Goal: Task Accomplishment & Management: Use online tool/utility

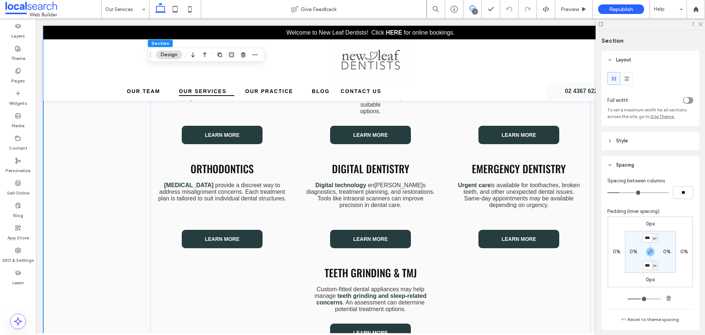
click at [476, 8] on span at bounding box center [473, 9] width 18 height 6
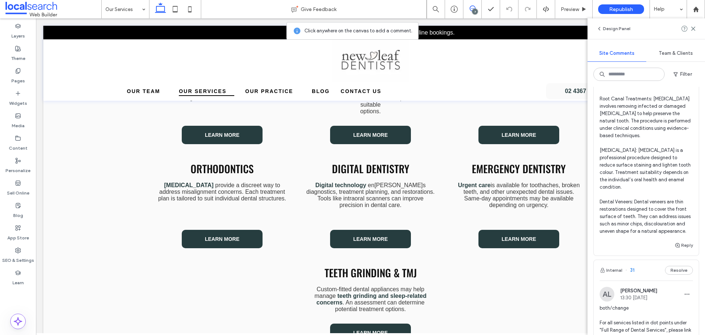
scroll to position [698, 0]
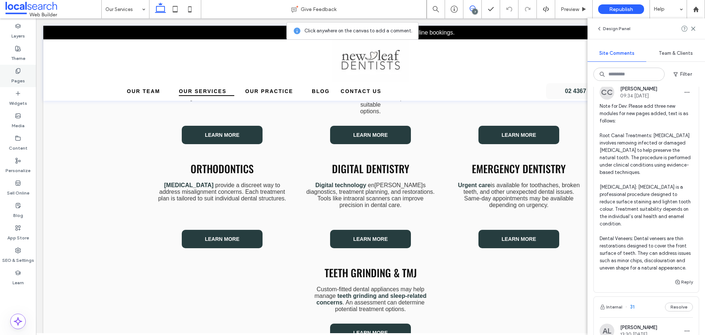
click at [19, 84] on label "Pages" at bounding box center [18, 79] width 14 height 10
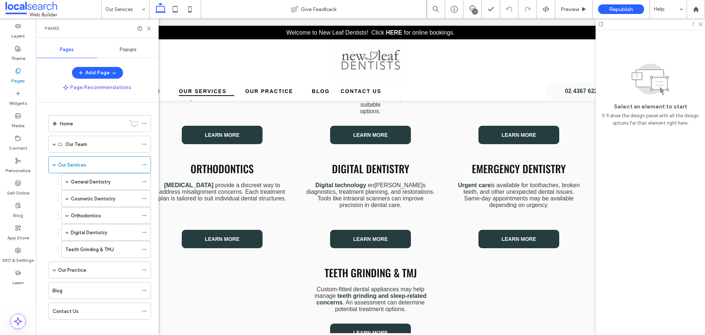
scroll to position [0, 0]
click at [66, 232] on span at bounding box center [67, 232] width 4 height 4
click at [67, 184] on span at bounding box center [67, 181] width 4 height 16
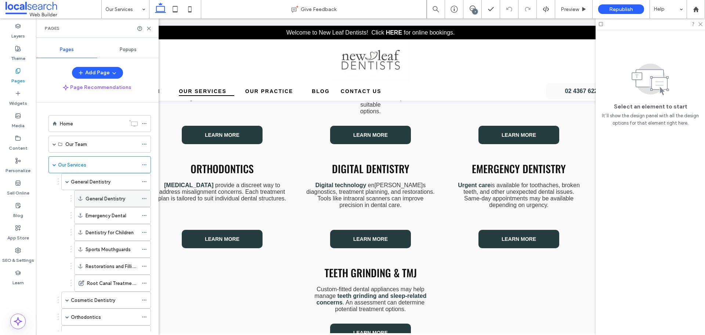
scroll to position [73, 0]
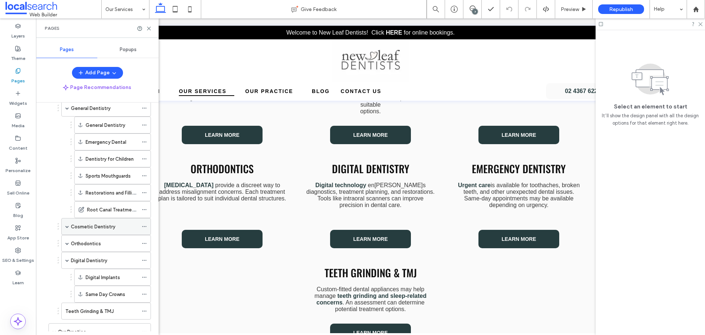
click at [70, 224] on div "Cosmetic Dentistry" at bounding box center [106, 226] width 90 height 17
click at [68, 224] on span at bounding box center [67, 226] width 4 height 16
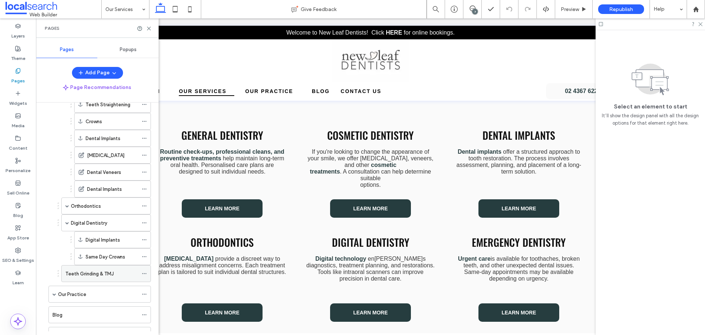
scroll to position [243, 0]
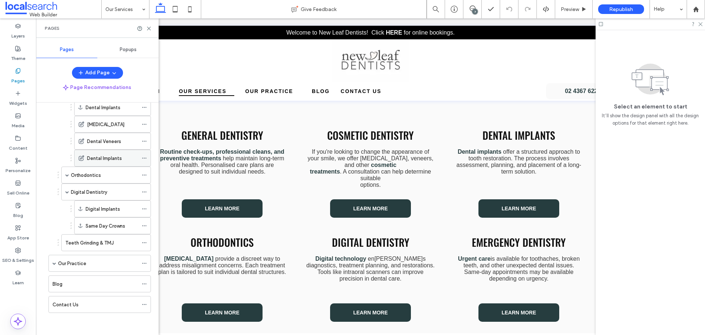
click at [96, 159] on label "Dental Implants" at bounding box center [104, 158] width 35 height 13
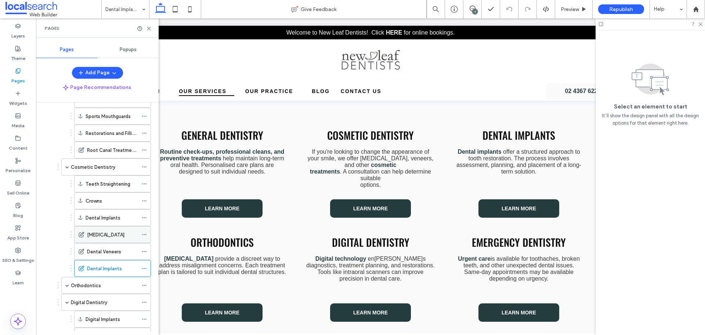
scroll to position [60, 0]
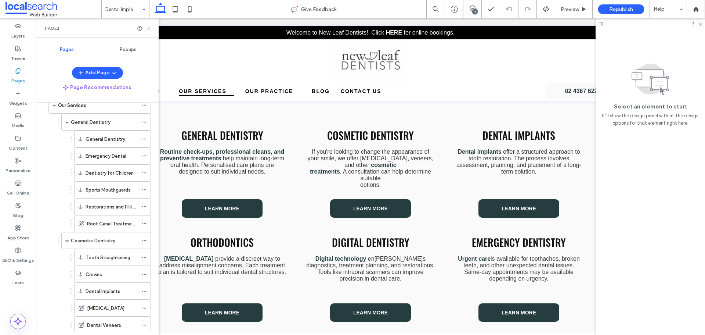
click at [151, 30] on use at bounding box center [148, 28] width 3 height 3
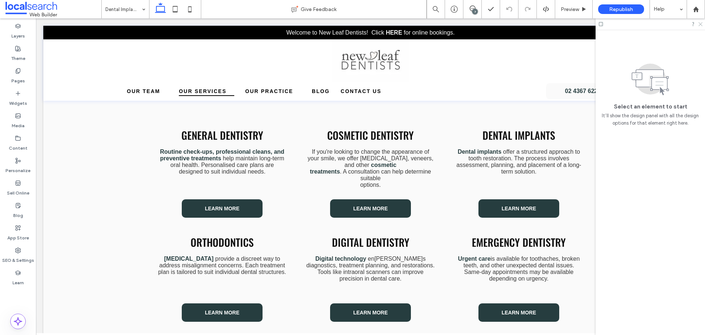
click at [701, 25] on use at bounding box center [701, 24] width 4 height 4
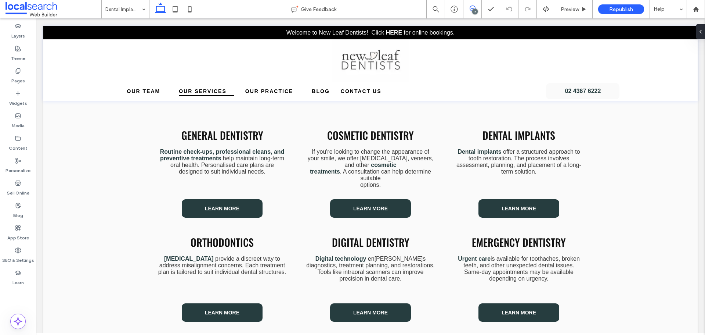
click at [471, 8] on icon at bounding box center [473, 9] width 6 height 6
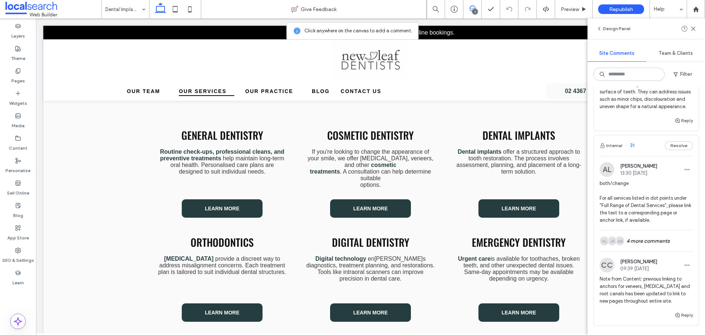
scroll to position [735, 0]
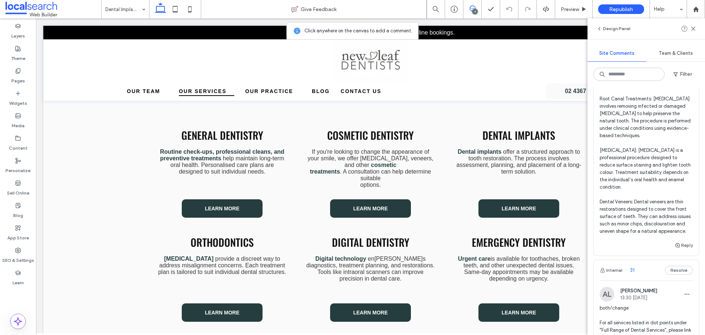
click at [662, 192] on span "Note for Dev: Please add three new modules for new pages added, text is as foll…" at bounding box center [646, 150] width 93 height 169
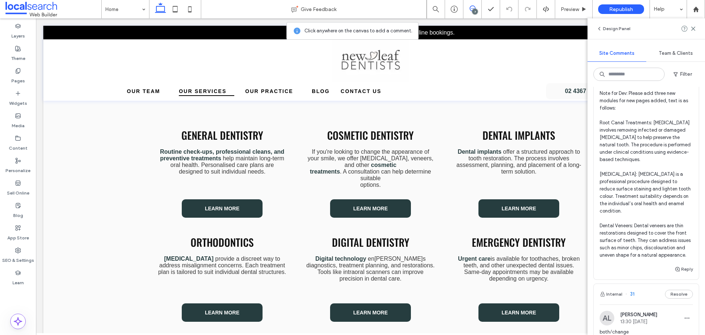
scroll to position [698, 0]
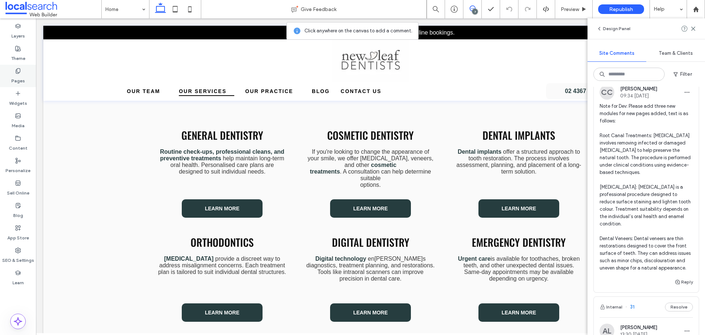
click at [22, 75] on label "Pages" at bounding box center [18, 79] width 14 height 10
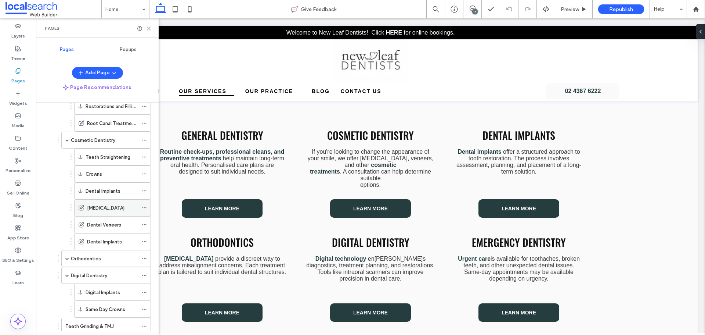
scroll to position [147, 0]
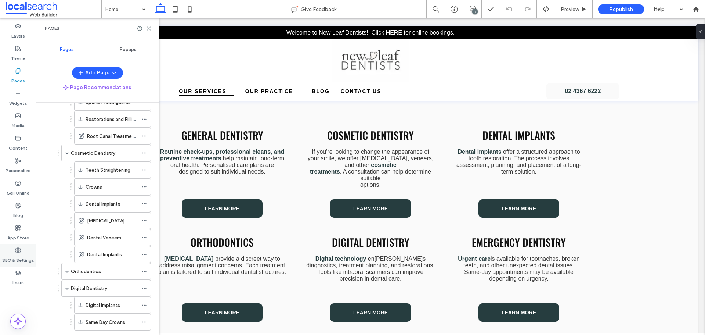
click at [21, 251] on div "SEO & Settings" at bounding box center [18, 255] width 36 height 22
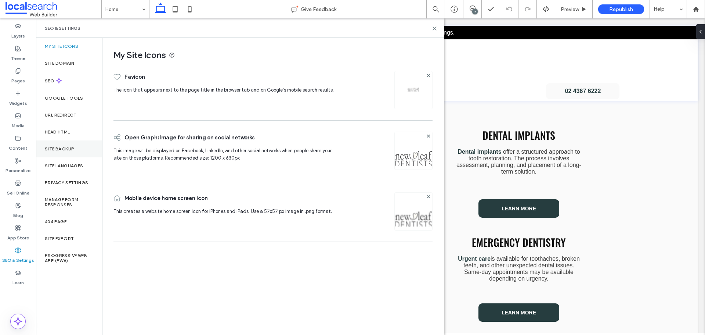
click at [56, 147] on label "Site Backup" at bounding box center [59, 148] width 29 height 5
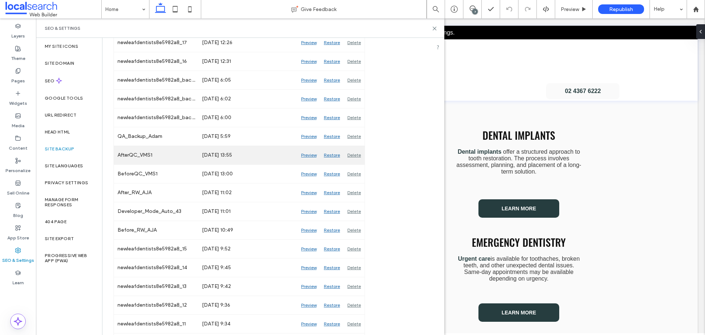
scroll to position [735, 0]
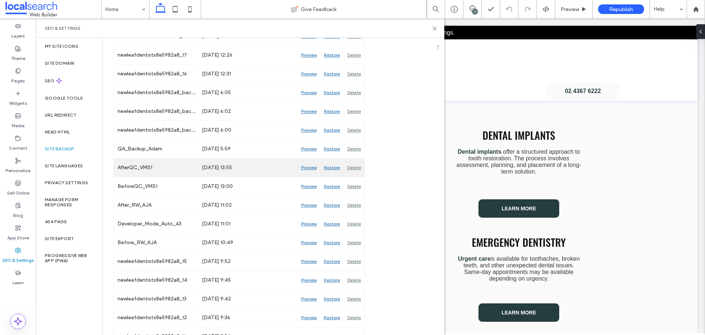
click at [310, 168] on div "Preview" at bounding box center [309, 167] width 23 height 18
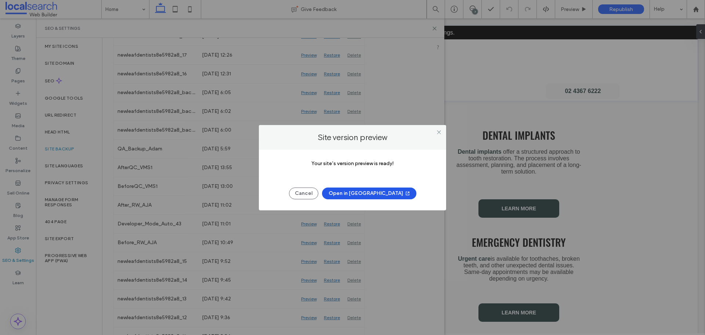
click at [360, 195] on button "Open in New Tab" at bounding box center [369, 193] width 94 height 12
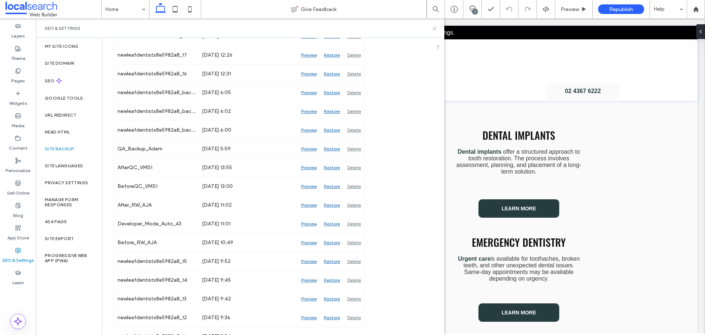
click at [436, 30] on use at bounding box center [434, 28] width 3 height 3
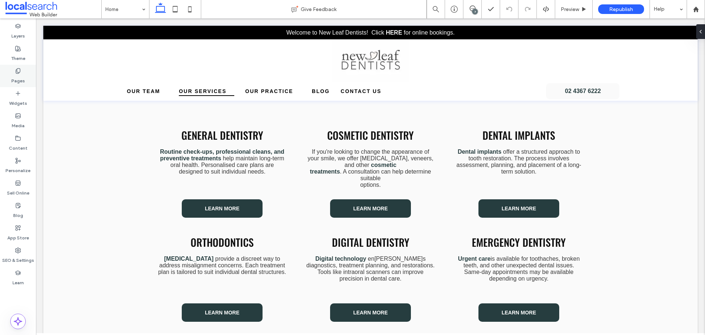
click at [16, 75] on label "Pages" at bounding box center [18, 79] width 14 height 10
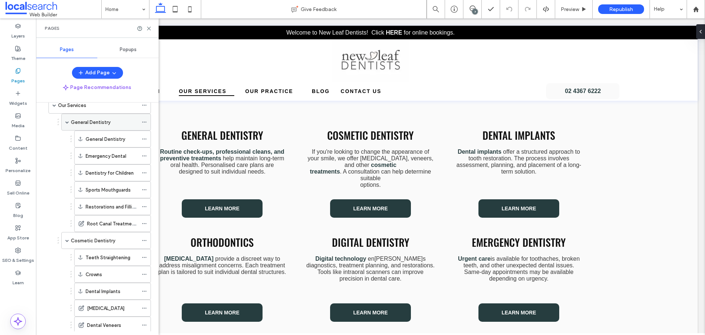
scroll to position [96, 0]
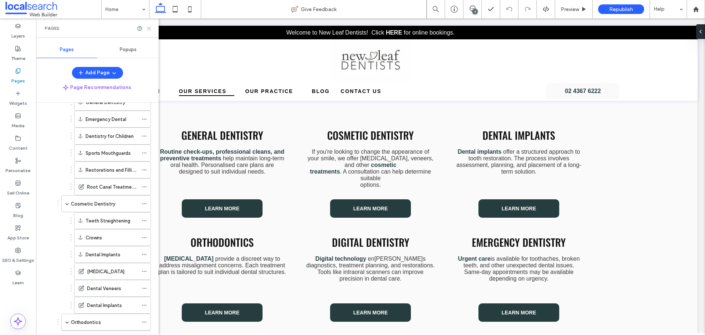
click at [150, 29] on use at bounding box center [148, 28] width 3 height 3
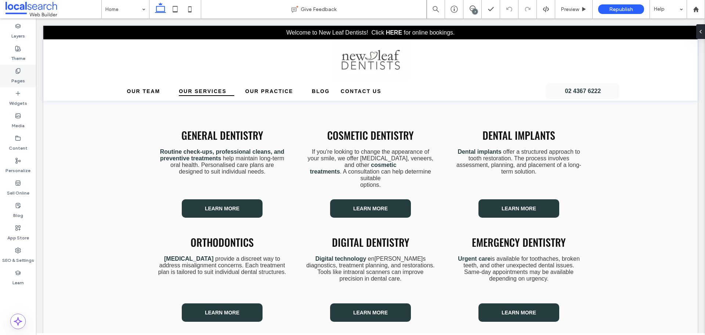
click at [14, 75] on label "Pages" at bounding box center [18, 79] width 14 height 10
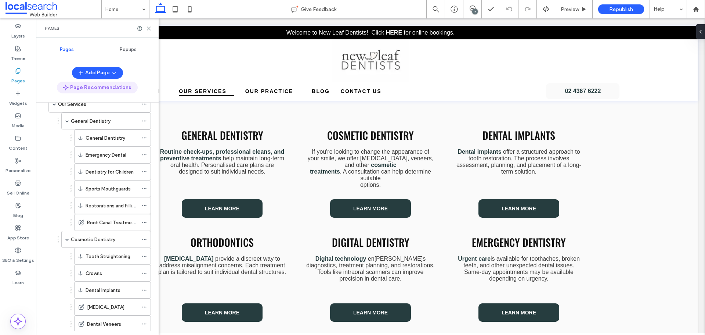
scroll to position [73, 0]
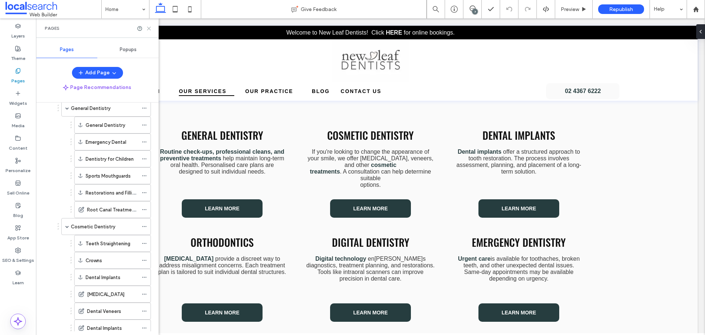
click at [148, 27] on use at bounding box center [148, 28] width 3 height 3
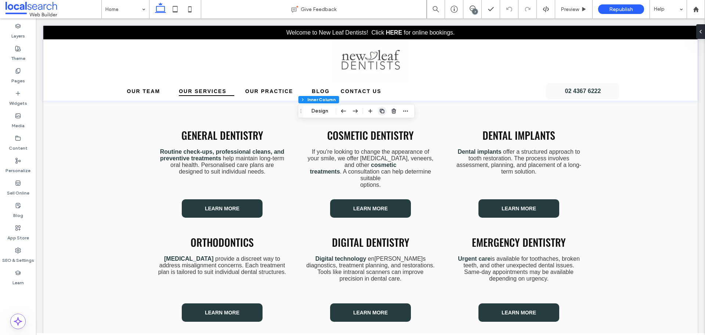
click at [385, 113] on icon "button" at bounding box center [383, 111] width 6 height 6
click at [472, 6] on use at bounding box center [473, 9] width 6 height 6
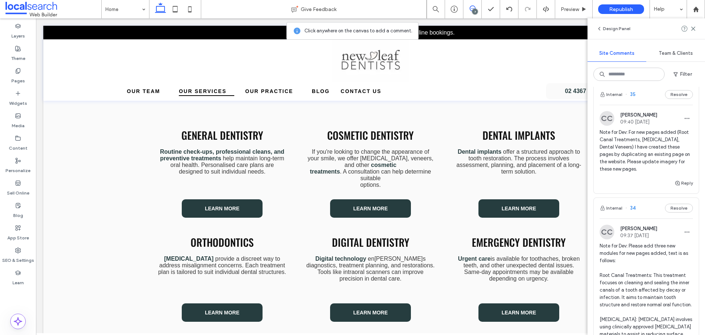
scroll to position [331, 0]
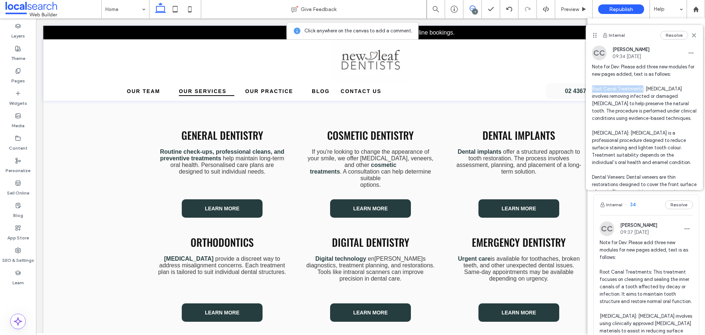
copy span "Root Canal Treatments"
drag, startPoint x: 642, startPoint y: 89, endPoint x: 588, endPoint y: 88, distance: 54.4
click at [588, 88] on div "CC [PERSON_NAME] 09:34 [DATE] Note for Dev: Please add three new modules for ne…" at bounding box center [644, 131] width 117 height 170
click at [691, 35] on icon at bounding box center [694, 35] width 6 height 6
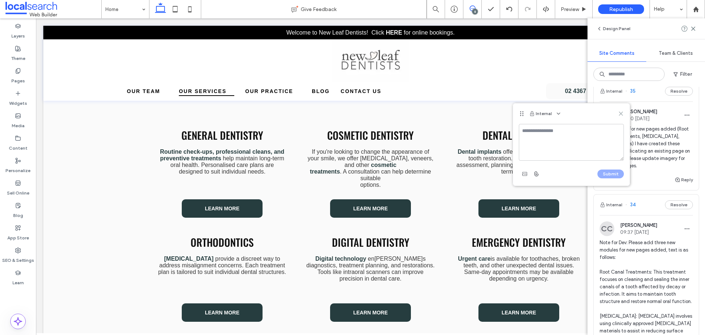
click at [621, 111] on icon at bounding box center [621, 114] width 6 height 6
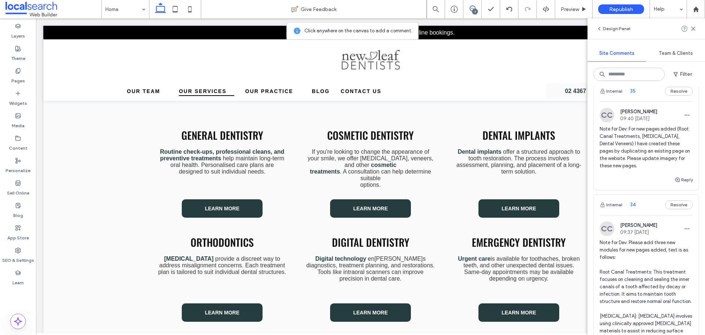
click at [474, 10] on div "7" at bounding box center [475, 12] width 6 height 6
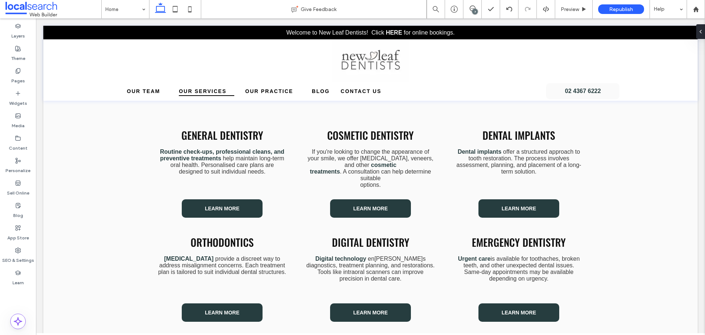
scroll to position [0, 0]
click at [508, 10] on use at bounding box center [509, 9] width 6 height 5
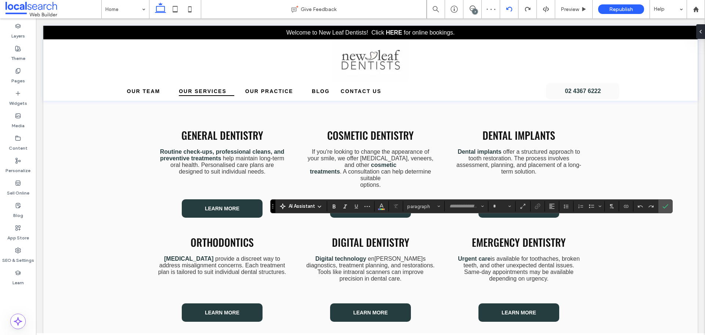
type input "******"
type input "**"
type input "*********"
type input "**"
click at [663, 204] on icon "Confirm" at bounding box center [666, 206] width 6 height 6
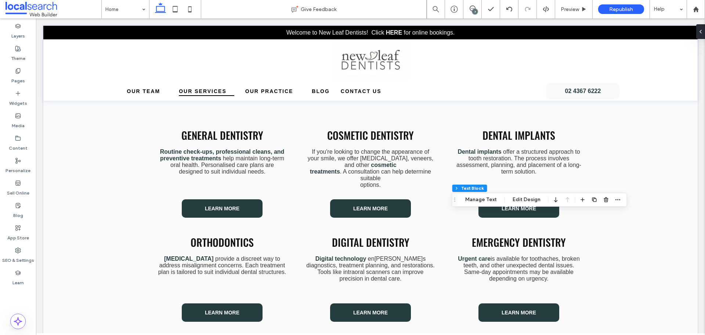
click at [475, 10] on div "7" at bounding box center [475, 12] width 6 height 6
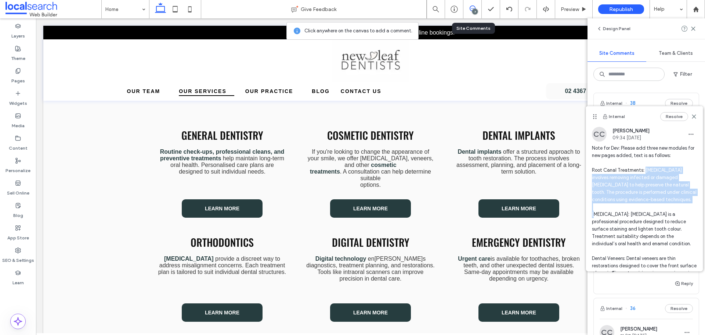
copy span "[MEDICAL_DATA] involves removing infected or damaged [MEDICAL_DATA] to help pre…"
drag, startPoint x: 645, startPoint y: 170, endPoint x: 654, endPoint y: 205, distance: 35.8
click at [654, 205] on span "Note for Dev: Please add three new modules for new pages added, text is as foll…" at bounding box center [644, 217] width 105 height 147
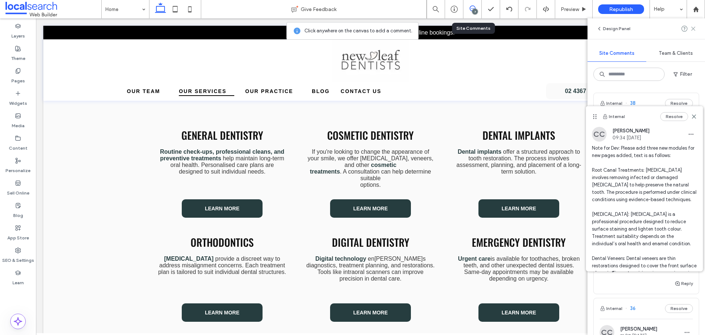
click at [693, 30] on use at bounding box center [693, 28] width 3 height 3
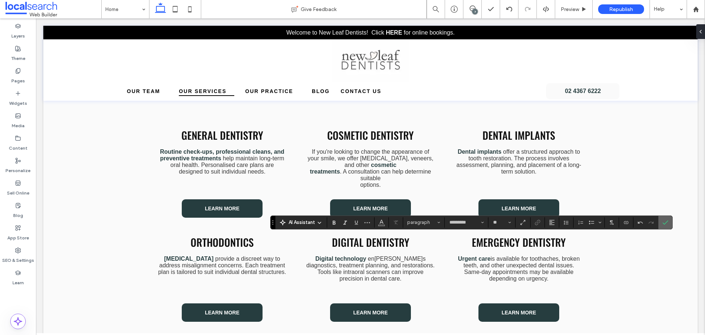
click at [665, 225] on icon "Confirm" at bounding box center [666, 222] width 6 height 6
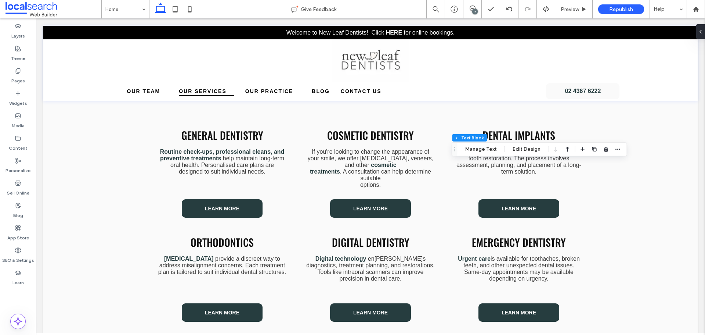
click at [476, 10] on div "7" at bounding box center [475, 12] width 6 height 6
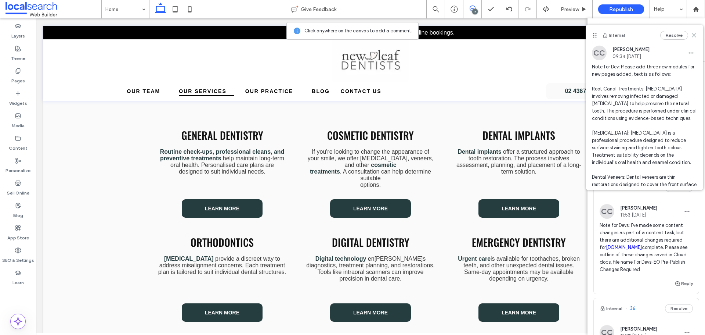
click at [691, 37] on icon at bounding box center [694, 35] width 6 height 6
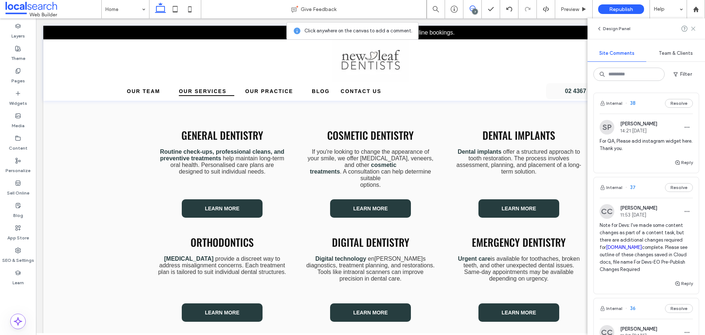
click at [695, 28] on use at bounding box center [693, 28] width 3 height 3
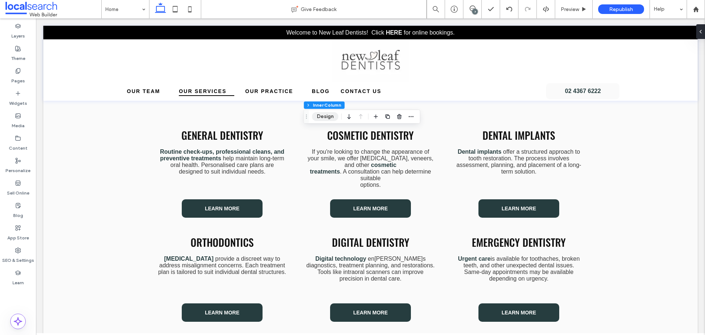
click at [321, 118] on button "Design" at bounding box center [325, 116] width 26 height 9
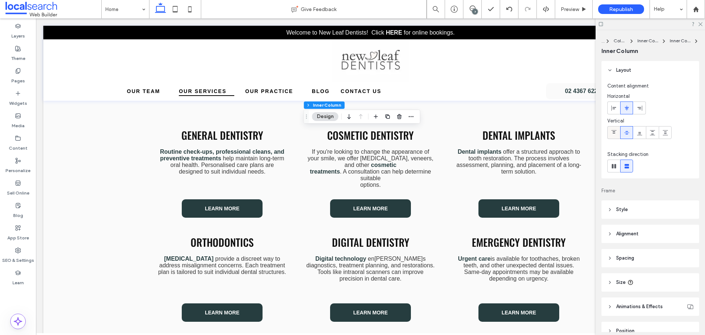
click at [616, 134] on icon at bounding box center [614, 133] width 6 height 6
click at [615, 130] on icon at bounding box center [614, 133] width 6 height 6
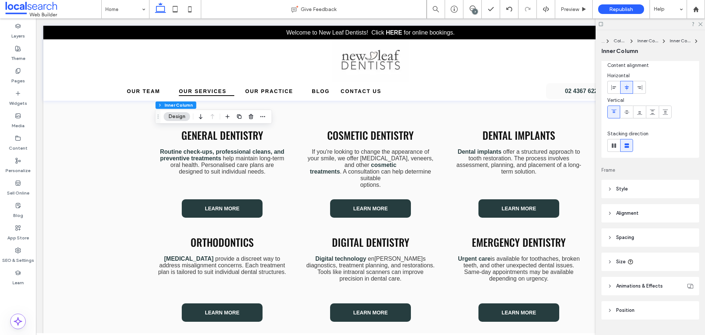
scroll to position [37, 0]
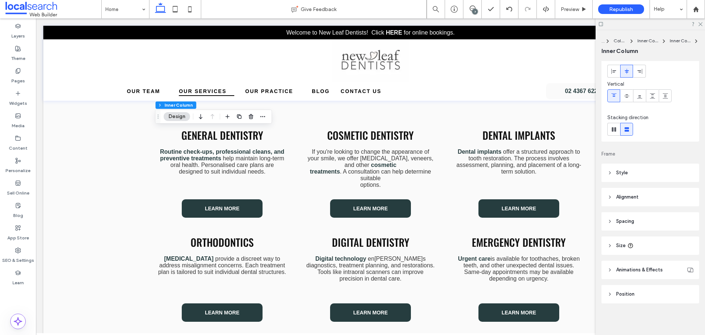
click at [642, 220] on header "Spacing" at bounding box center [651, 221] width 98 height 18
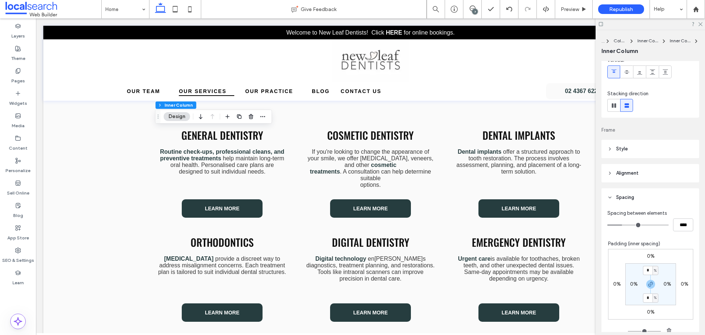
scroll to position [73, 0]
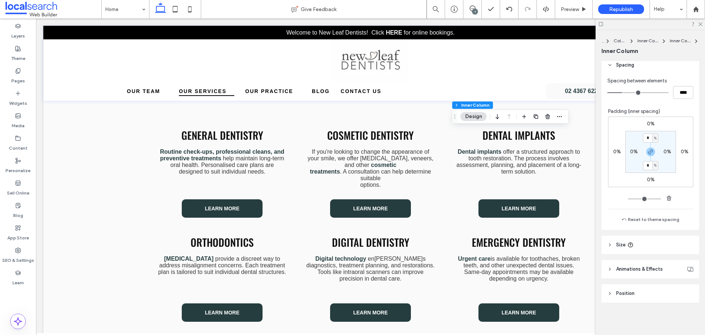
click at [665, 244] on header "Size" at bounding box center [651, 245] width 98 height 18
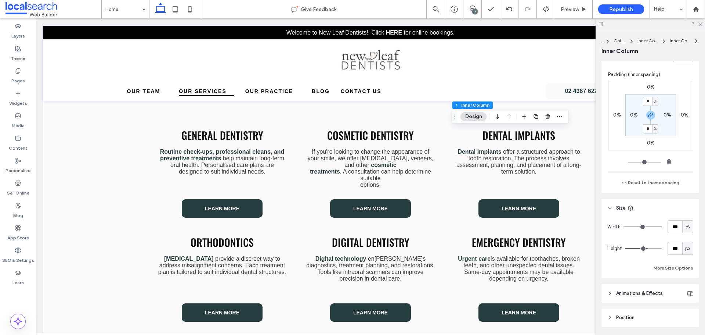
click at [686, 248] on span "px" at bounding box center [688, 248] width 5 height 7
click at [686, 312] on span "A" at bounding box center [684, 312] width 3 height 7
type input "*"
click at [687, 249] on span "A" at bounding box center [688, 248] width 3 height 7
click at [684, 259] on span "px" at bounding box center [684, 261] width 5 height 7
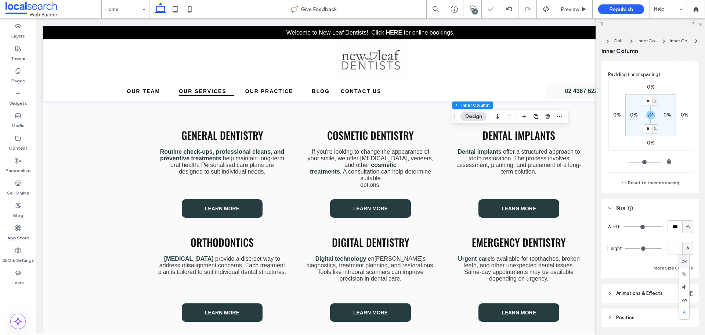
type input "***"
type input "*****"
click at [669, 247] on input "*****" at bounding box center [675, 248] width 15 height 13
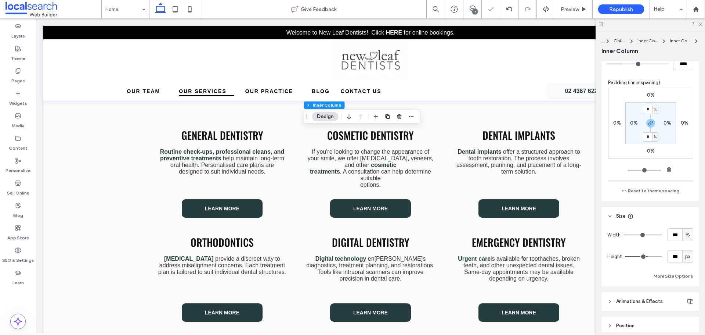
scroll to position [254, 0]
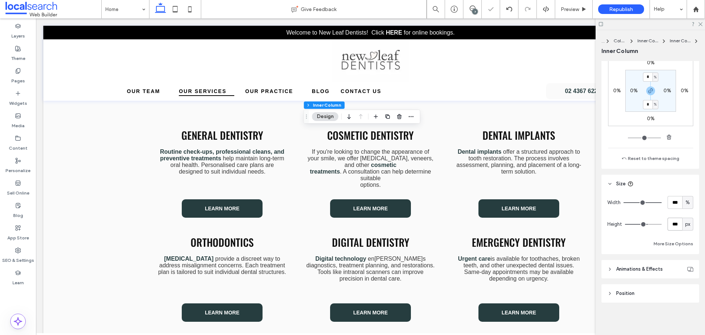
click at [671, 224] on input "***" at bounding box center [675, 224] width 15 height 13
paste input "**"
type input "*****"
type input "***"
click at [673, 221] on input "***" at bounding box center [675, 224] width 15 height 13
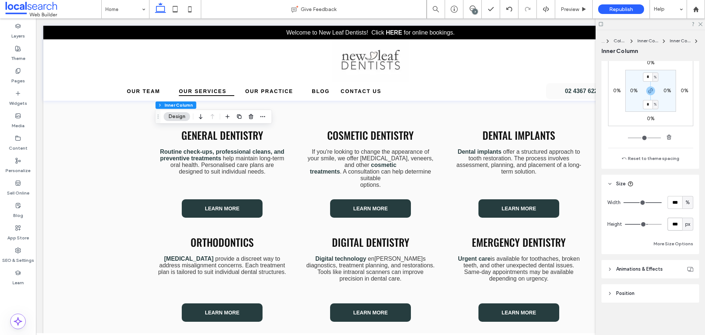
paste input "**"
type input "*****"
type input "***"
click at [564, 9] on span "Preview" at bounding box center [570, 9] width 18 height 6
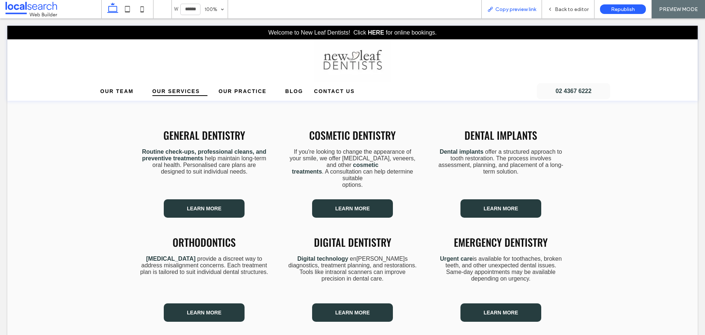
click at [528, 5] on div "Copy preview link" at bounding box center [512, 9] width 61 height 18
click at [518, 8] on span "Copy preview link" at bounding box center [516, 9] width 41 height 6
click at [551, 11] on icon at bounding box center [550, 9] width 5 height 5
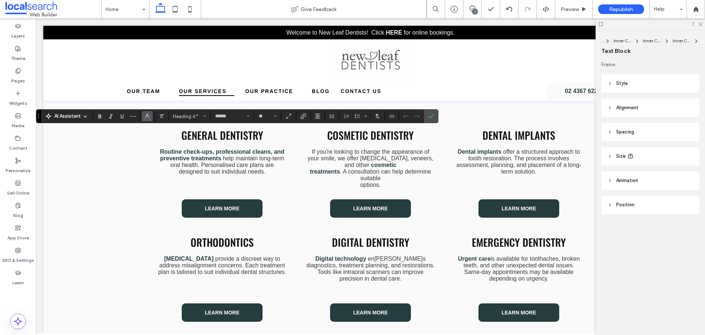
click at [151, 118] on button "Color" at bounding box center [147, 116] width 11 height 10
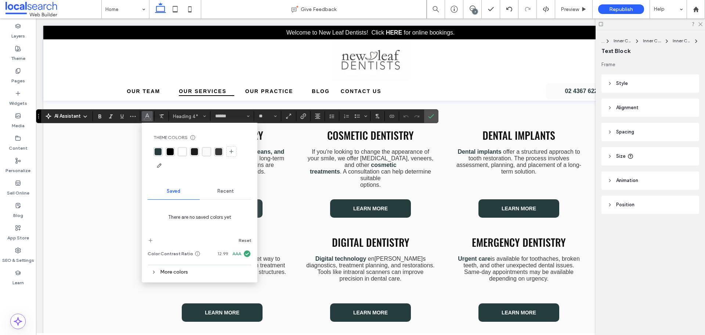
click at [170, 149] on div "rgba(0,0,0,1)" at bounding box center [170, 151] width 7 height 7
click at [432, 116] on icon "Confirm" at bounding box center [431, 116] width 6 height 6
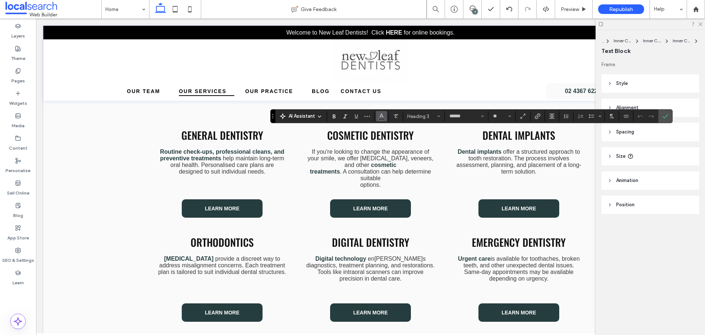
click at [383, 117] on use "Color" at bounding box center [382, 116] width 4 height 4
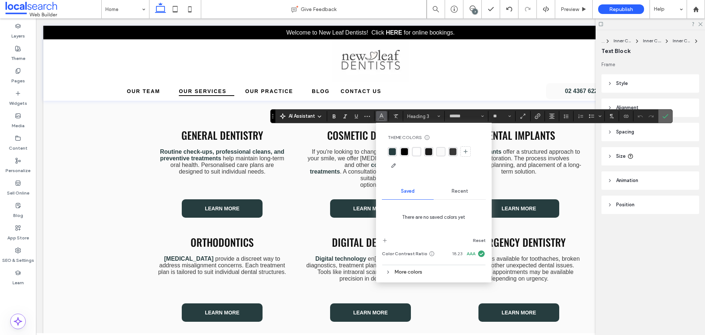
click at [667, 113] on span "Confirm" at bounding box center [666, 116] width 6 height 12
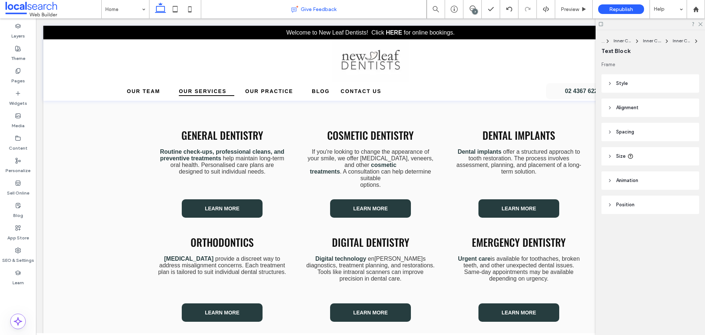
type input "******"
type input "**"
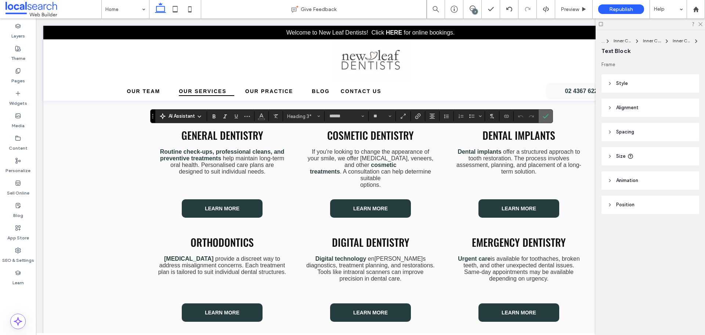
click at [546, 115] on icon "Confirm" at bounding box center [546, 116] width 6 height 6
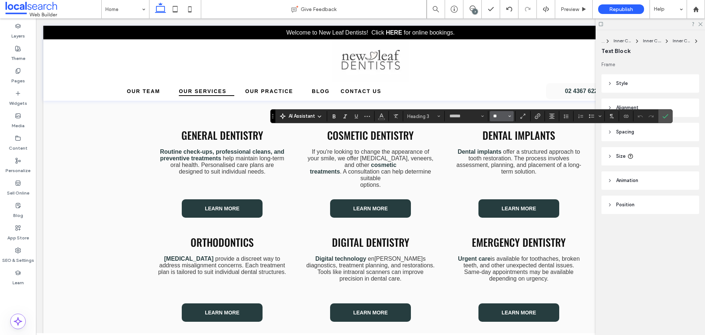
click at [496, 118] on input "**" at bounding box center [500, 116] width 14 height 6
type input "**"
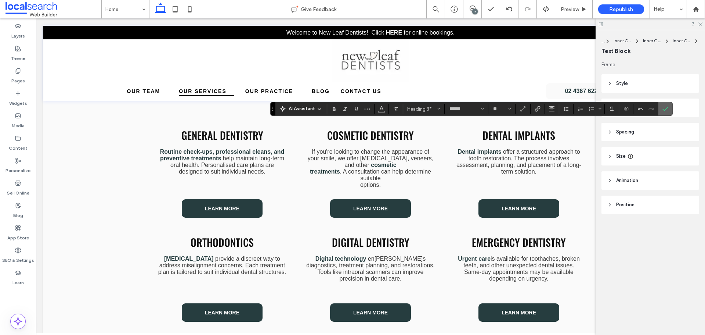
click at [664, 105] on span "Confirm" at bounding box center [664, 108] width 3 height 13
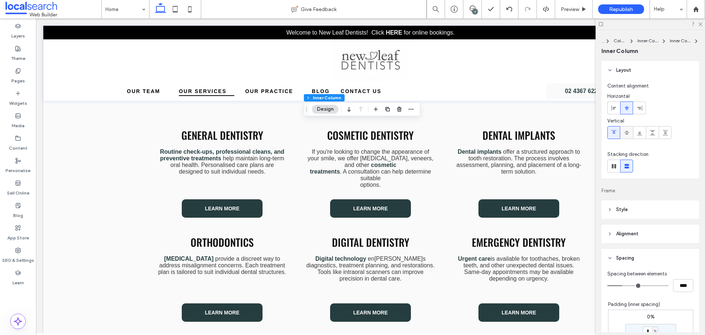
click at [627, 133] on icon at bounding box center [627, 133] width 6 height 6
click at [649, 132] on div at bounding box center [653, 132] width 12 height 12
click at [629, 133] on icon at bounding box center [627, 133] width 6 height 6
click at [628, 135] on icon at bounding box center [627, 133] width 6 height 6
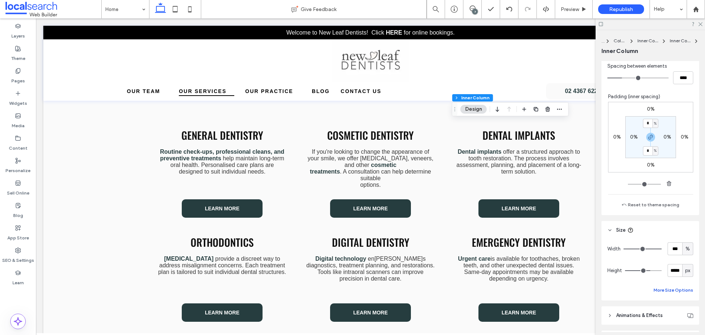
scroll to position [254, 0]
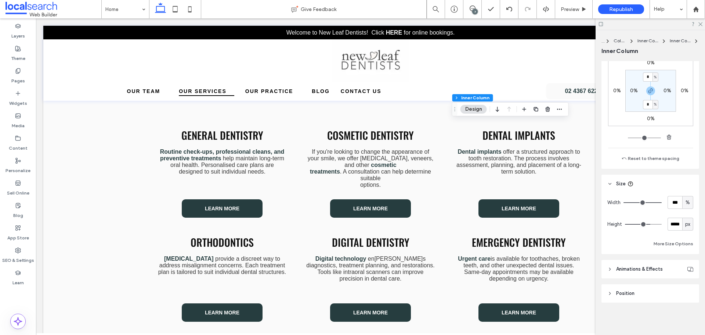
click at [687, 222] on span "px" at bounding box center [688, 223] width 5 height 7
click at [684, 286] on span "A" at bounding box center [684, 288] width 3 height 7
type input "*"
click at [686, 223] on div "A" at bounding box center [687, 223] width 7 height 7
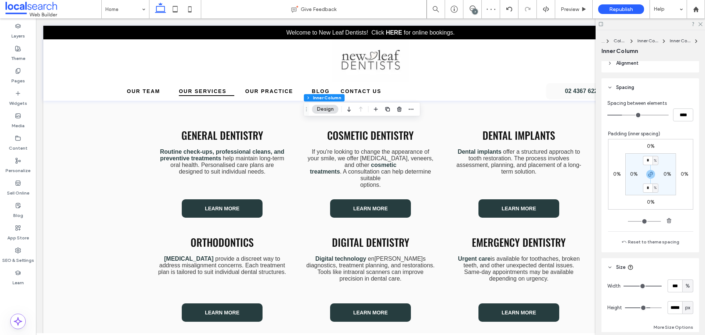
scroll to position [220, 0]
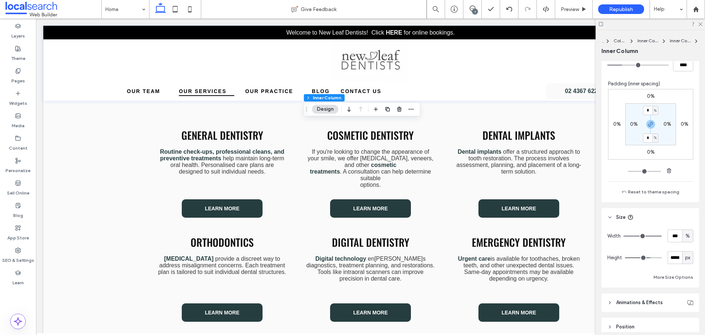
click at [686, 258] on span "px" at bounding box center [688, 257] width 5 height 7
click at [683, 324] on span "A" at bounding box center [684, 321] width 3 height 7
type input "*"
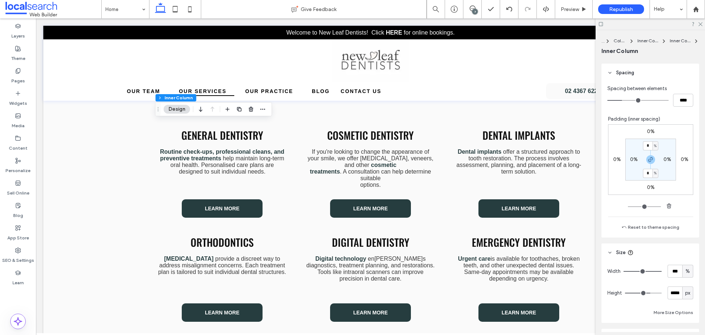
scroll to position [254, 0]
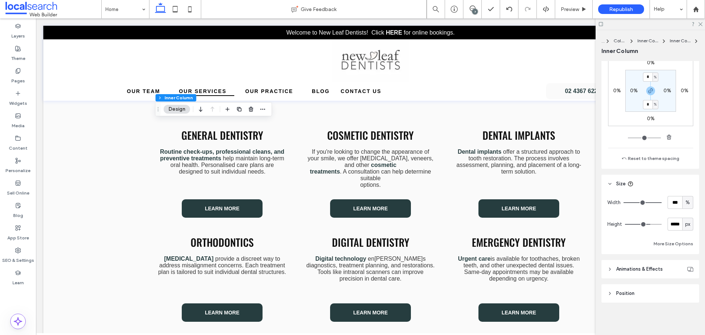
click at [686, 222] on span "px" at bounding box center [688, 223] width 5 height 7
click at [680, 288] on div "A" at bounding box center [684, 288] width 10 height 13
type input "*"
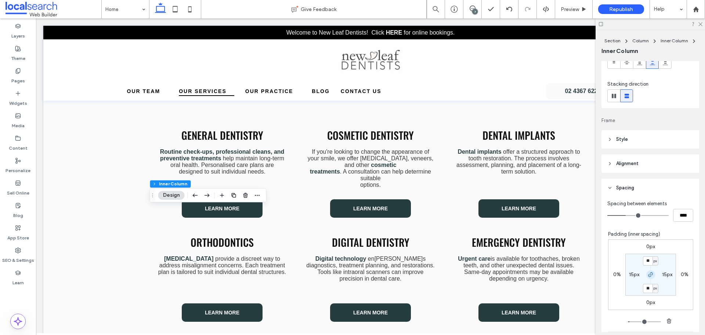
scroll to position [147, 0]
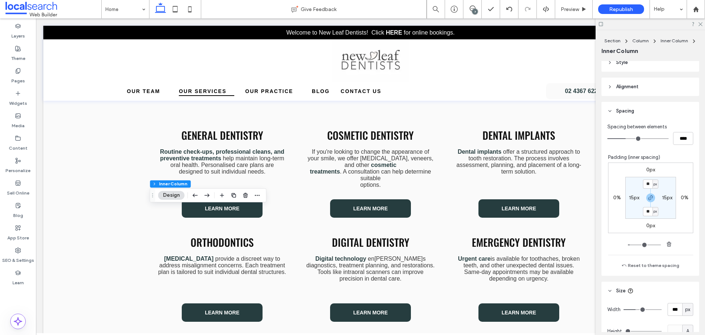
click at [647, 169] on label "0px" at bounding box center [651, 169] width 9 height 6
type input "*"
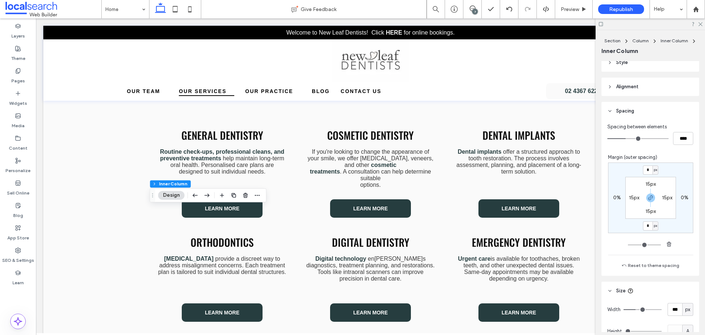
click at [649, 197] on icon "button" at bounding box center [651, 198] width 6 height 6
click at [654, 172] on span "px" at bounding box center [655, 169] width 3 height 7
click at [653, 192] on div "%" at bounding box center [649, 193] width 10 height 13
click at [644, 172] on input "*" at bounding box center [648, 169] width 10 height 9
type input "*"
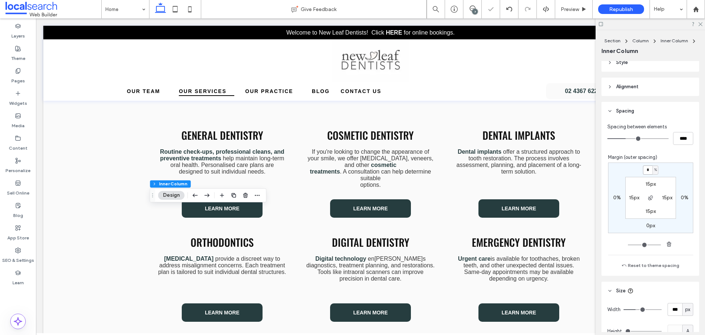
type input "*"
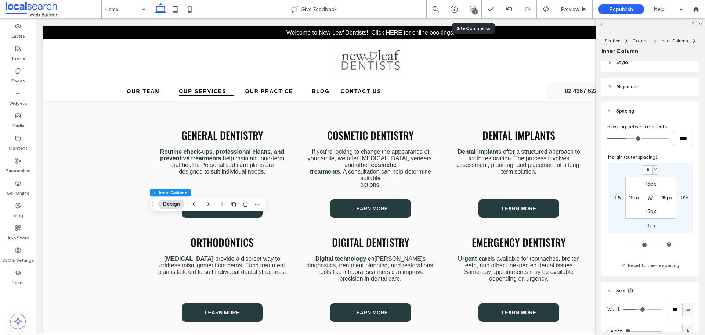
click at [472, 4] on div "7" at bounding box center [473, 9] width 18 height 18
click at [471, 9] on icon at bounding box center [473, 9] width 6 height 6
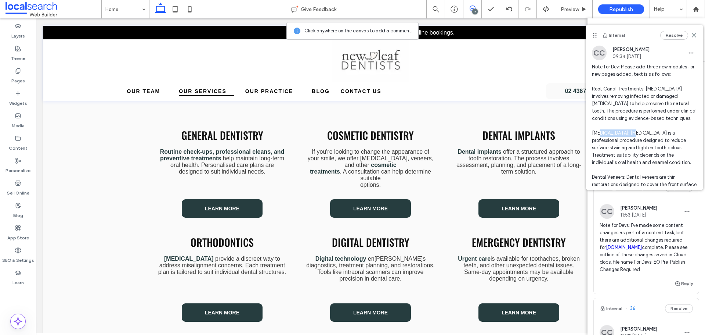
drag, startPoint x: 593, startPoint y: 139, endPoint x: 628, endPoint y: 141, distance: 35.4
click at [628, 141] on span "Note for Dev: Please add three new modules for new pages added, text is as foll…" at bounding box center [644, 136] width 105 height 147
copy span "[MEDICAL_DATA]"
click at [636, 144] on span "Note for Dev: Please add three new modules for new pages added, text is as foll…" at bounding box center [644, 136] width 105 height 147
drag, startPoint x: 632, startPoint y: 139, endPoint x: 636, endPoint y: 143, distance: 6.0
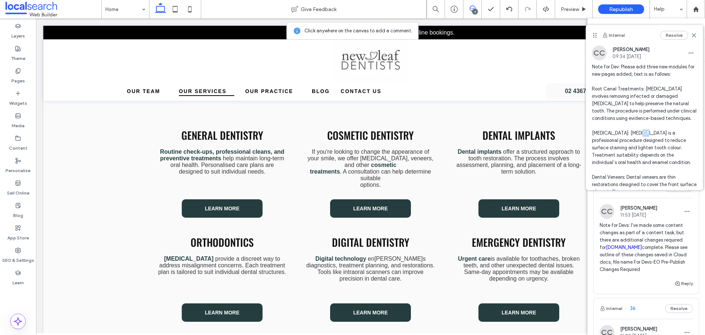
click at [636, 143] on span "Note for Dev: Please add three new modules for new pages added, text is as foll…" at bounding box center [644, 136] width 105 height 147
click at [628, 137] on span "Note for Dev: Please add three new modules for new pages added, text is as foll…" at bounding box center [644, 136] width 105 height 147
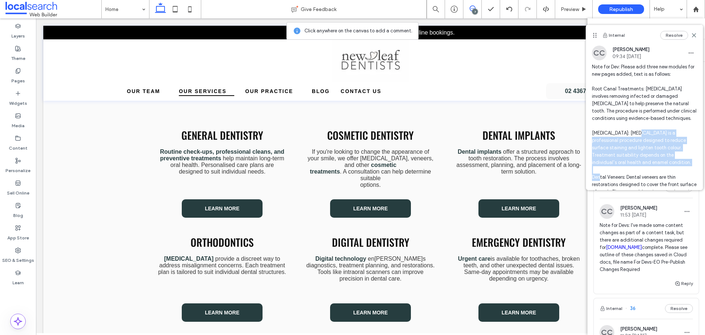
drag, startPoint x: 630, startPoint y: 140, endPoint x: 690, endPoint y: 170, distance: 67.7
click at [690, 170] on span "Note for Dev: Please add three new modules for new pages added, text is as foll…" at bounding box center [644, 136] width 105 height 147
copy span "Teeth whitening is a professional procedure designed to reduce surface staining…"
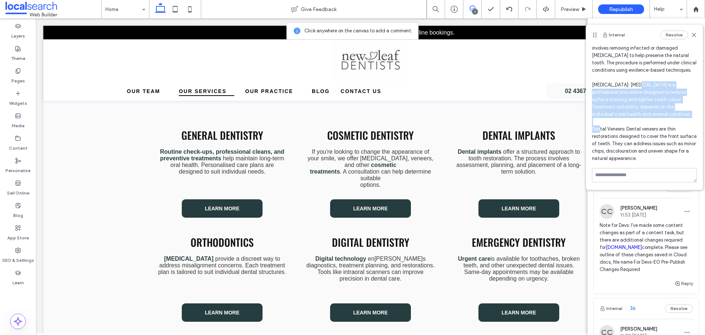
scroll to position [55, 0]
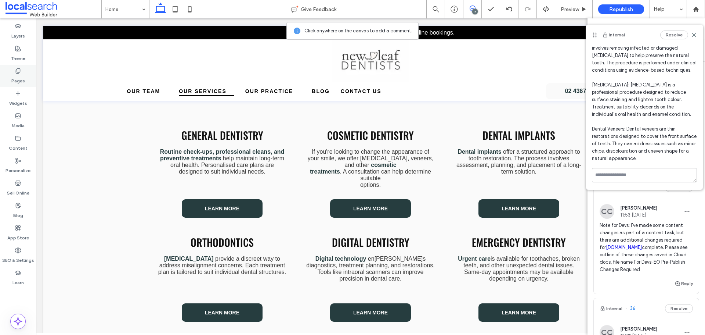
click at [30, 82] on div "Pages" at bounding box center [18, 76] width 36 height 22
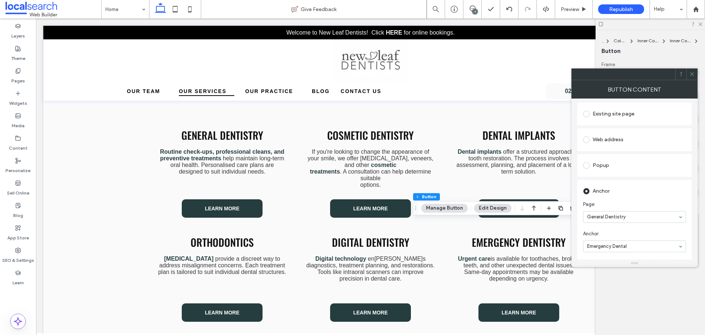
scroll to position [110, 0]
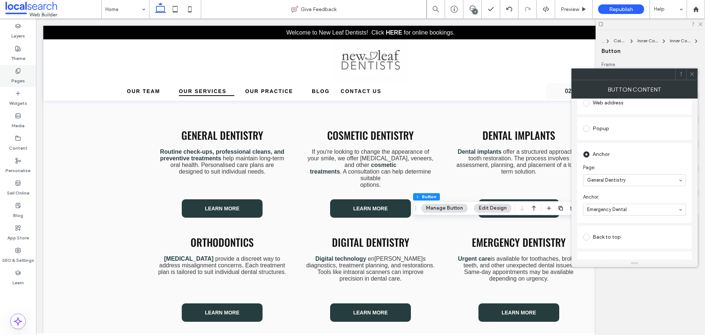
click at [19, 79] on label "Pages" at bounding box center [18, 79] width 14 height 10
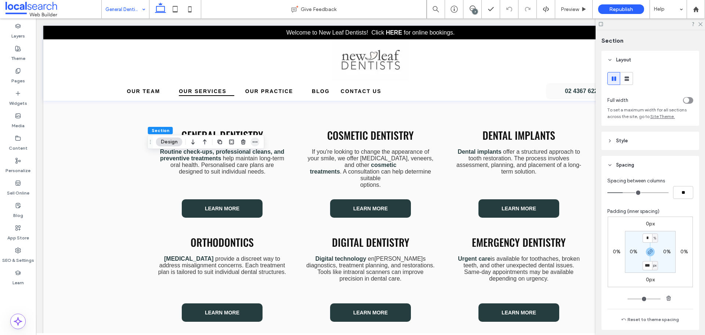
click at [258, 140] on icon "button" at bounding box center [255, 142] width 6 height 6
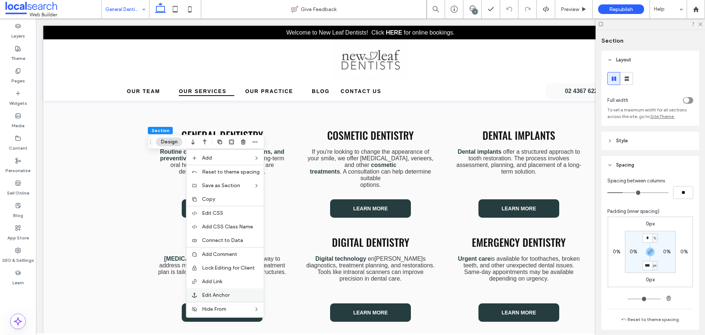
click at [234, 292] on label "Edit Anchor" at bounding box center [231, 295] width 58 height 6
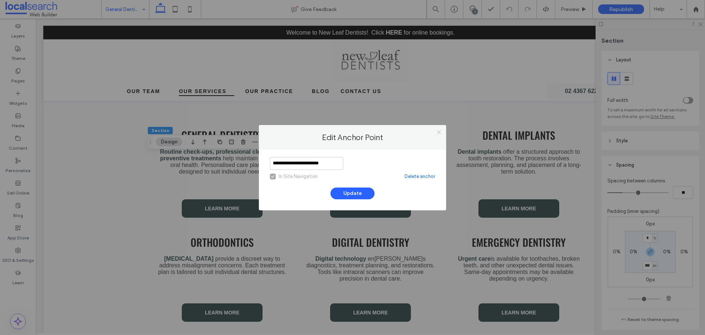
click at [438, 133] on icon at bounding box center [439, 132] width 6 height 6
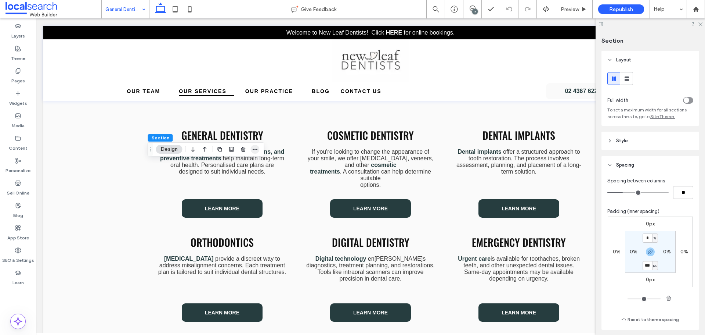
click at [257, 151] on icon "button" at bounding box center [255, 149] width 6 height 6
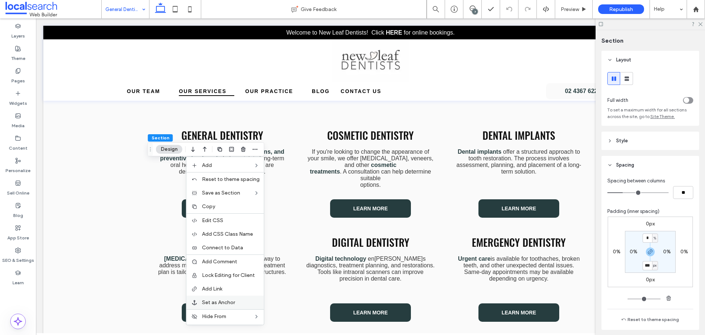
click at [211, 298] on div "Set as Anchor" at bounding box center [226, 302] width 78 height 14
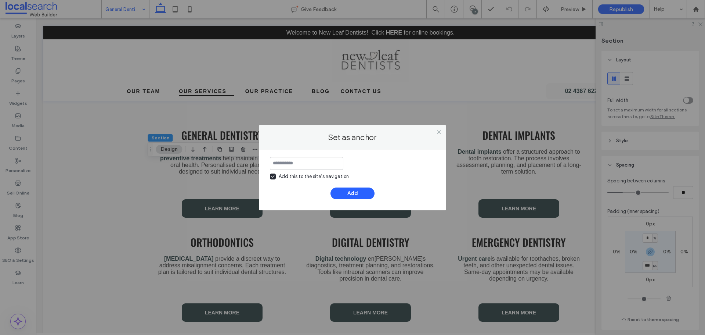
click at [302, 162] on input at bounding box center [306, 163] width 73 height 13
type input "**********"
click at [274, 177] on icon at bounding box center [273, 176] width 4 height 3
click at [351, 195] on button "Add" at bounding box center [353, 193] width 44 height 12
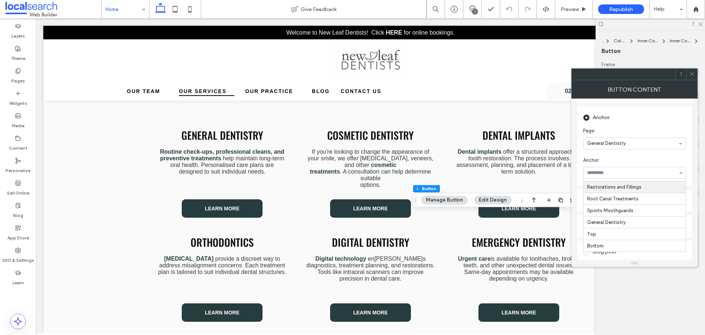
scroll to position [184, 0]
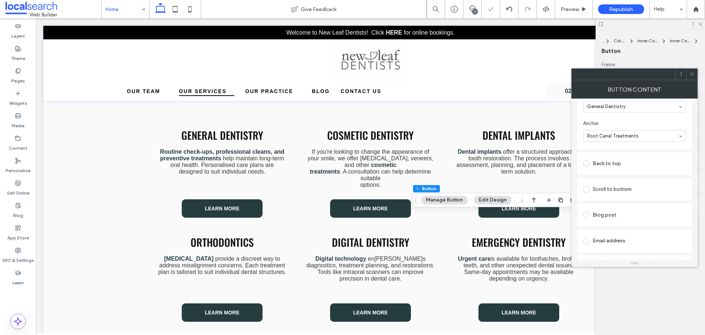
click at [691, 72] on use at bounding box center [692, 74] width 4 height 4
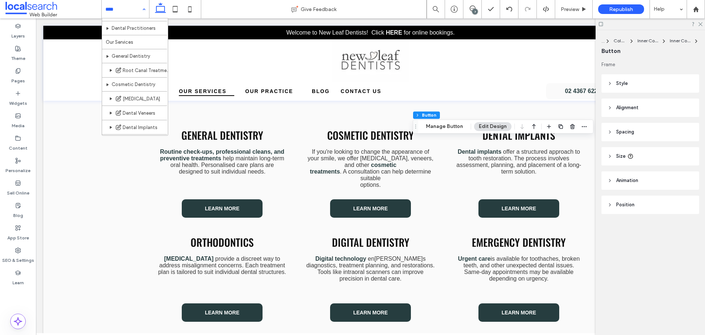
scroll to position [37, 0]
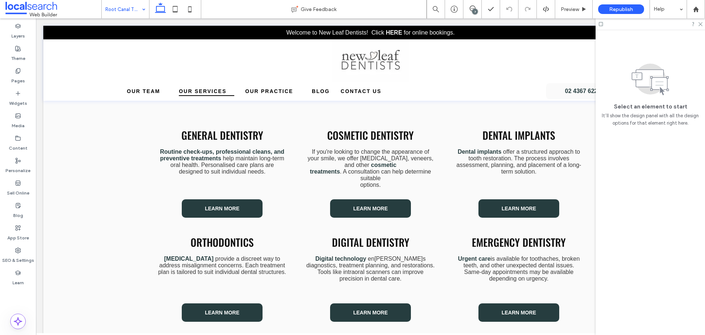
click at [124, 10] on input at bounding box center [123, 9] width 36 height 18
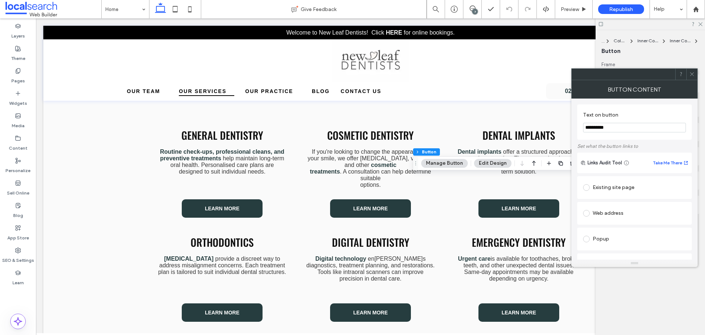
click at [666, 188] on div "Existing site page" at bounding box center [634, 188] width 103 height 12
click at [694, 74] on icon at bounding box center [693, 74] width 6 height 6
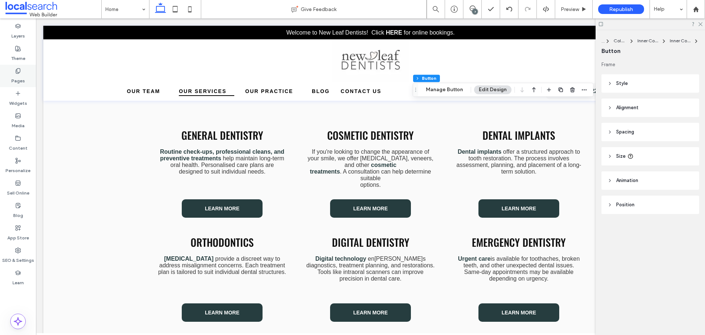
click at [23, 75] on label "Pages" at bounding box center [18, 79] width 14 height 10
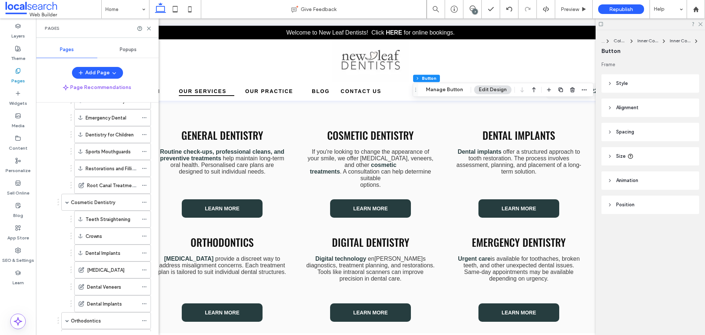
scroll to position [110, 0]
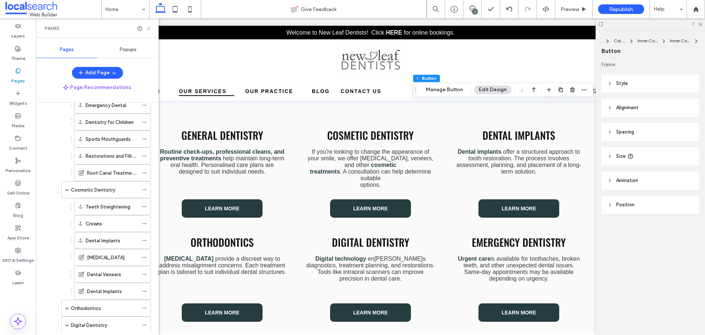
click at [148, 28] on icon at bounding box center [149, 29] width 6 height 6
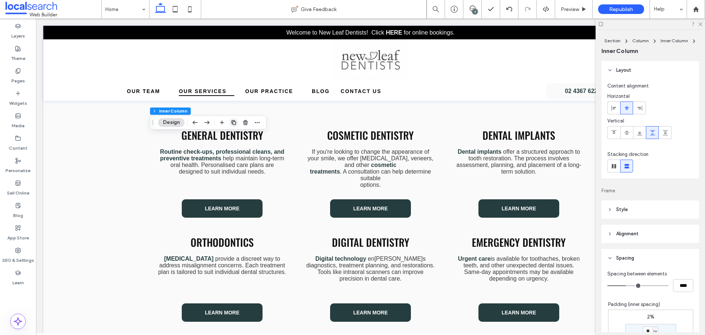
click at [236, 124] on use "button" at bounding box center [233, 122] width 4 height 4
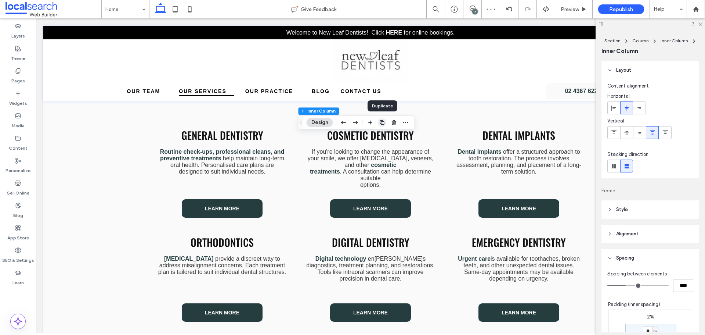
click at [382, 123] on icon "button" at bounding box center [383, 122] width 6 height 6
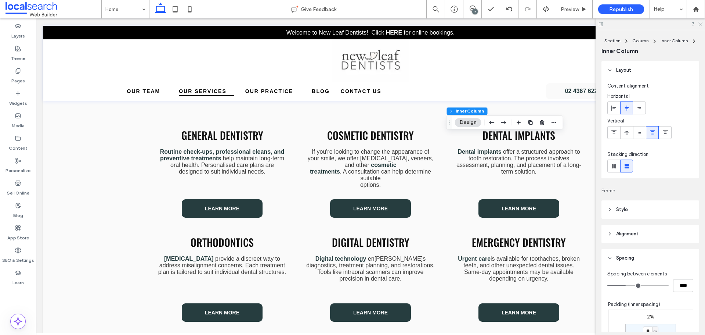
click at [700, 25] on icon at bounding box center [700, 23] width 5 height 5
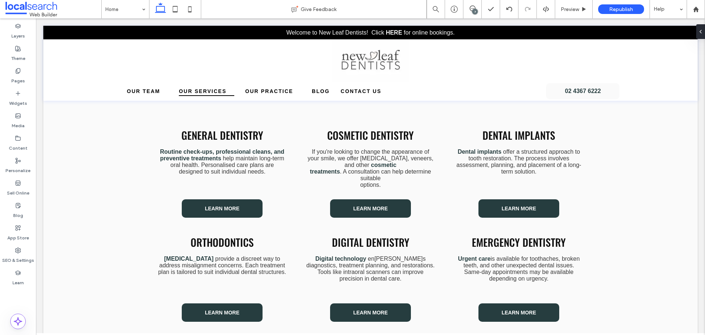
type input "******"
type input "**"
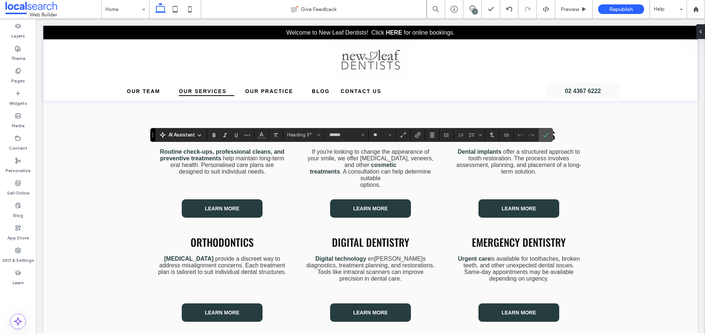
type input "*********"
type input "**"
type input "******"
type input "**"
click at [377, 133] on input "**" at bounding box center [380, 135] width 14 height 6
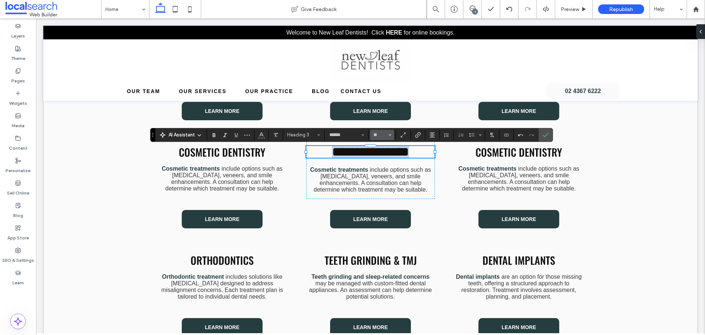
type input "**"
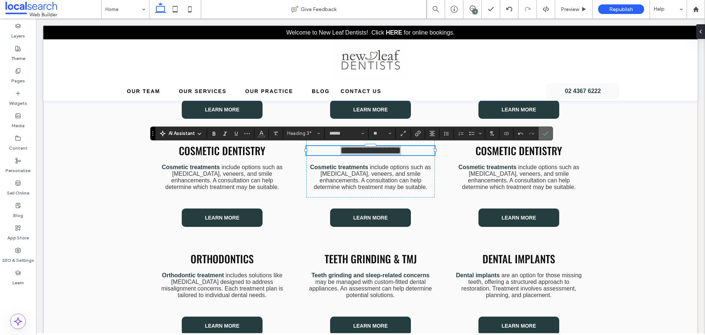
click at [547, 136] on icon "Confirm" at bounding box center [546, 133] width 6 height 6
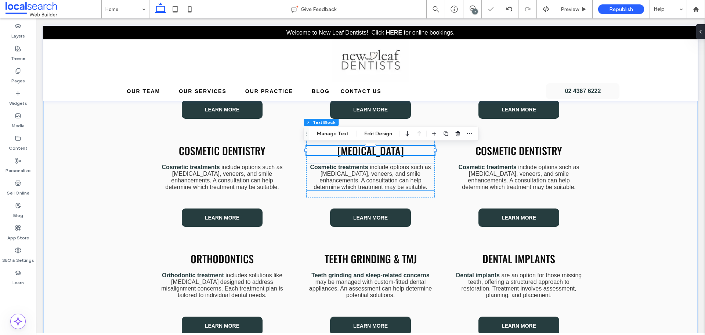
click at [377, 175] on span "include options such as [MEDICAL_DATA], veneers, and smile enhancements. A cons…" at bounding box center [372, 177] width 117 height 26
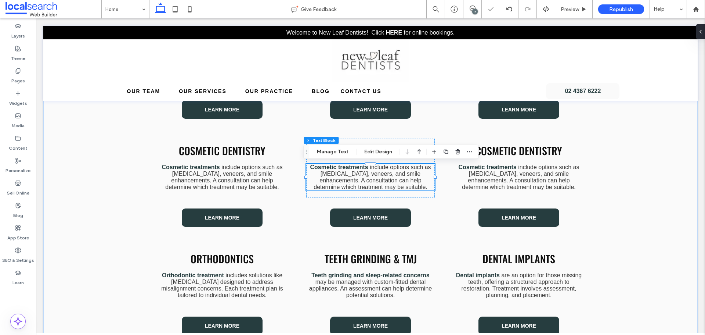
click at [377, 175] on span "include options such as [MEDICAL_DATA], veneers, and smile enhancements. A cons…" at bounding box center [372, 177] width 117 height 26
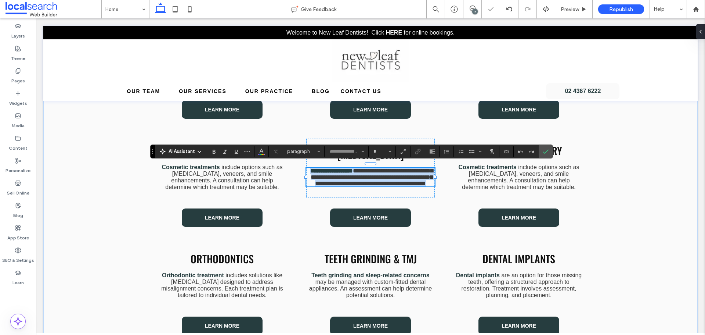
type input "*********"
type input "**"
paste div
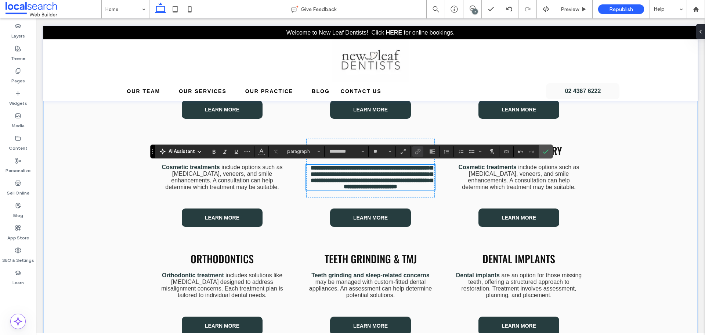
scroll to position [704, 0]
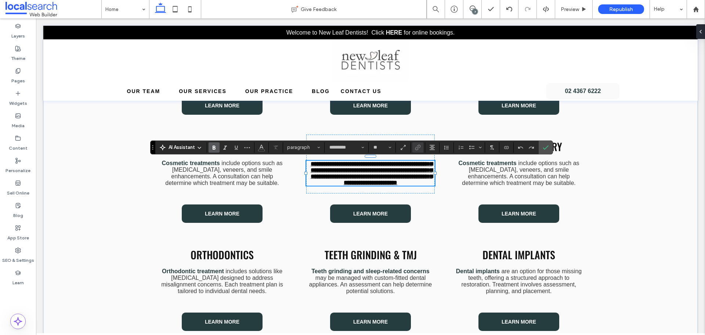
click at [394, 180] on link "**********" at bounding box center [372, 173] width 122 height 24
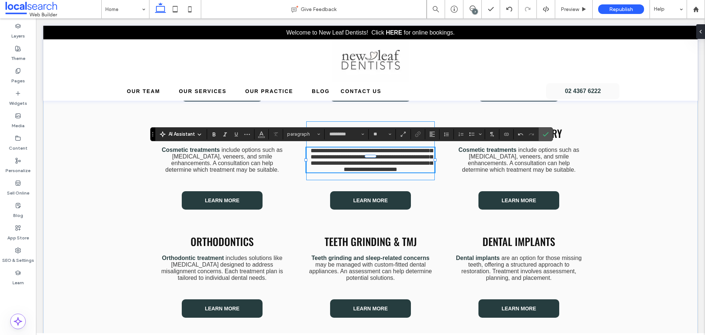
scroll to position [0, 0]
click at [545, 137] on span "Confirm" at bounding box center [544, 133] width 3 height 13
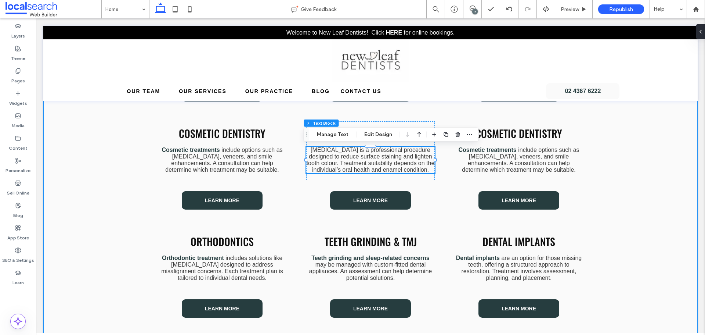
click at [608, 153] on div "General Dentistry Routine dental care includes check-ups, cleans, and treatment…" at bounding box center [370, 241] width 655 height 467
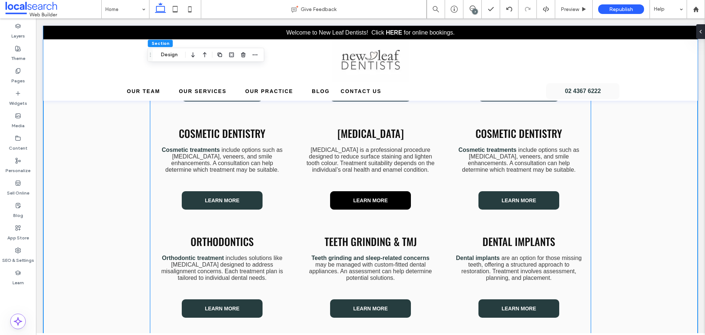
click at [378, 199] on span "Learn More" at bounding box center [370, 200] width 35 height 6
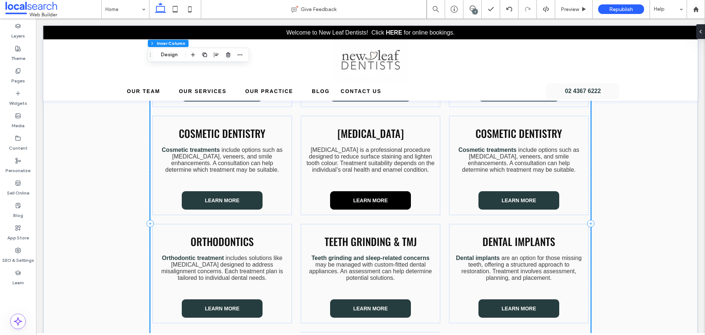
click at [378, 199] on span "Learn More" at bounding box center [370, 200] width 35 height 6
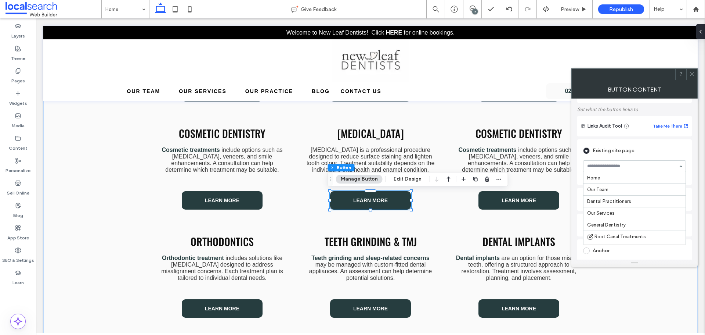
scroll to position [72, 0]
click at [693, 73] on icon at bounding box center [693, 74] width 6 height 6
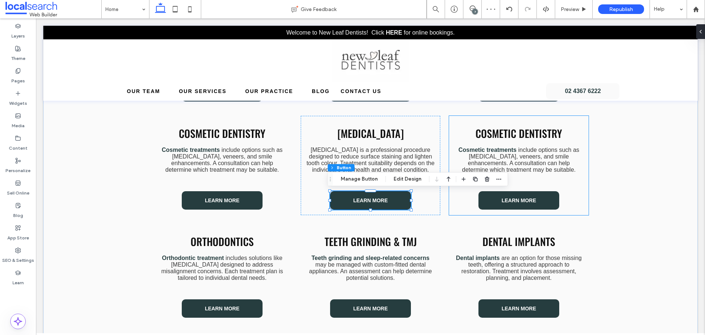
click at [524, 133] on span "Cosmetic Dentistry" at bounding box center [519, 133] width 87 height 15
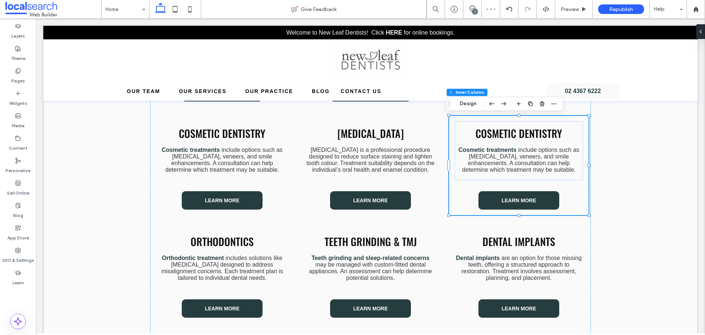
click at [524, 133] on span "Cosmetic Dentistry" at bounding box center [519, 133] width 87 height 15
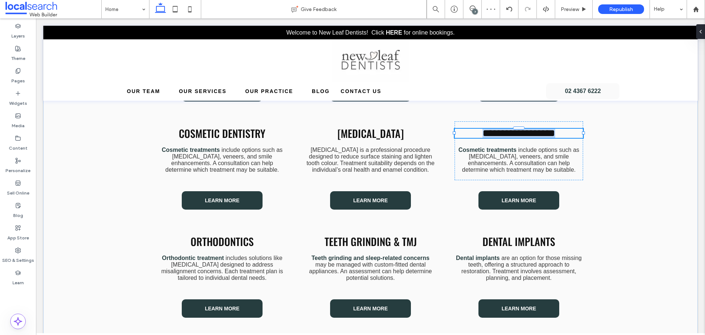
type input "******"
type input "**"
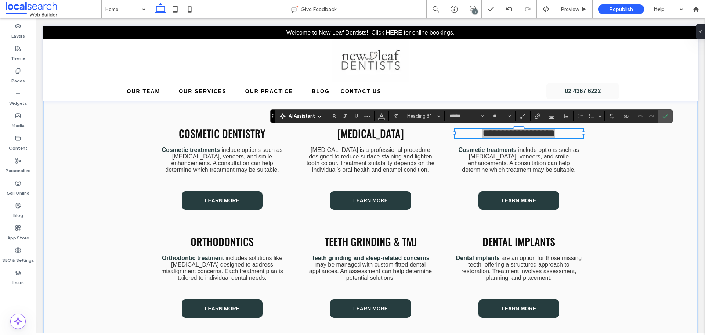
click at [475, 10] on div "7" at bounding box center [475, 12] width 6 height 6
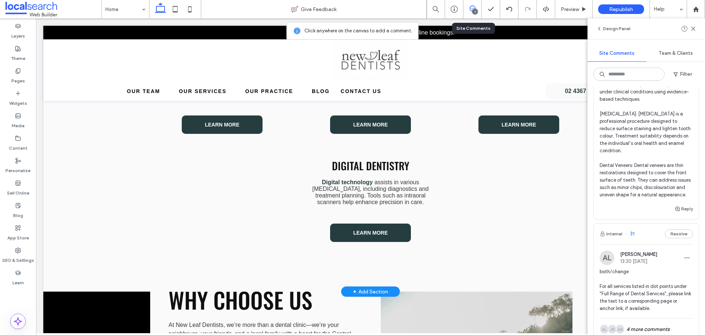
scroll to position [772, 0]
drag, startPoint x: 599, startPoint y: 180, endPoint x: 632, endPoint y: 179, distance: 33.1
click at [632, 179] on div "CC [PERSON_NAME] 09:34 [DATE] Note for Dev: Please add three new modules for ne…" at bounding box center [646, 107] width 105 height 193
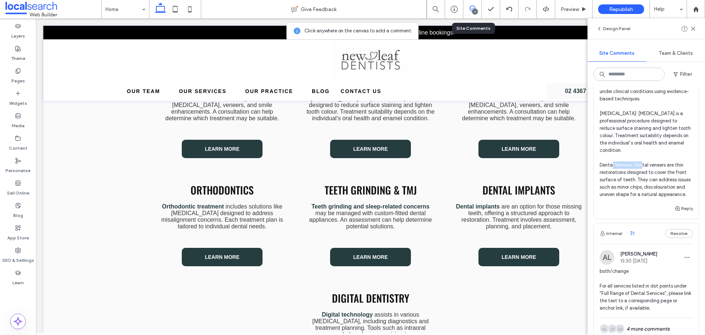
scroll to position [499, 0]
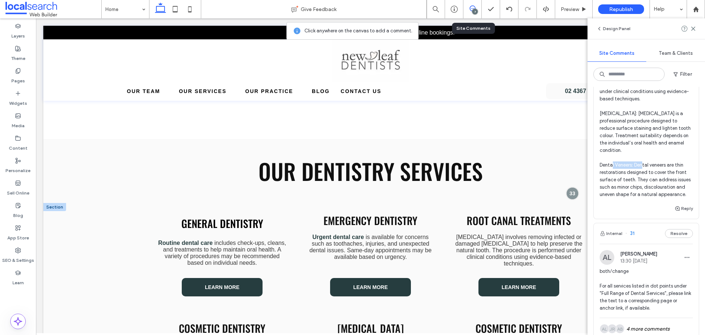
copy span "Dental Veneers"
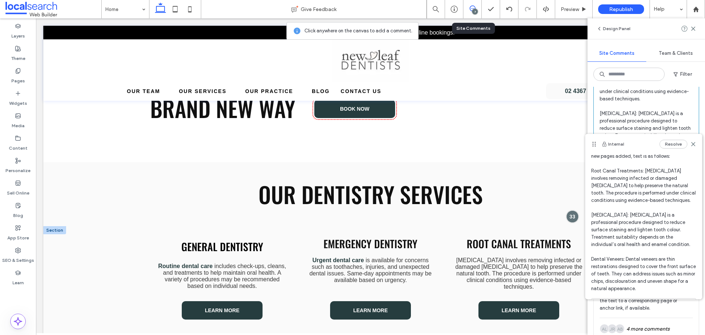
scroll to position [55, 0]
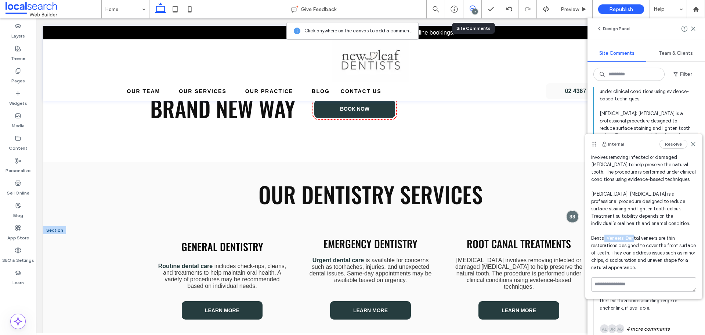
drag, startPoint x: 592, startPoint y: 239, endPoint x: 625, endPoint y: 237, distance: 32.7
click at [625, 237] on span "Note for Dev: Please add three new modules for new pages added, text is as foll…" at bounding box center [644, 197] width 105 height 147
copy span "Dental Veneers"
click at [635, 241] on span "Note for Dev: Please add three new modules for new pages added, text is as foll…" at bounding box center [644, 197] width 105 height 147
drag, startPoint x: 628, startPoint y: 239, endPoint x: 678, endPoint y: 268, distance: 57.5
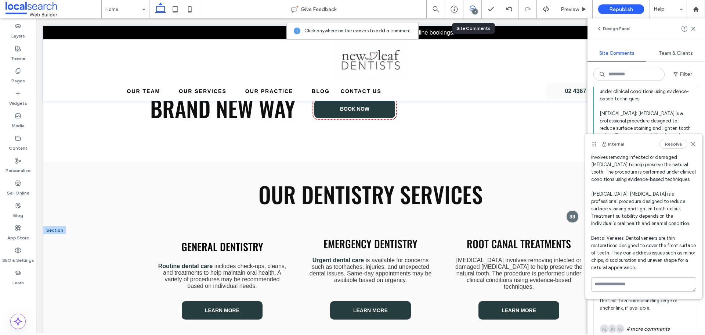
click at [678, 268] on span "Note for Dev: Please add three new modules for new pages added, text is as foll…" at bounding box center [644, 197] width 105 height 147
copy span "Dental veneers are thin restorations designed to cover the front surface of tee…"
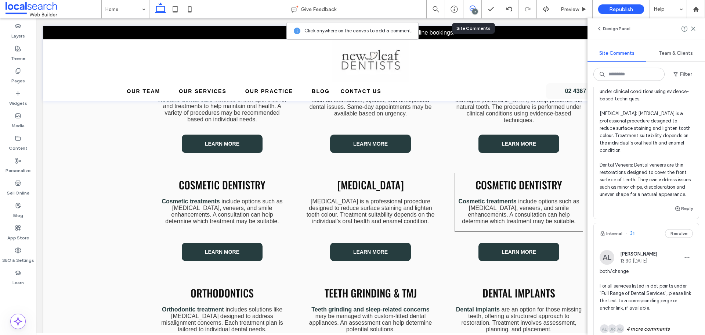
scroll to position [683, 0]
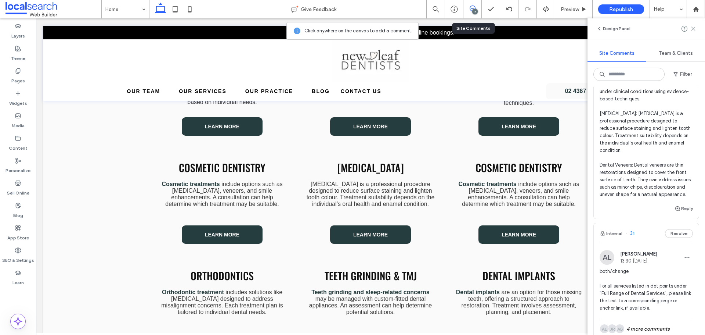
click at [693, 29] on use at bounding box center [693, 28] width 3 height 3
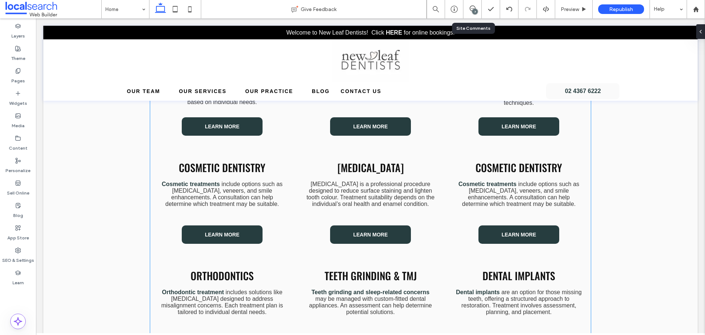
click at [514, 171] on span "Cosmetic Dentistry" at bounding box center [519, 167] width 87 height 15
click at [515, 171] on span "Cosmetic Dentistry" at bounding box center [519, 167] width 87 height 15
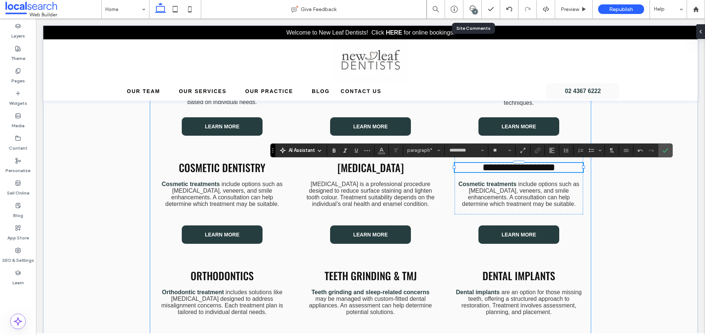
type input "*********"
type input "**"
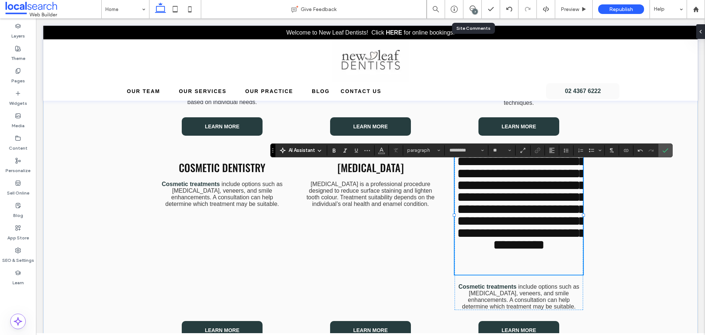
type input "******"
type input "**"
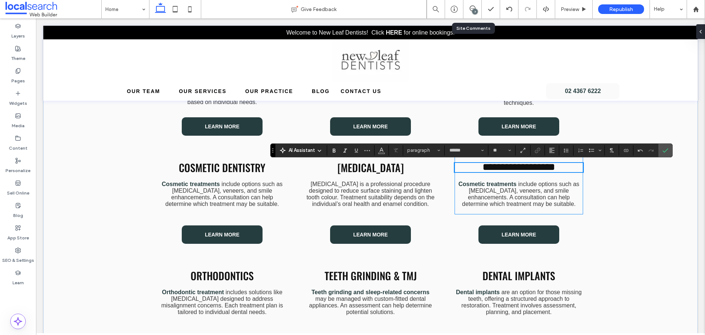
scroll to position [690, 0]
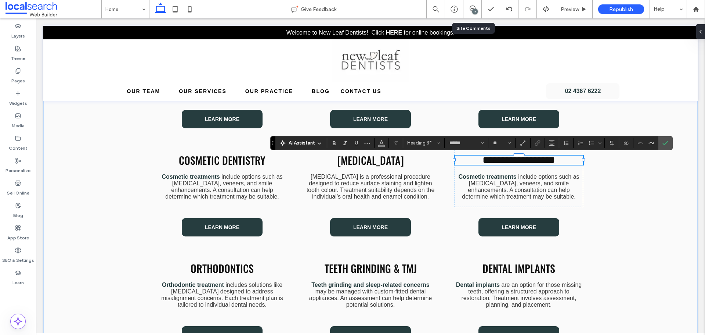
type input "*********"
type input "**"
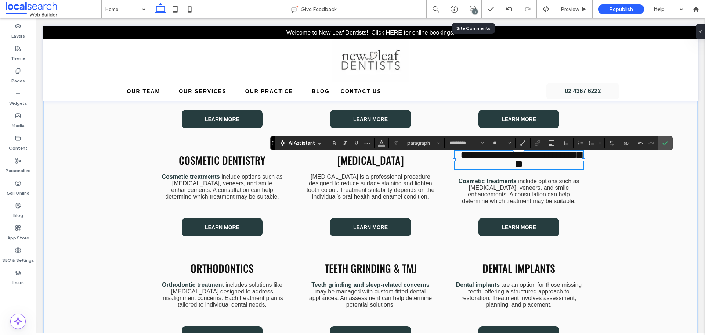
type input "******"
type input "**"
click at [524, 184] on span "include options such as [MEDICAL_DATA], veneers, and smile enhancements. A cons…" at bounding box center [520, 191] width 117 height 26
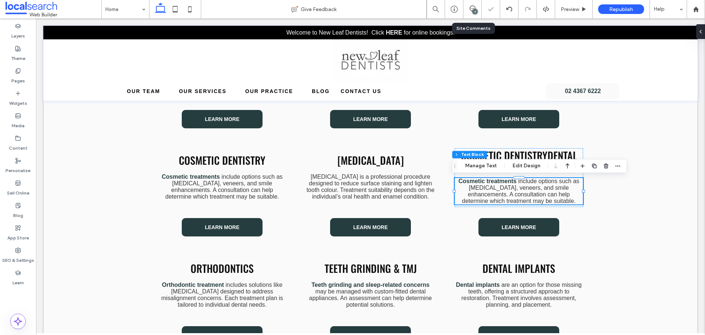
click at [524, 184] on span "include options such as [MEDICAL_DATA], veneers, and smile enhancements. A cons…" at bounding box center [520, 191] width 117 height 26
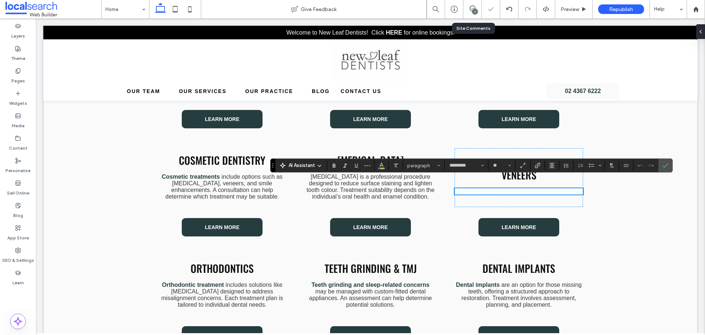
scroll to position [700, 0]
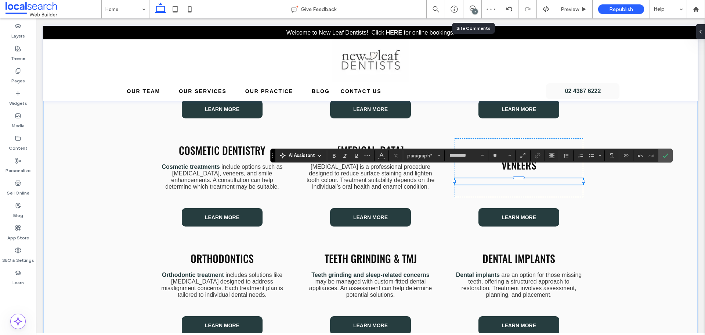
paste div
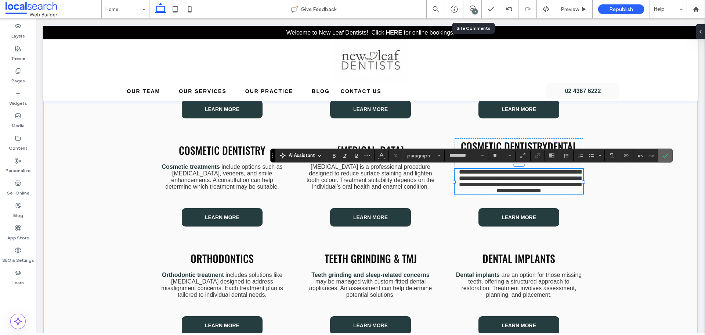
click at [665, 153] on icon "Confirm" at bounding box center [666, 155] width 6 height 6
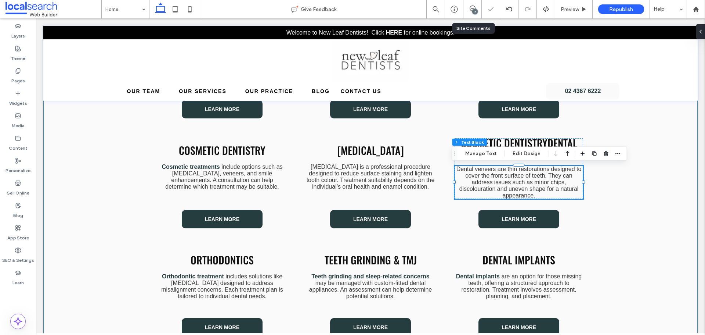
click at [641, 191] on div "General Dentistry Routine dental care includes check-ups, cleans, and treatment…" at bounding box center [370, 259] width 655 height 469
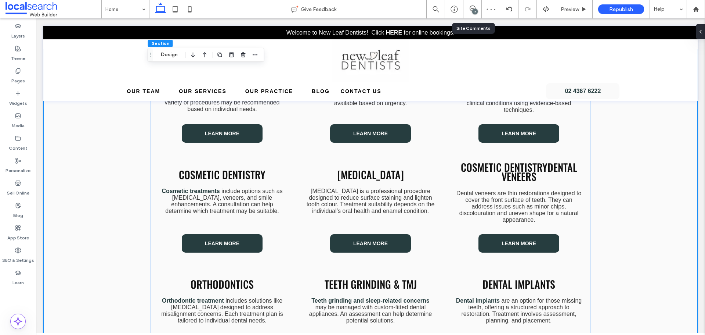
scroll to position [663, 0]
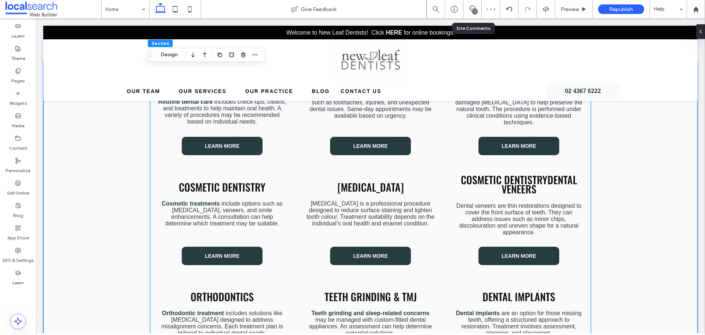
click at [427, 194] on div "[MEDICAL_DATA] [MEDICAL_DATA] is a professional procedure designed to reduce su…" at bounding box center [370, 204] width 129 height 59
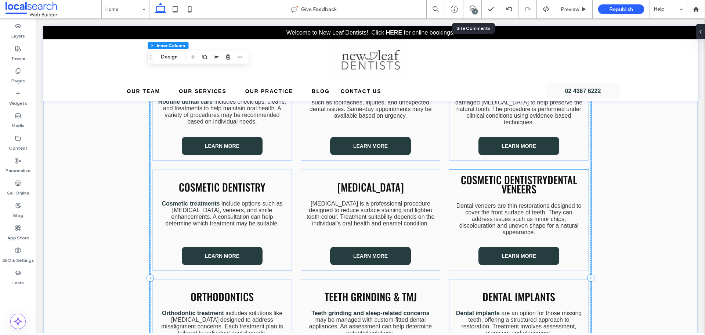
click at [488, 187] on span "Cosmetic DentistryDental Veneers" at bounding box center [519, 184] width 116 height 24
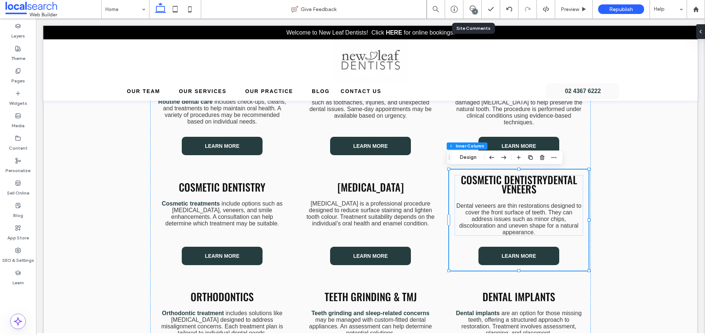
click at [514, 186] on span "Cosmetic DentistryDental Veneers" at bounding box center [519, 184] width 116 height 24
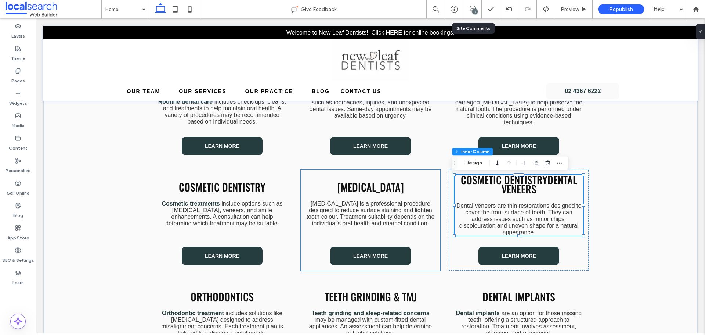
click at [399, 203] on span "[MEDICAL_DATA] is a professional procedure designed to reduce surface staining …" at bounding box center [371, 213] width 128 height 26
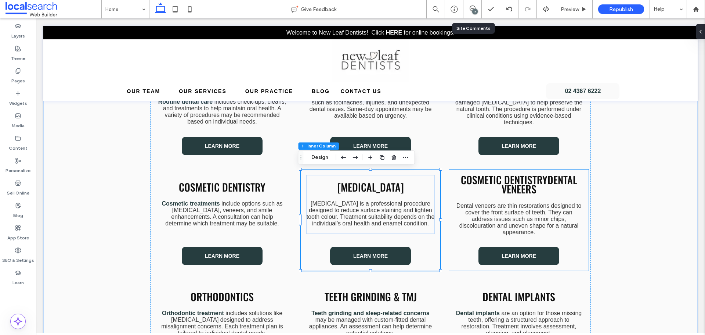
click at [493, 190] on h3 "Cosmetic DentistryDental Veneers" at bounding box center [519, 184] width 129 height 18
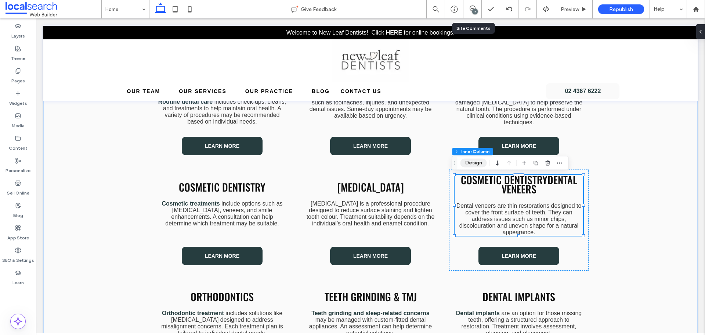
click at [470, 161] on button "Design" at bounding box center [474, 162] width 26 height 9
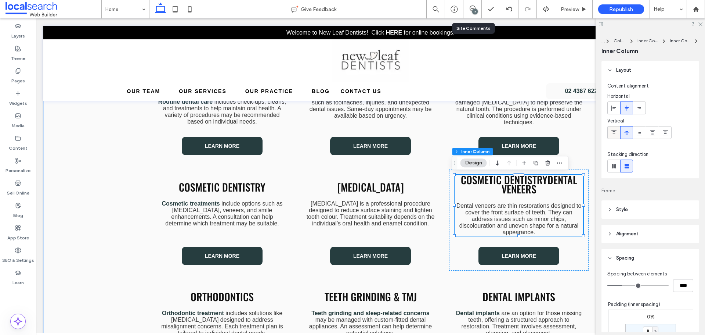
click at [617, 133] on div at bounding box center [614, 132] width 12 height 12
click at [418, 209] on span "[MEDICAL_DATA] is a professional procedure designed to reduce surface staining …" at bounding box center [371, 213] width 128 height 26
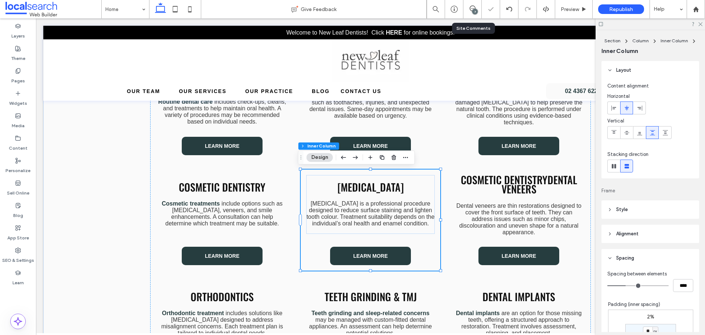
click at [425, 193] on div "[MEDICAL_DATA] [MEDICAL_DATA] is a professional procedure designed to reduce su…" at bounding box center [370, 204] width 129 height 59
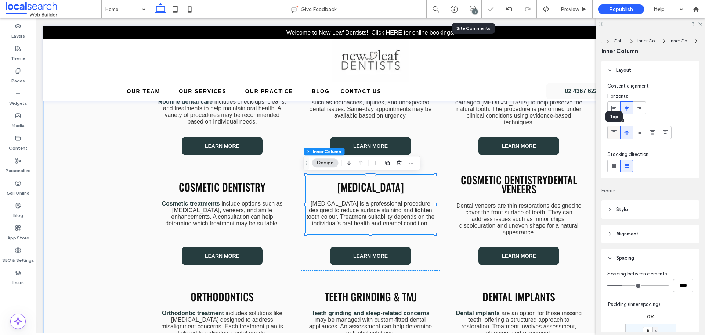
click at [613, 134] on icon at bounding box center [614, 133] width 6 height 6
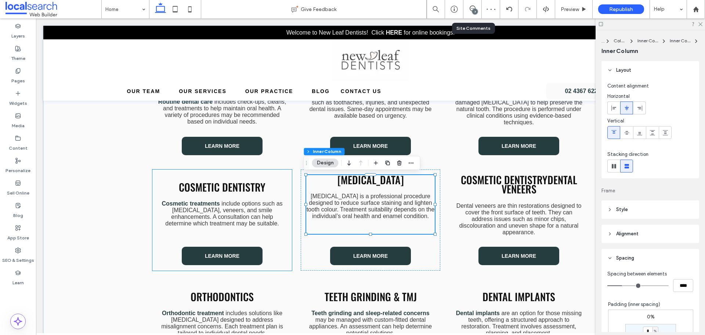
click at [276, 195] on div "Cosmetic Dentistry Cosmetic treatments include options such as [MEDICAL_DATA], …" at bounding box center [222, 204] width 129 height 59
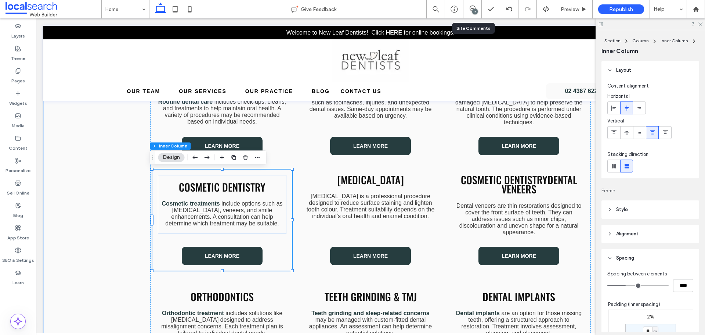
click at [276, 192] on div "Cosmetic Dentistry Cosmetic treatments include options such as [MEDICAL_DATA], …" at bounding box center [222, 204] width 129 height 59
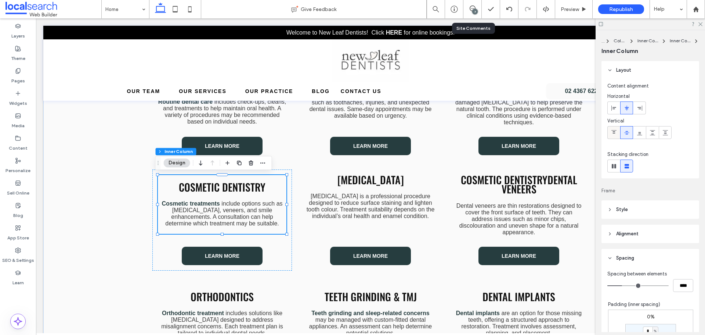
click at [617, 132] on icon at bounding box center [614, 133] width 6 height 6
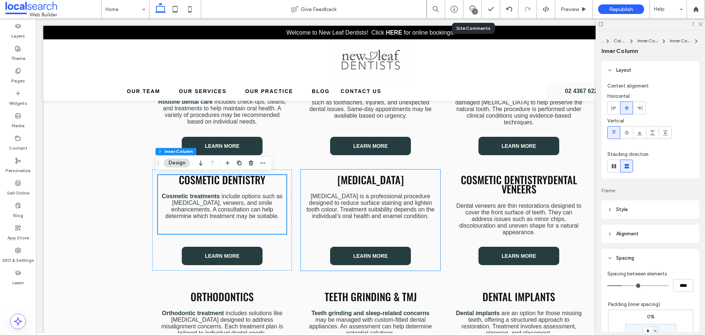
scroll to position [700, 0]
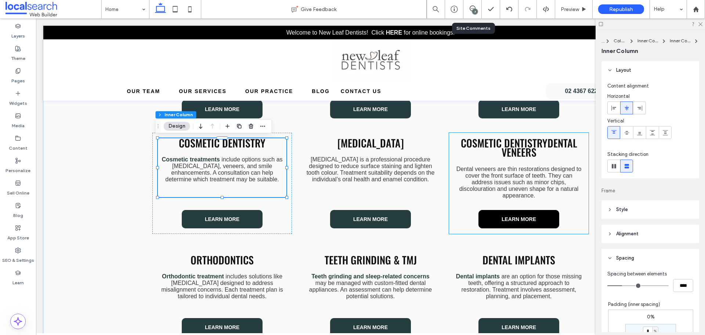
click at [513, 216] on span "Learn More" at bounding box center [519, 219] width 35 height 6
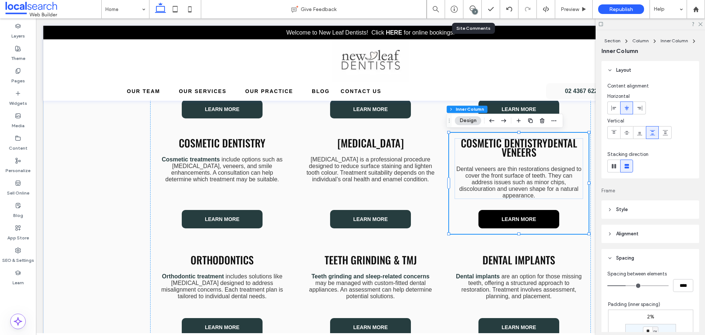
click at [513, 216] on span "Learn More" at bounding box center [519, 219] width 35 height 6
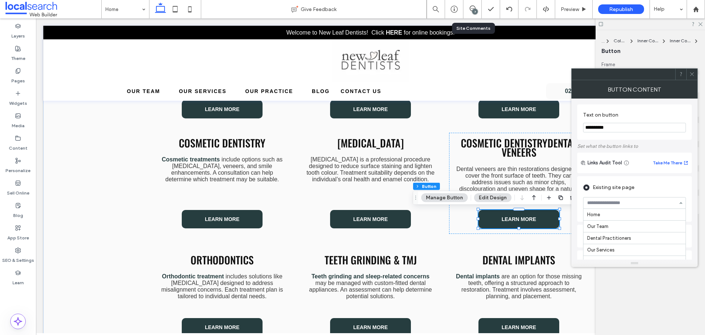
scroll to position [72, 0]
drag, startPoint x: 693, startPoint y: 71, endPoint x: 332, endPoint y: 140, distance: 367.4
click at [693, 71] on icon at bounding box center [693, 74] width 6 height 6
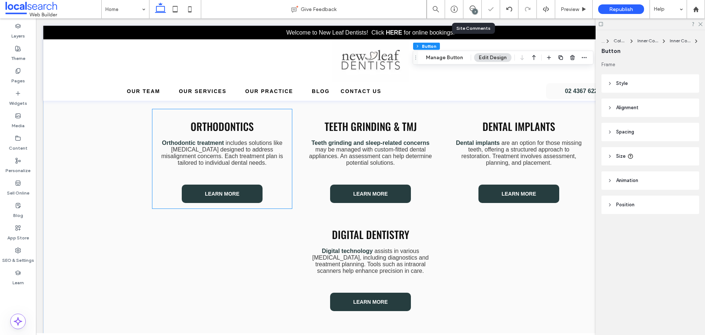
scroll to position [847, 0]
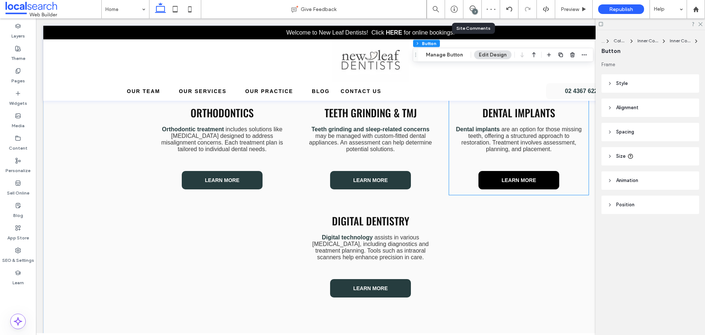
click at [507, 179] on span "Learn More" at bounding box center [519, 180] width 35 height 6
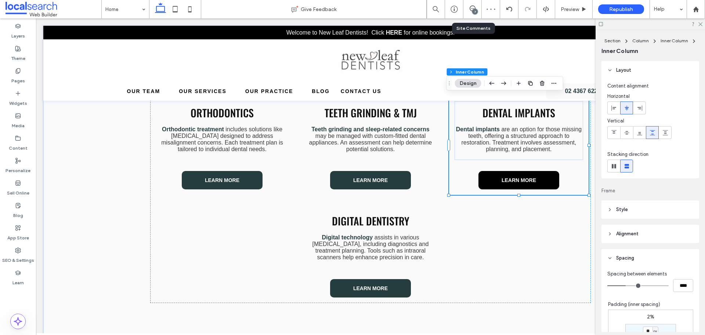
click at [507, 179] on span "Learn More" at bounding box center [519, 180] width 35 height 6
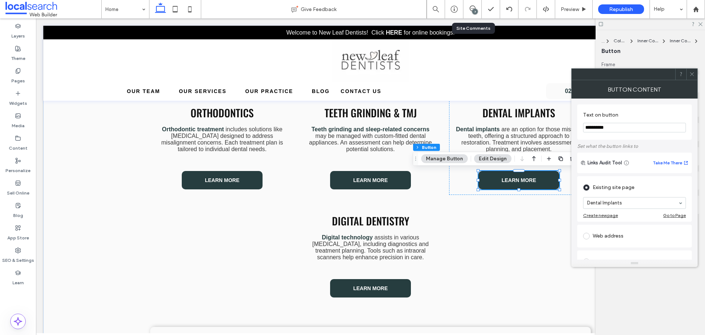
click at [694, 76] on icon at bounding box center [693, 74] width 6 height 6
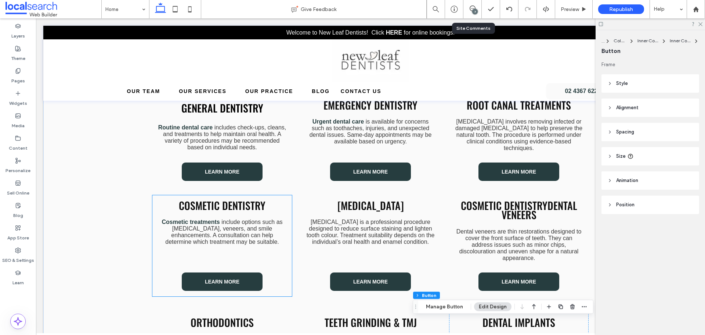
scroll to position [626, 0]
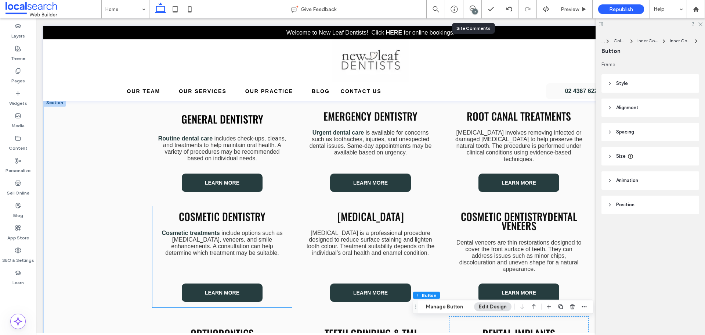
click at [276, 212] on h3 "Cosmetic Dentistry" at bounding box center [222, 216] width 129 height 9
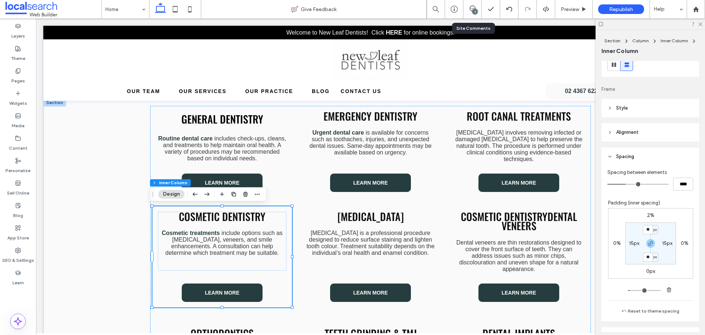
scroll to position [110, 0]
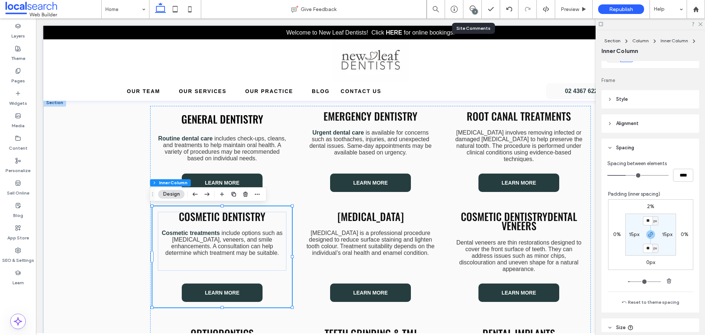
click at [647, 206] on label "2%" at bounding box center [650, 206] width 7 height 6
type input "*"
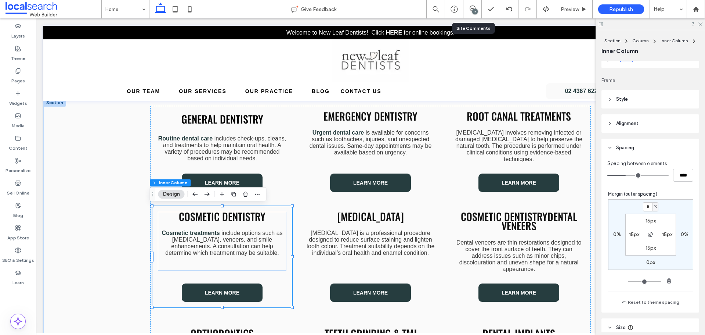
type input "*"
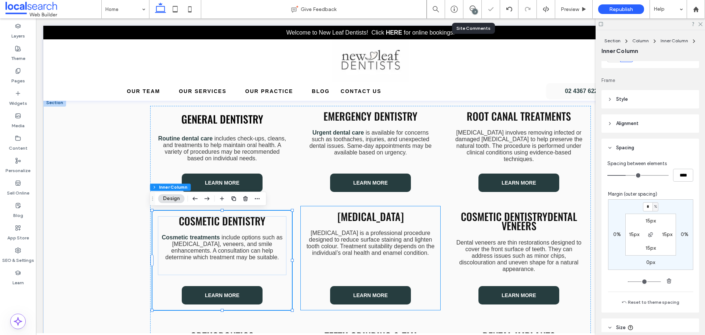
click at [425, 228] on div "[MEDICAL_DATA] [MEDICAL_DATA] is a professional procedure designed to reduce su…" at bounding box center [370, 241] width 129 height 59
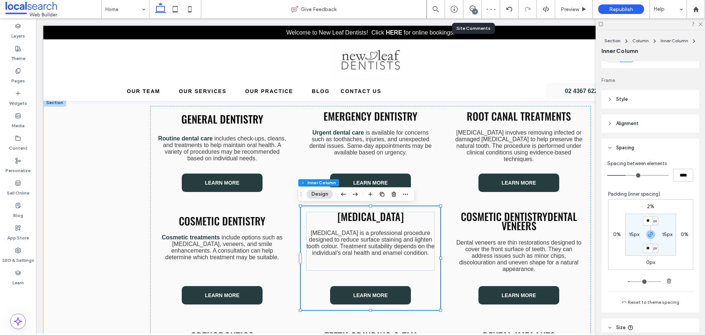
click at [647, 207] on label "2%" at bounding box center [650, 206] width 7 height 6
type input "*"
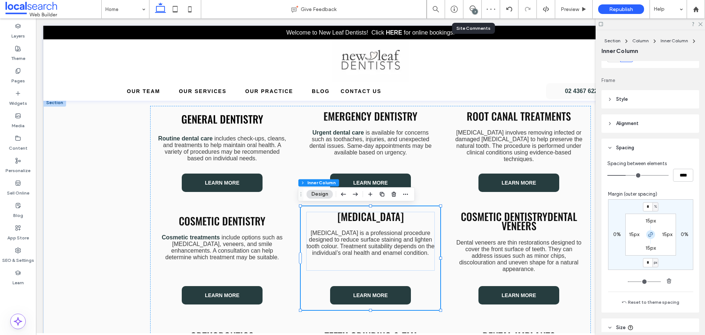
click at [647, 237] on span "button" at bounding box center [651, 234] width 9 height 9
click at [644, 207] on input "*" at bounding box center [648, 206] width 10 height 9
type input "*"
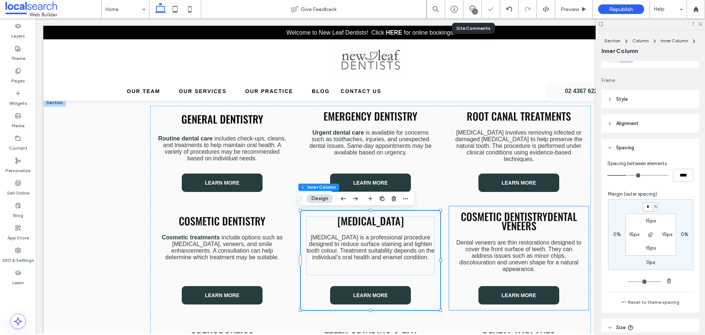
click at [568, 237] on div "Cosmetic DentistryDental Veneers Dental veneers are thin restorations designed …" at bounding box center [519, 242] width 129 height 60
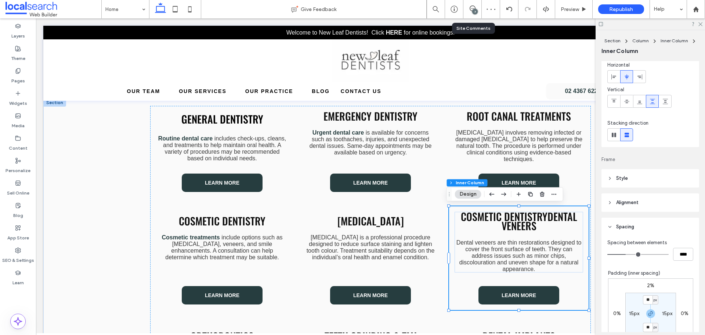
scroll to position [73, 0]
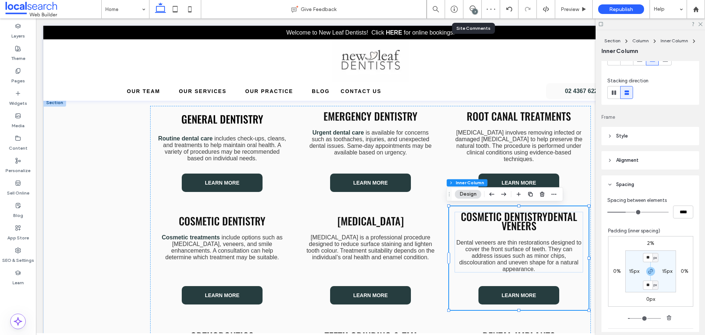
click at [648, 244] on label "2%" at bounding box center [650, 243] width 7 height 6
type input "*"
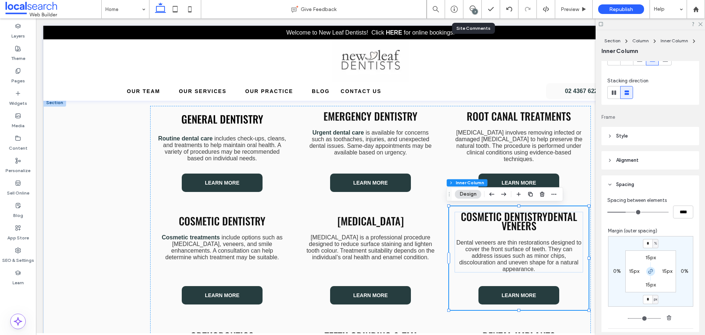
click at [647, 267] on span "button" at bounding box center [651, 271] width 9 height 9
click at [643, 239] on input "*" at bounding box center [648, 243] width 10 height 9
type input "*"
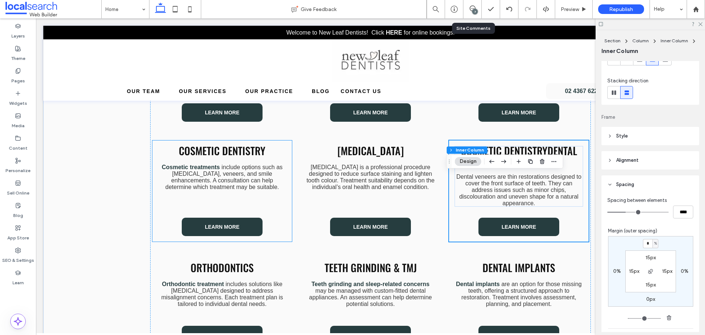
scroll to position [737, 0]
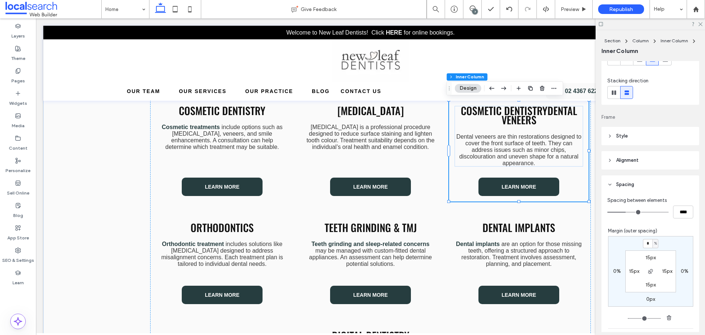
click at [474, 11] on div "7" at bounding box center [475, 12] width 6 height 6
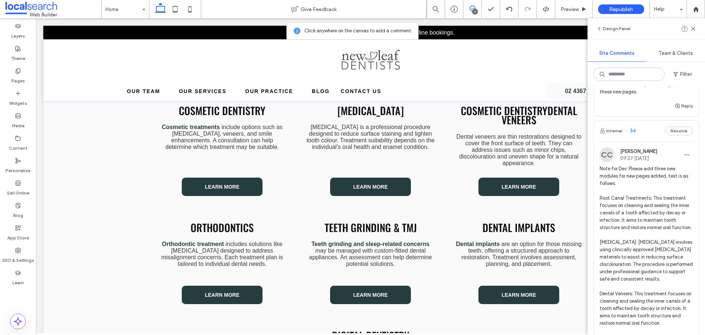
scroll to position [404, 0]
click at [658, 206] on span "Note for Dev: Please add three new modules for new pages added, text is as foll…" at bounding box center [646, 246] width 93 height 162
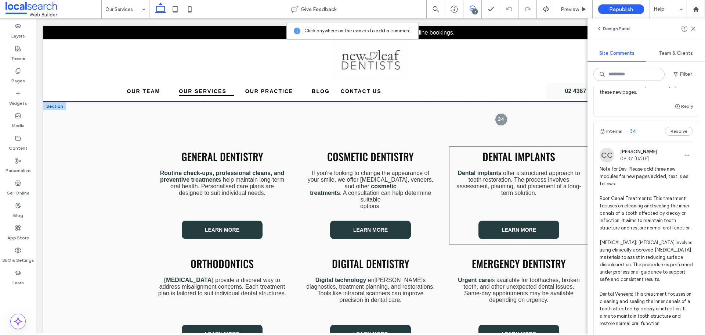
scroll to position [191, 0]
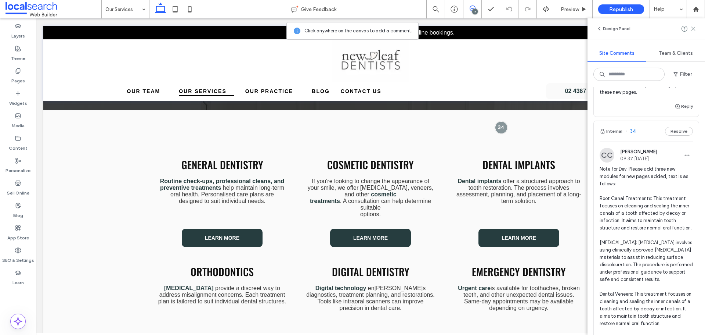
click at [692, 29] on icon at bounding box center [694, 29] width 6 height 6
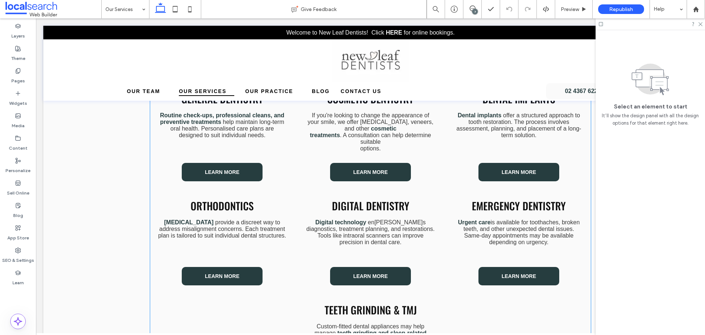
scroll to position [265, 0]
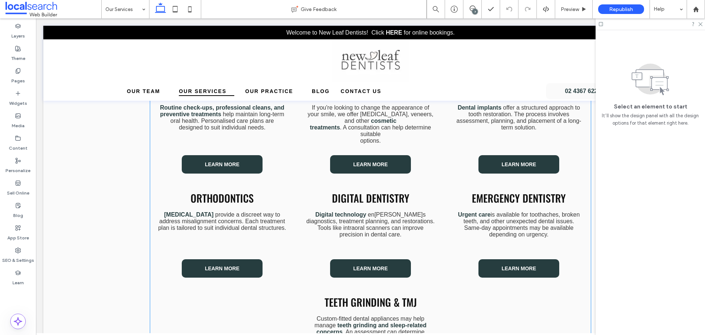
click at [510, 211] on div "Emergency Dentistry ﻿ Urgent care is available for toothaches, broken teeth, an…" at bounding box center [519, 215] width 129 height 44
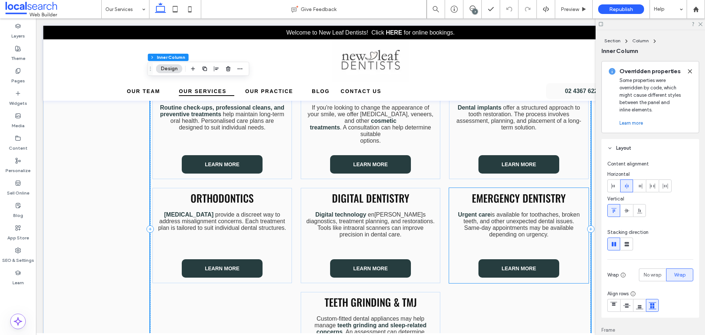
click at [519, 212] on p "﻿ Urgent care is available for toothaches, broken teeth, and other unexpected d…" at bounding box center [519, 224] width 129 height 26
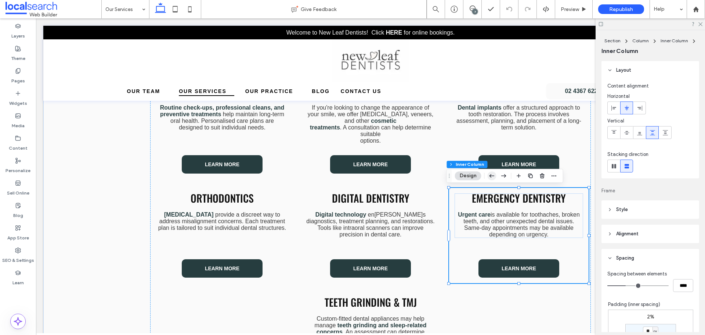
click at [495, 177] on icon "button" at bounding box center [492, 175] width 9 height 13
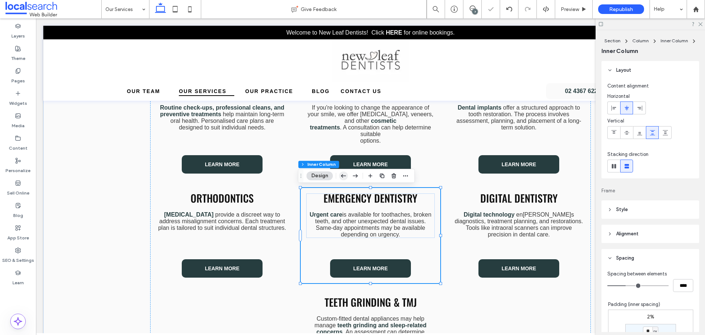
click at [345, 176] on use "button" at bounding box center [343, 175] width 5 height 3
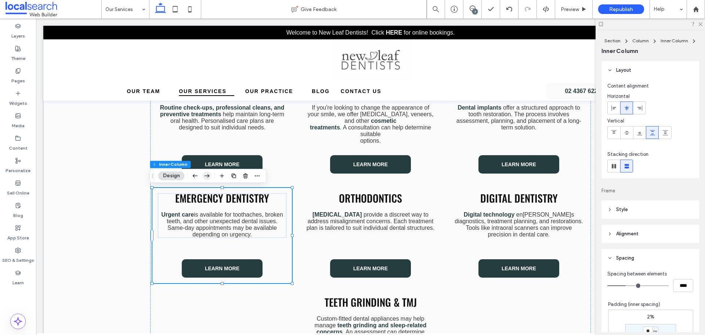
click at [205, 175] on icon "button" at bounding box center [207, 175] width 9 height 13
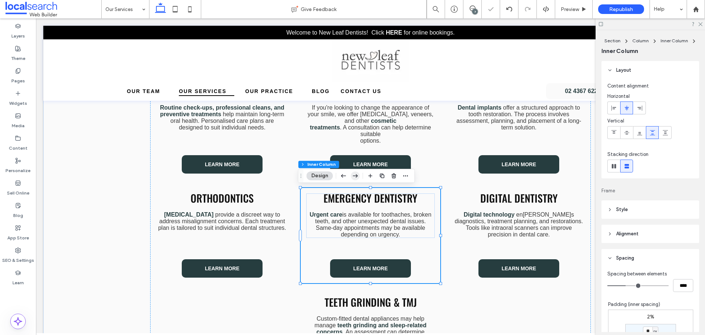
click at [358, 177] on icon "button" at bounding box center [355, 175] width 9 height 13
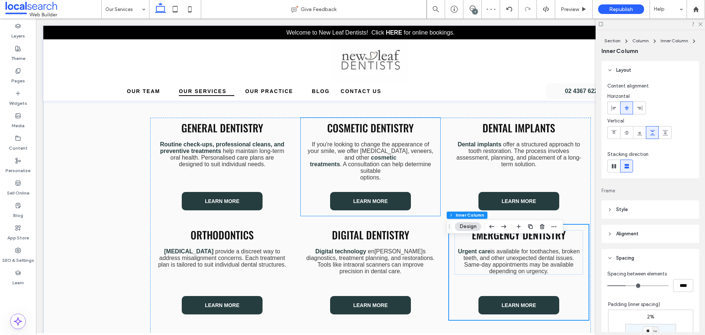
scroll to position [154, 0]
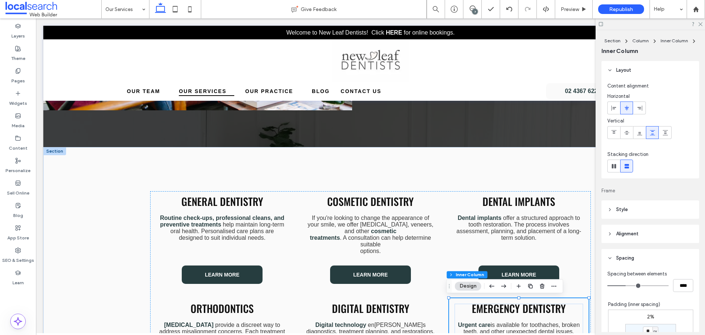
click at [477, 12] on div "7" at bounding box center [475, 12] width 6 height 6
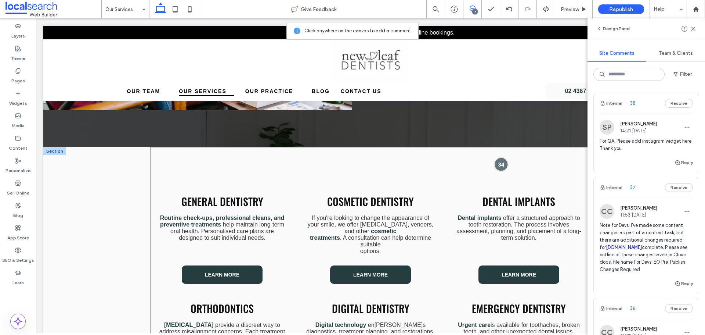
click at [501, 165] on div at bounding box center [502, 164] width 14 height 14
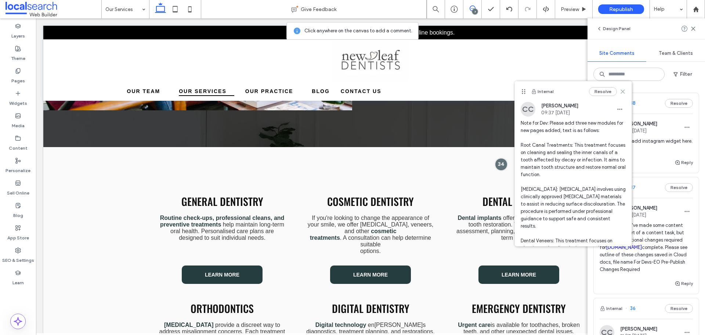
click at [620, 91] on icon at bounding box center [623, 92] width 6 height 6
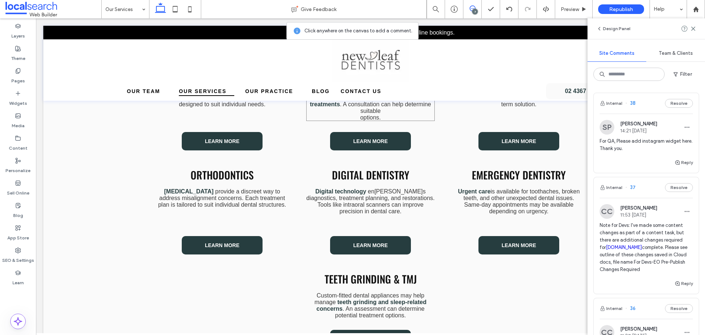
scroll to position [301, 0]
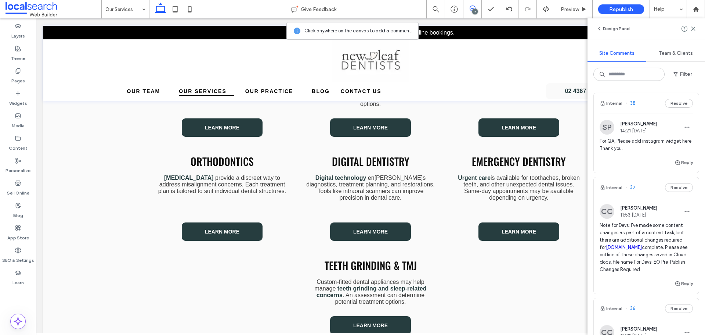
click at [475, 11] on div "7" at bounding box center [475, 12] width 6 height 6
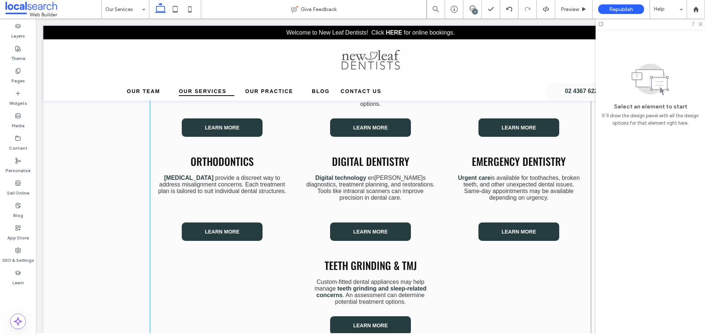
click at [489, 155] on span "Emergency Dentistry" at bounding box center [519, 161] width 94 height 15
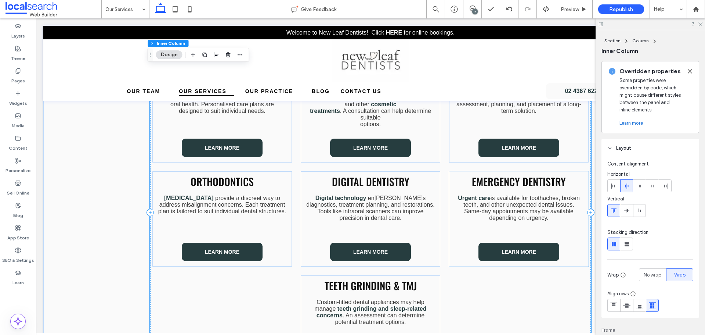
scroll to position [265, 0]
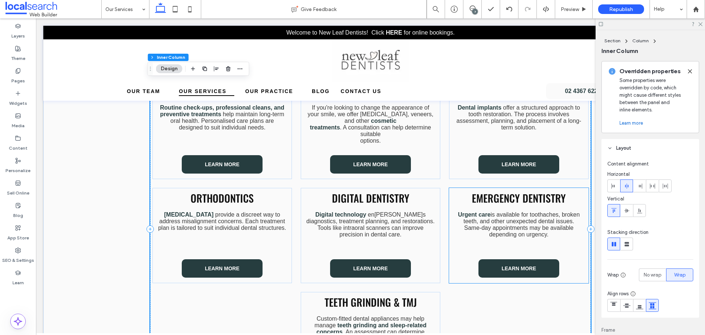
click at [449, 192] on div "Emergency Dentistry ﻿ Urgent care is available for toothaches, broken teeth, an…" at bounding box center [519, 235] width 140 height 95
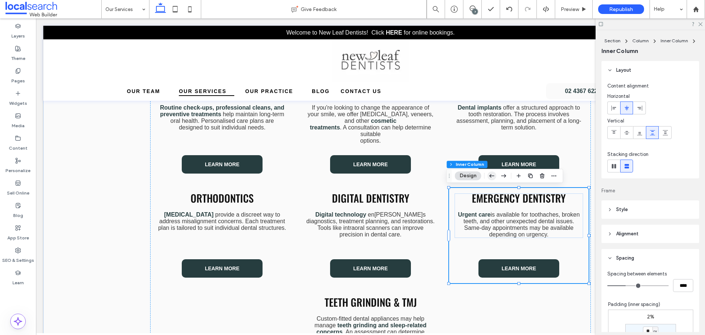
click at [492, 179] on icon "button" at bounding box center [492, 175] width 9 height 13
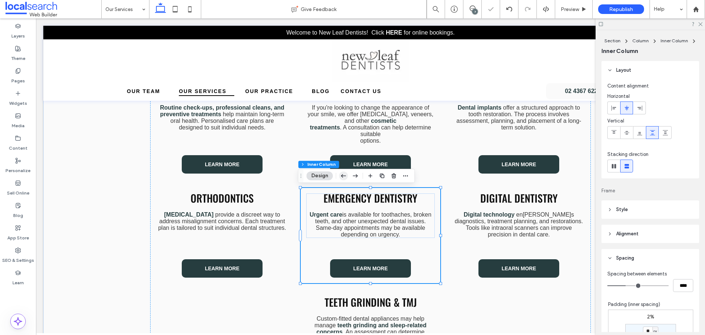
click at [342, 177] on icon "button" at bounding box center [343, 175] width 9 height 13
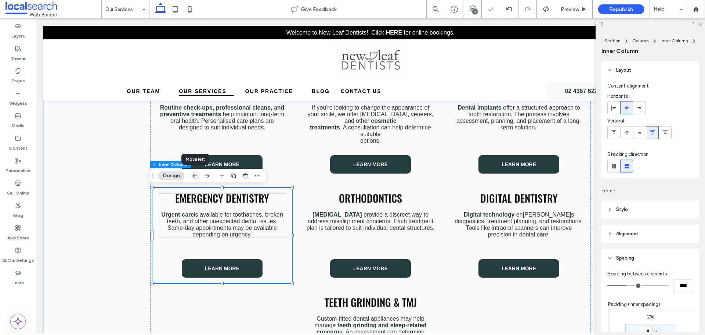
click at [193, 177] on icon "button" at bounding box center [195, 175] width 9 height 13
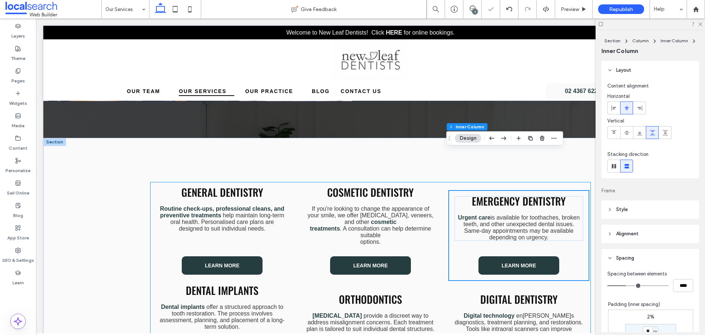
scroll to position [154, 0]
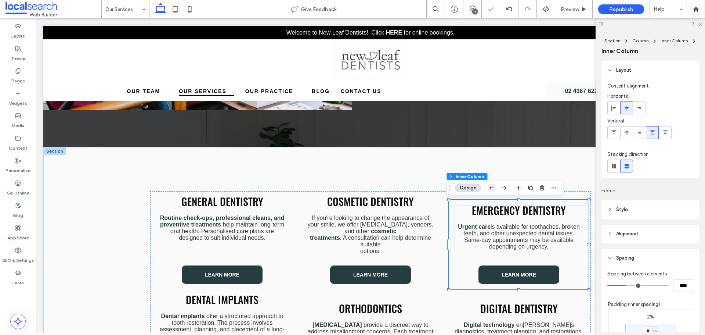
click at [492, 189] on icon "button" at bounding box center [492, 187] width 9 height 13
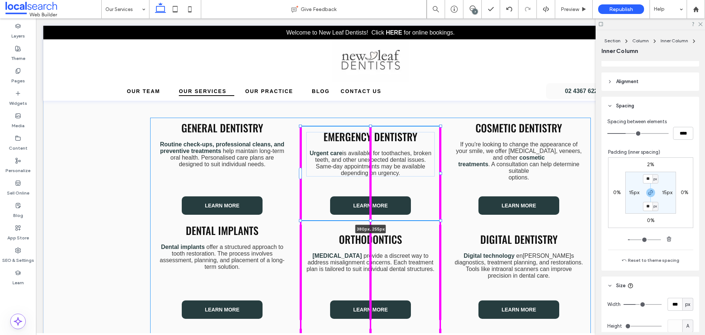
scroll to position [164, 0]
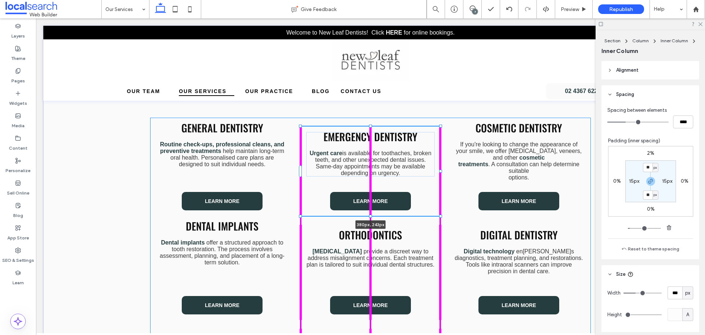
click at [367, 129] on div "General Dentistry Routine check-ups, professional cleans, and preventive treatm…" at bounding box center [370, 265] width 441 height 384
type input "***"
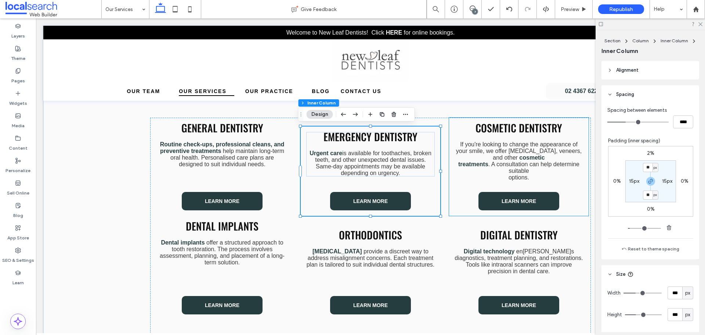
click at [465, 136] on div "Cosmetic Dentistry If you're looking to change the appearance of your smile, we…" at bounding box center [519, 152] width 129 height 58
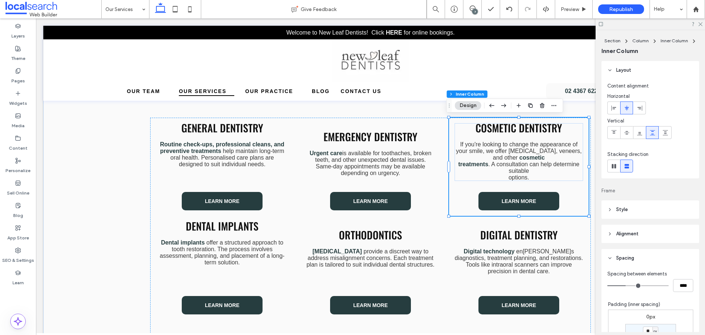
scroll to position [110, 0]
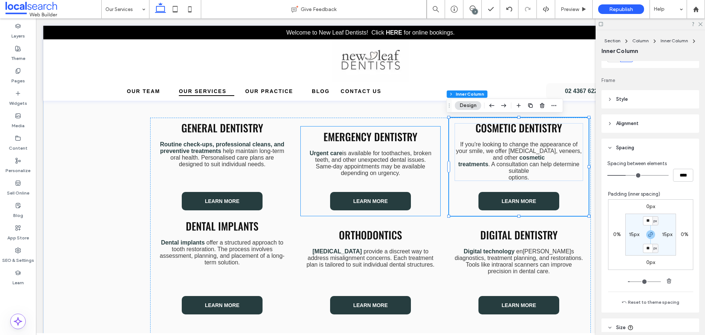
click at [430, 134] on h3 "Emergency Dentistry" at bounding box center [370, 136] width 129 height 9
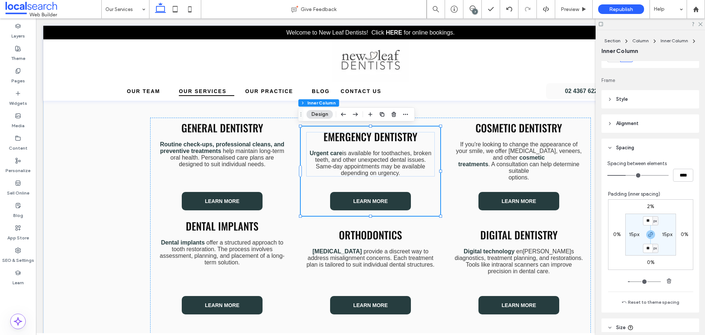
click at [647, 203] on label "2%" at bounding box center [650, 206] width 7 height 6
type input "*"
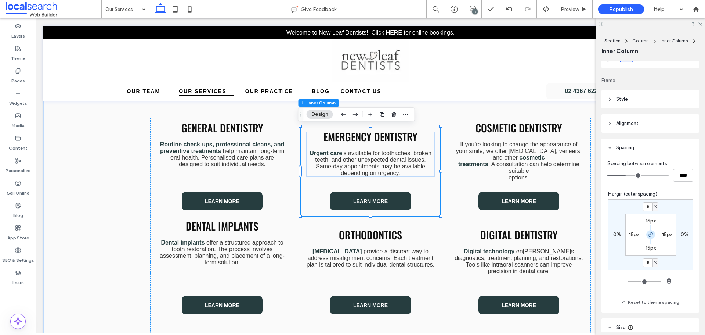
click at [649, 233] on use "button" at bounding box center [651, 234] width 4 height 4
click at [643, 206] on input "*" at bounding box center [648, 206] width 10 height 9
type input "*"
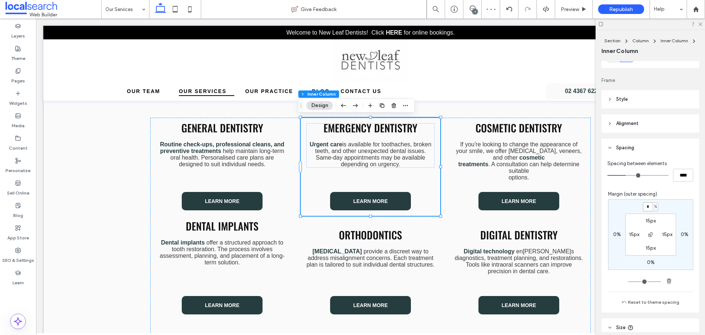
click at [426, 187] on div "Emergency Dentistry ﻿ Urgent care is available for toothaches, broken teeth, an…" at bounding box center [371, 167] width 140 height 98
click at [383, 104] on use "button" at bounding box center [382, 105] width 4 height 4
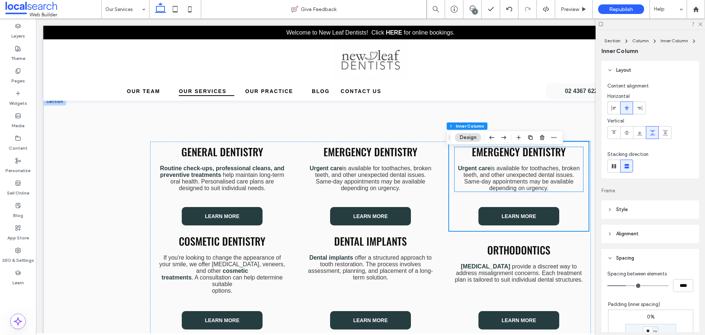
scroll to position [191, 0]
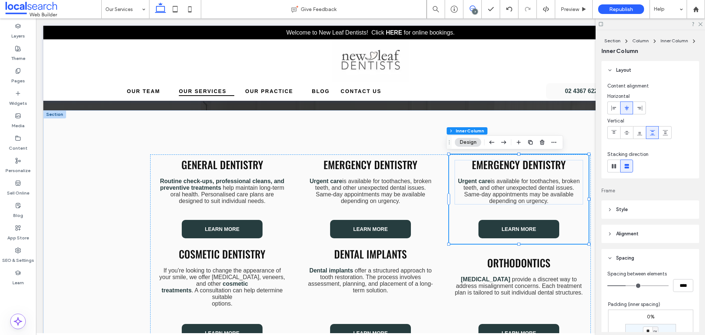
click at [472, 7] on icon at bounding box center [473, 9] width 6 height 6
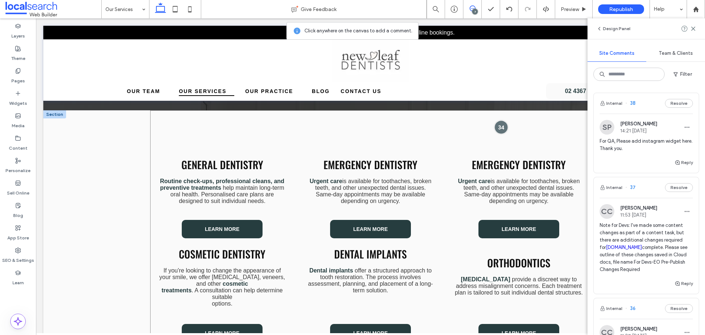
click at [502, 126] on div at bounding box center [502, 127] width 14 height 14
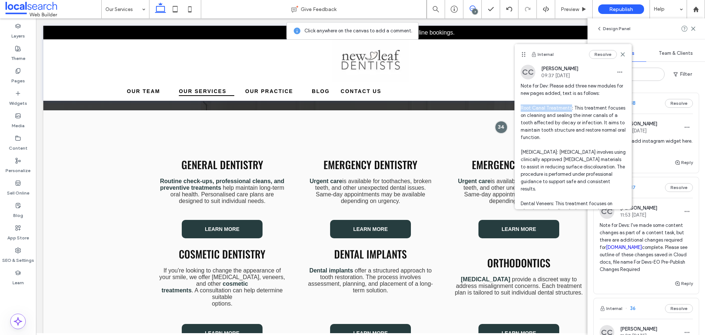
drag, startPoint x: 520, startPoint y: 108, endPoint x: 570, endPoint y: 107, distance: 50.0
click at [570, 107] on div "CC Celia Casey 09:37 Oct 14 2025 Note for Dev: Please add three new modules for…" at bounding box center [573, 154] width 117 height 178
copy span "Root Canal Treatments"
click at [581, 109] on span "Note for Dev: Please add three new modules for new pages added, text is as foll…" at bounding box center [573, 159] width 105 height 154
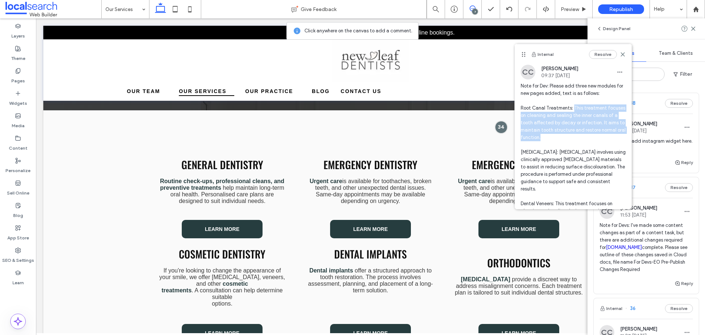
drag, startPoint x: 573, startPoint y: 108, endPoint x: 598, endPoint y: 136, distance: 37.5
click at [598, 136] on span "Note for Dev: Please add three new modules for new pages added, text is as foll…" at bounding box center [573, 159] width 105 height 154
copy span "This treatment focuses on cleaning and sealing the inner canals of a tooth affe…"
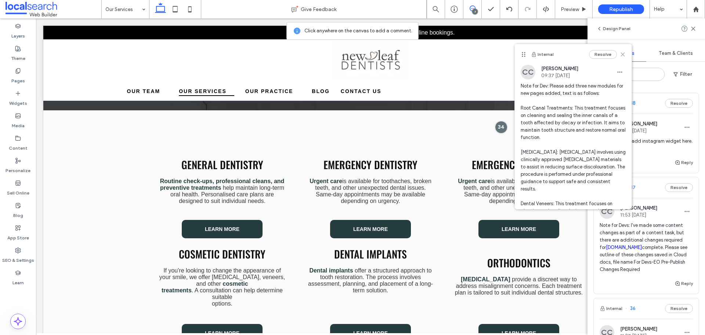
click at [620, 54] on icon at bounding box center [623, 54] width 6 height 6
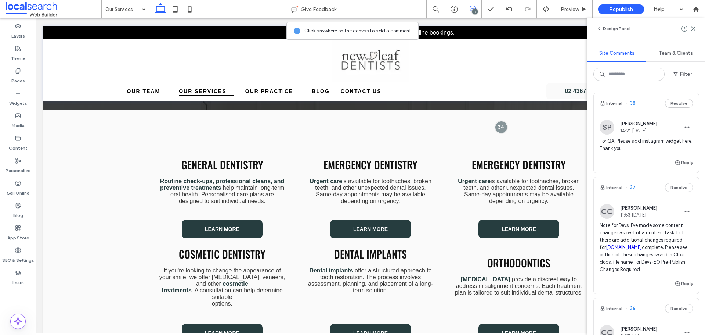
click at [471, 7] on icon at bounding box center [473, 9] width 6 height 6
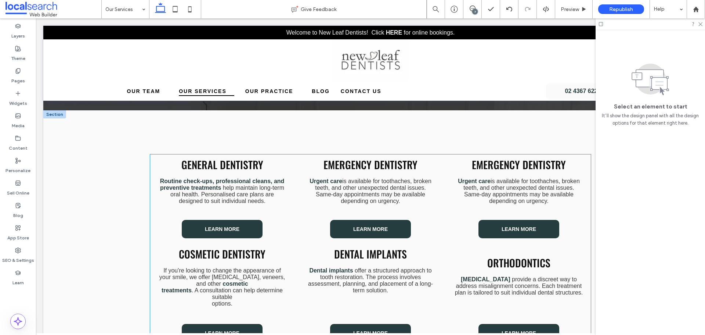
click at [506, 165] on span "Emergency Dentistry" at bounding box center [519, 164] width 94 height 15
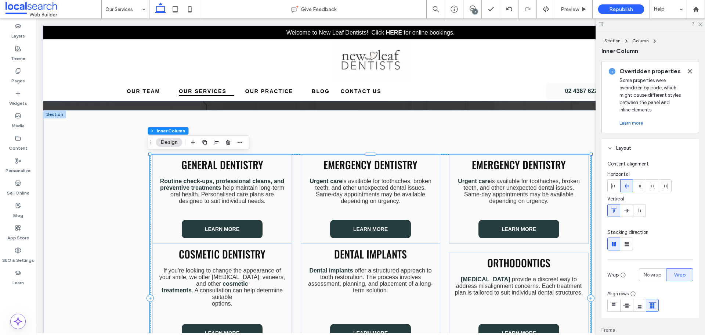
click at [506, 165] on span "Emergency Dentistry" at bounding box center [519, 164] width 94 height 15
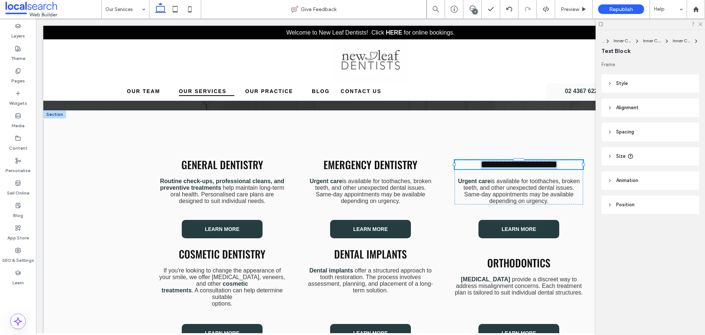
type input "******"
type input "**"
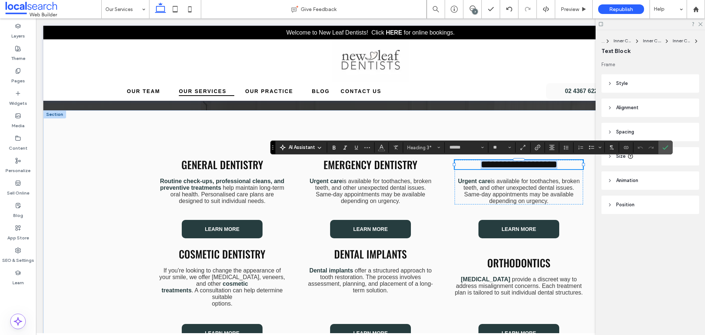
type input "*********"
type input "**"
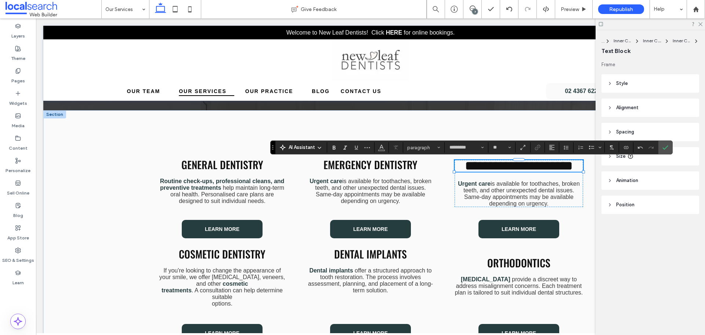
scroll to position [3, 0]
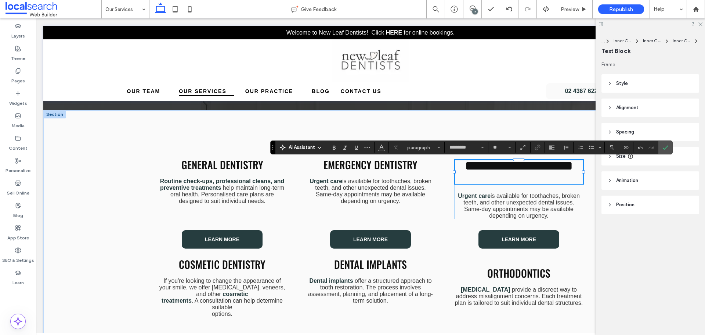
type input "******"
type input "**"
click at [504, 148] on input "**" at bounding box center [500, 147] width 14 height 6
type input "**"
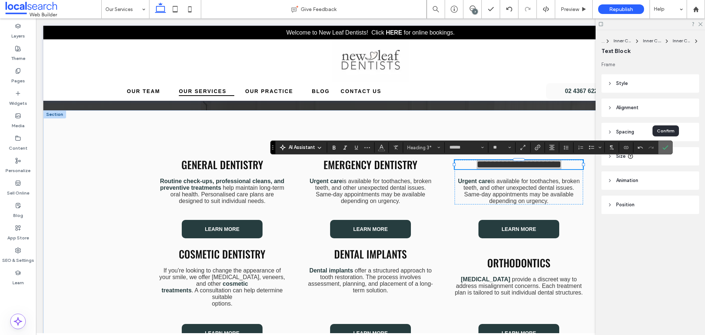
click at [666, 148] on use "Confirm" at bounding box center [666, 147] width 6 height 4
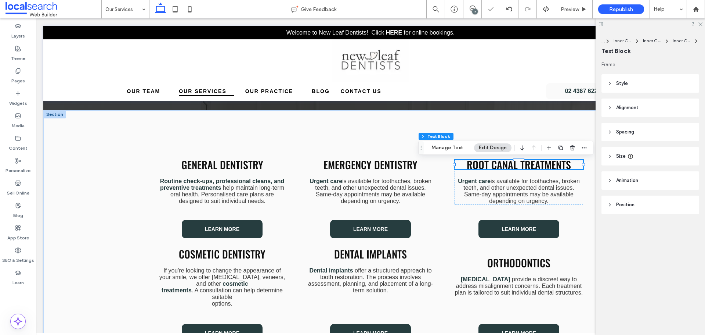
click at [474, 10] on div "7" at bounding box center [475, 12] width 6 height 6
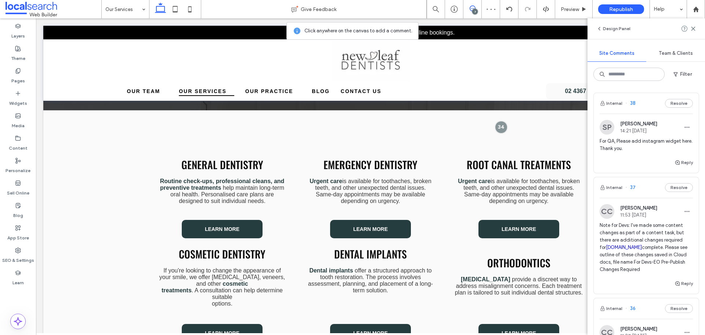
click at [474, 12] on div "7" at bounding box center [475, 12] width 6 height 6
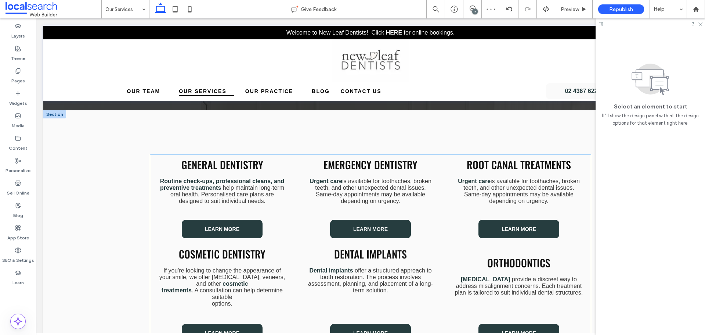
click at [511, 200] on span "vailable depending on urgency." at bounding box center [531, 197] width 85 height 13
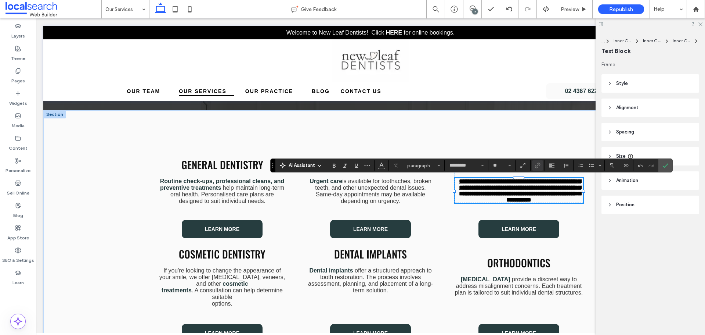
click at [541, 198] on link "**********" at bounding box center [520, 190] width 122 height 24
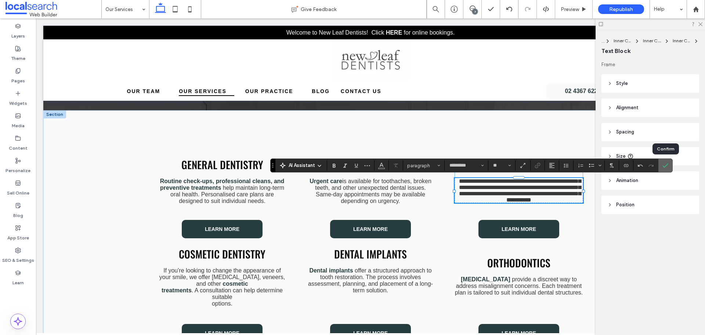
click at [664, 164] on icon "Confirm" at bounding box center [666, 165] width 6 height 6
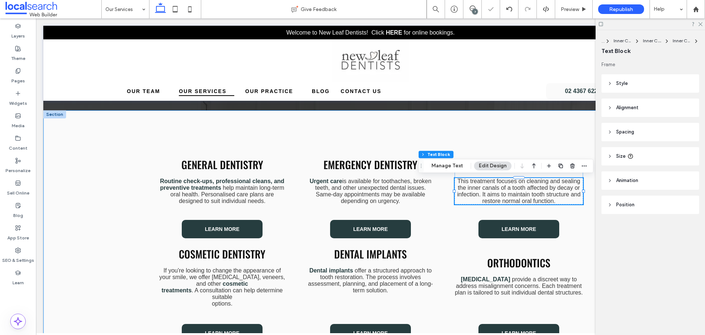
click at [478, 131] on div "General Dentistry Routine check-ups, professional cleans, and preventive treatm…" at bounding box center [370, 297] width 441 height 375
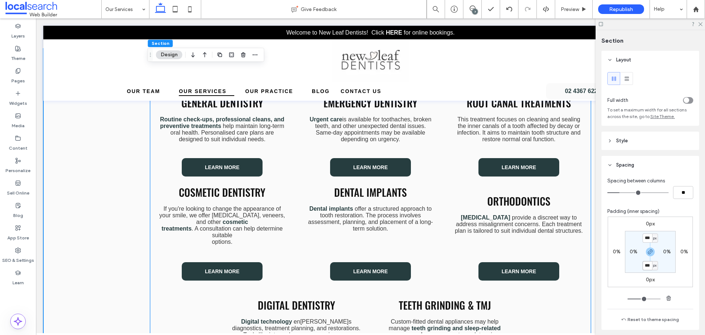
scroll to position [265, 0]
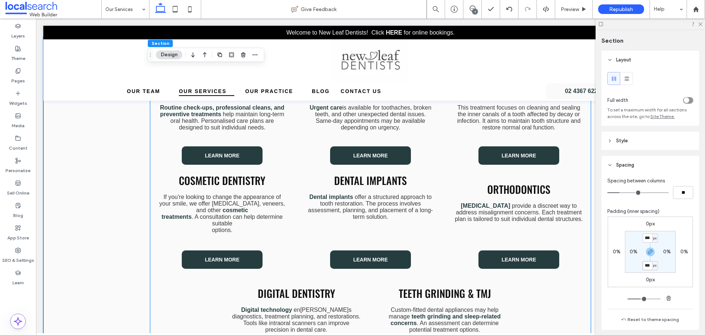
click at [262, 211] on p "If you're looking to change the appearance of your smile, we offer teeth whiten…" at bounding box center [222, 204] width 129 height 20
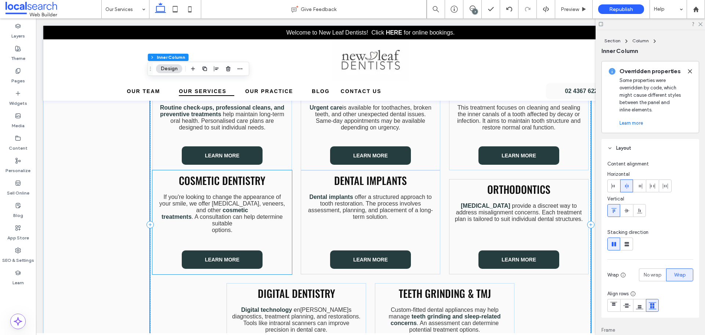
click at [285, 190] on div "Cosmetic Dentistry If you're looking to change the appearance of your smile, we…" at bounding box center [222, 222] width 140 height 104
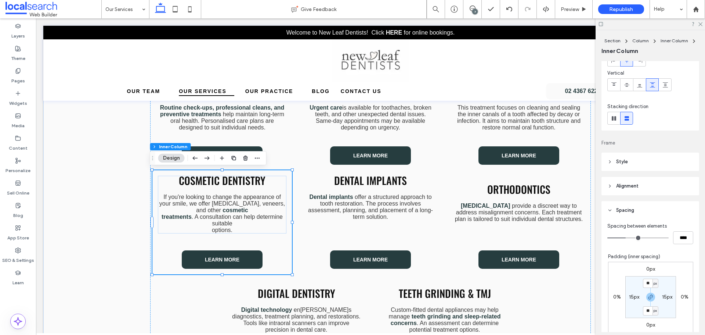
scroll to position [110, 0]
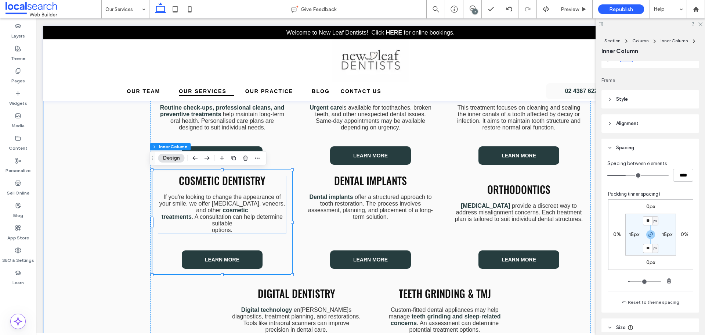
click at [647, 205] on label "0px" at bounding box center [651, 206] width 9 height 6
type input "*"
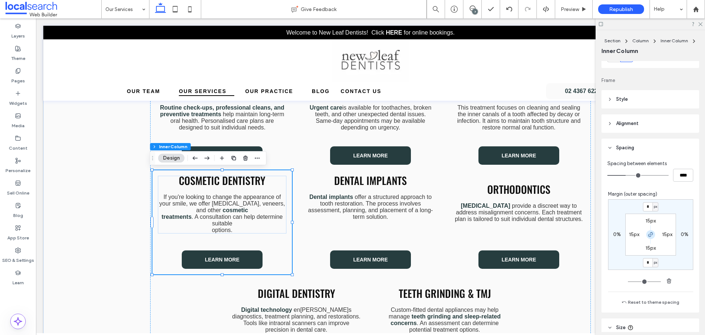
click at [649, 236] on use "button" at bounding box center [651, 234] width 4 height 4
click at [647, 210] on input "*" at bounding box center [648, 206] width 10 height 9
click at [654, 208] on span "px" at bounding box center [655, 206] width 3 height 7
click at [653, 226] on div "%" at bounding box center [649, 230] width 10 height 13
click at [643, 207] on input "*" at bounding box center [648, 206] width 10 height 9
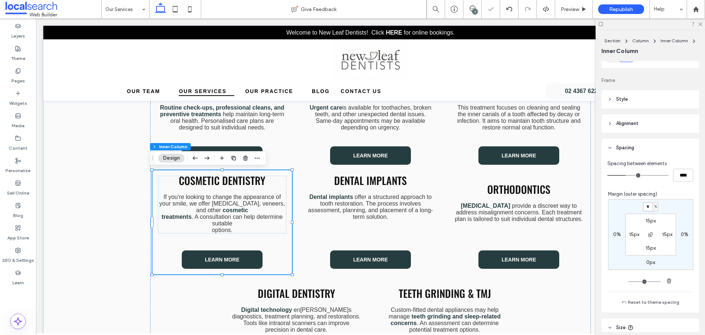
type input "*"
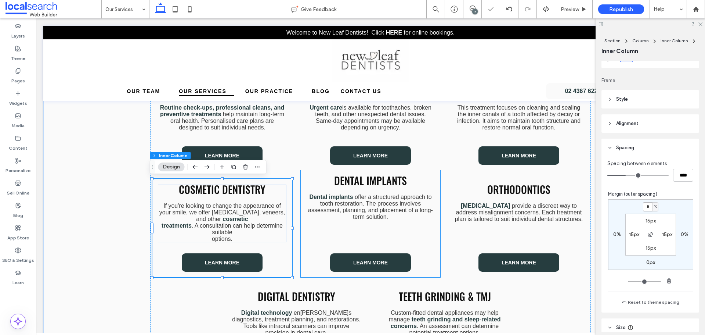
click at [423, 185] on h3 "Dental Implants" at bounding box center [370, 180] width 129 height 9
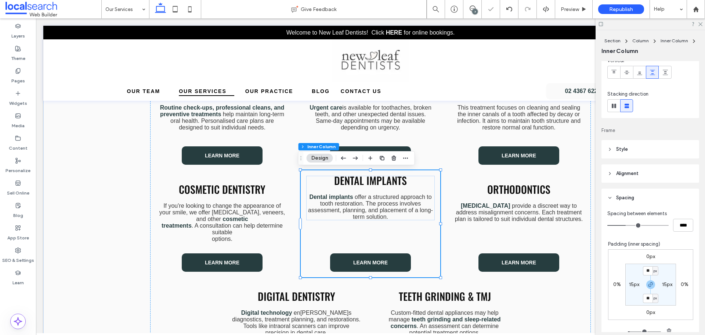
scroll to position [147, 0]
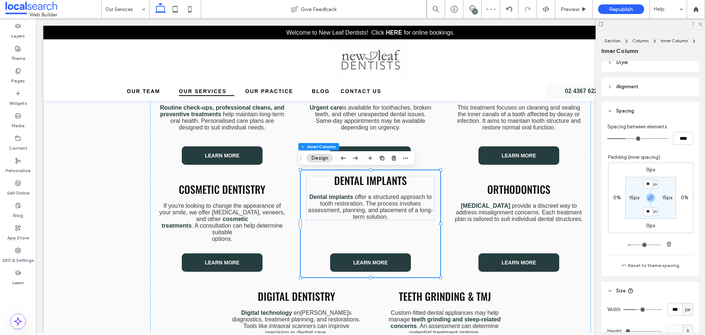
click at [647, 166] on label "0px" at bounding box center [651, 169] width 9 height 6
type input "*"
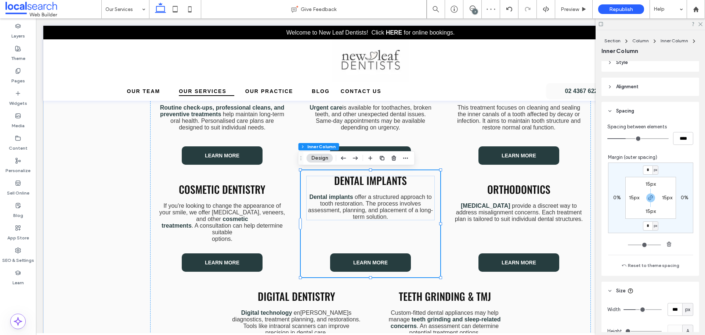
click at [654, 170] on span "px" at bounding box center [655, 169] width 3 height 7
click at [652, 190] on div "%" at bounding box center [649, 193] width 10 height 13
click at [646, 172] on input "*" at bounding box center [648, 169] width 10 height 9
drag, startPoint x: 648, startPoint y: 196, endPoint x: 646, endPoint y: 182, distance: 14.1
click at [648, 196] on icon "button" at bounding box center [651, 198] width 6 height 6
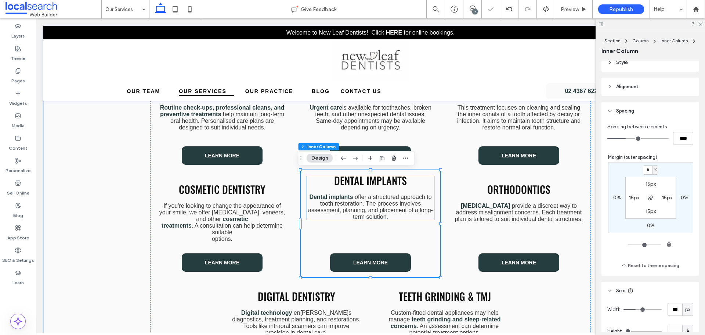
click at [646, 175] on div "* % 0% 0% 0% 15px 15px 15px 15px" at bounding box center [650, 197] width 85 height 71
click at [645, 168] on input "*" at bounding box center [648, 169] width 10 height 9
type input "*"
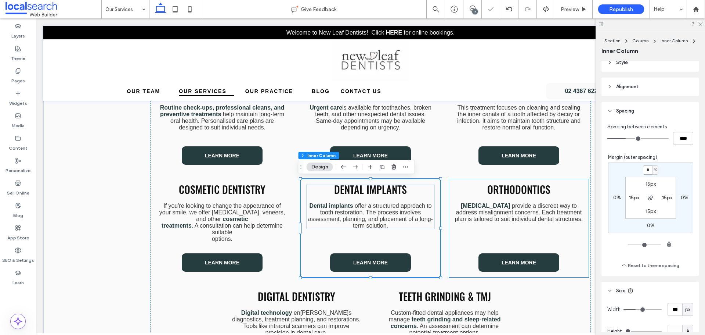
click at [560, 182] on div "Orthodontics Clear aligners provide a discreet way to address misalignment conc…" at bounding box center [519, 228] width 140 height 98
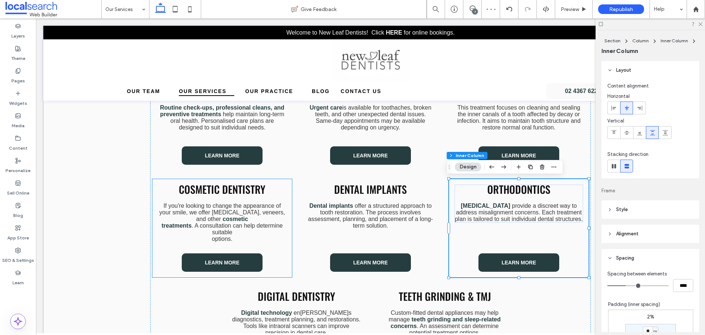
click at [265, 193] on h3 "Cosmetic Dentistry" at bounding box center [222, 188] width 129 height 9
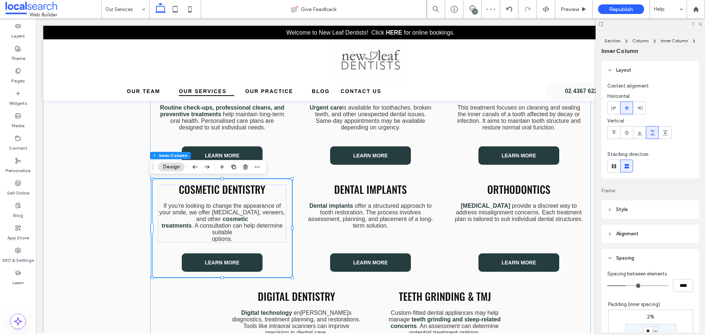
click at [232, 168] on use "button" at bounding box center [233, 167] width 4 height 4
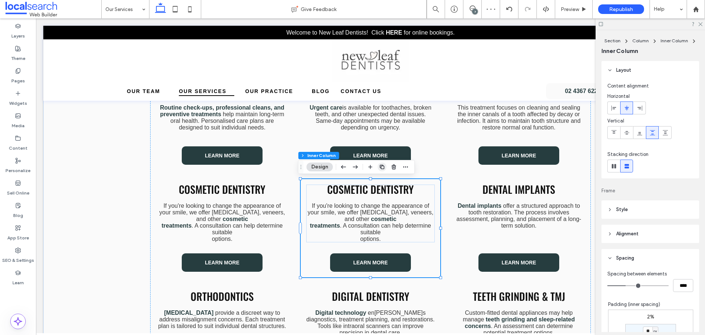
click at [382, 169] on use "button" at bounding box center [382, 167] width 4 height 4
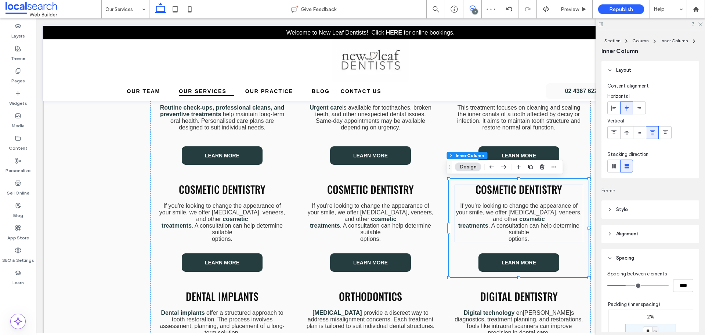
click at [468, 9] on span at bounding box center [473, 9] width 18 height 6
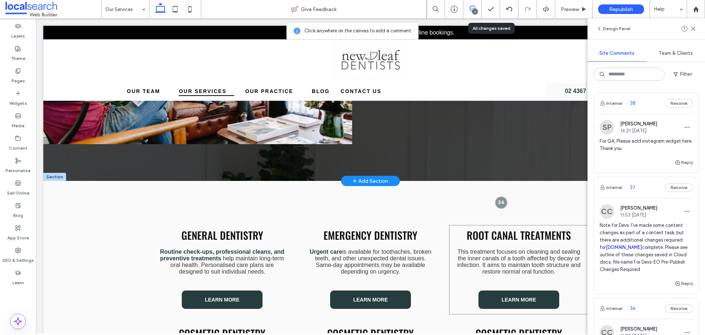
scroll to position [118, 0]
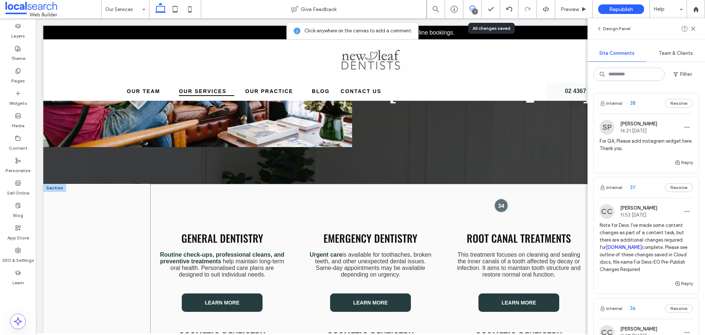
click at [501, 209] on div at bounding box center [502, 205] width 14 height 14
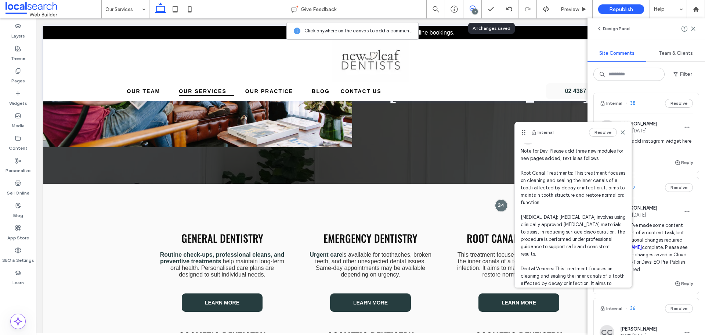
scroll to position [37, 0]
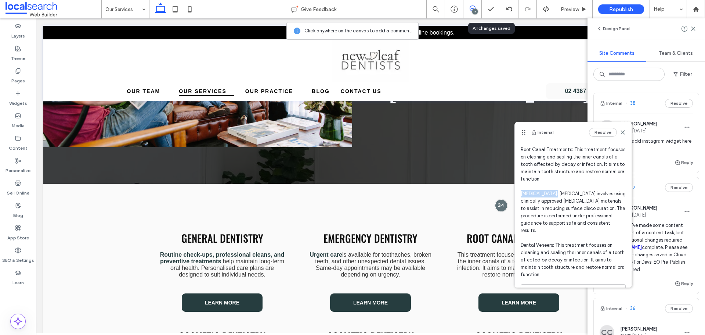
drag, startPoint x: 522, startPoint y: 194, endPoint x: 556, endPoint y: 194, distance: 33.4
click at [556, 194] on span "Note for Dev: Please add three new modules for new pages added, text is as foll…" at bounding box center [573, 201] width 105 height 154
copy span "[MEDICAL_DATA]"
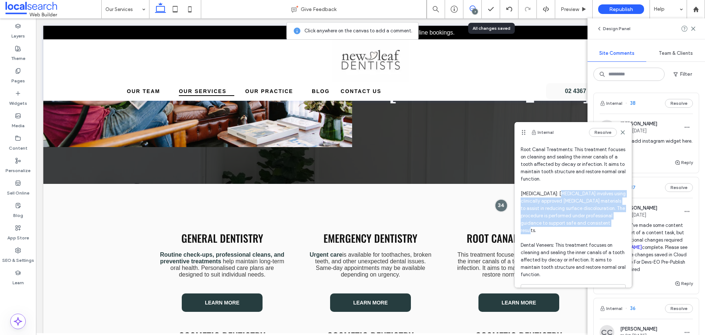
drag, startPoint x: 559, startPoint y: 194, endPoint x: 580, endPoint y: 227, distance: 38.6
click at [580, 227] on span "Note for Dev: Please add three new modules for new pages added, text is as foll…" at bounding box center [573, 201] width 105 height 154
copy span "Teeth whitening involves using clinically approved whitening materials to assis…"
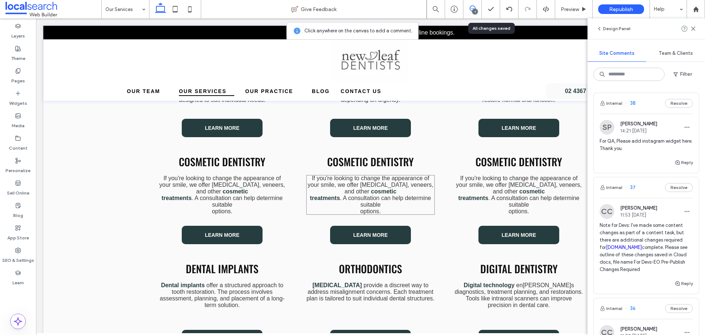
scroll to position [338, 0]
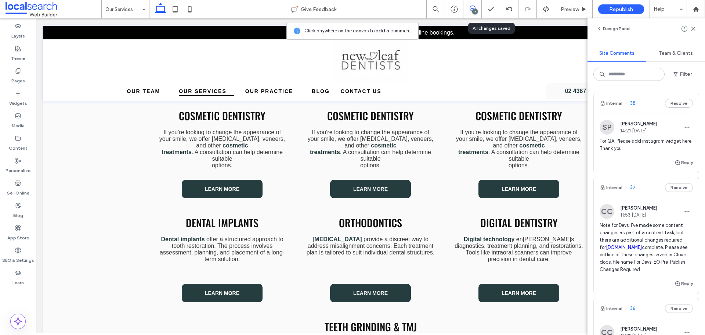
click at [475, 7] on icon at bounding box center [473, 9] width 6 height 6
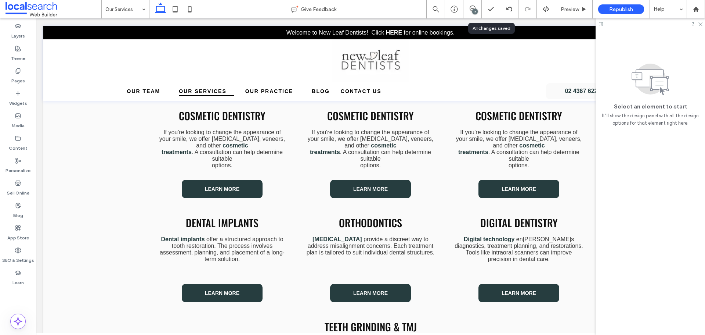
click at [382, 119] on span "Cosmetic Dentistry" at bounding box center [370, 115] width 87 height 15
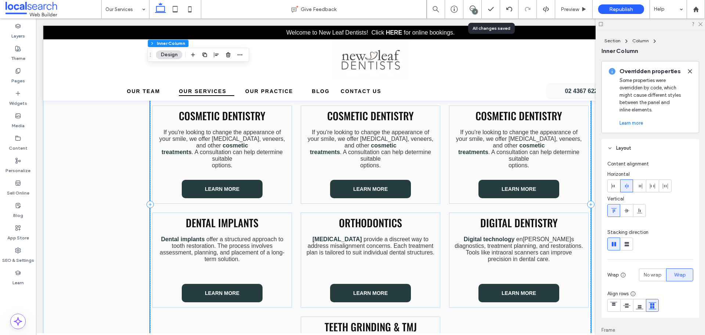
click at [382, 119] on span "Cosmetic Dentistry" at bounding box center [370, 115] width 87 height 15
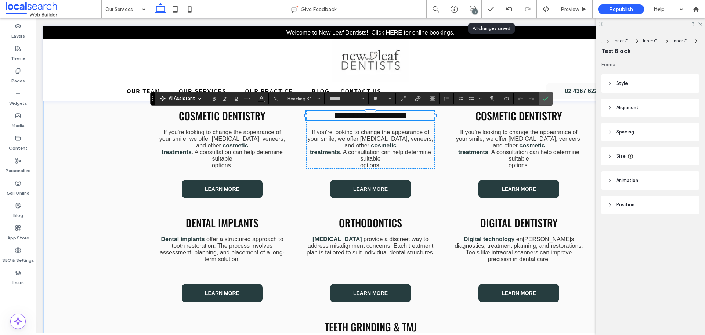
type input "*********"
type input "**"
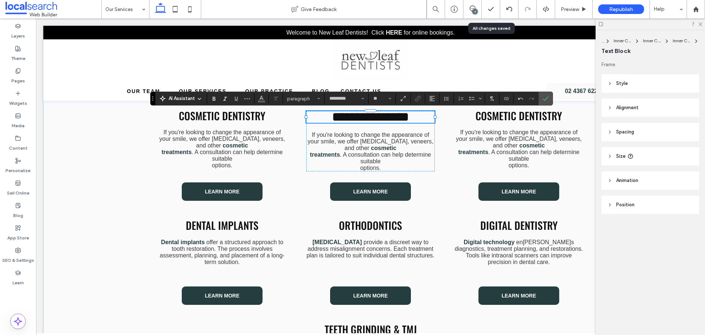
scroll to position [0, 0]
type input "******"
type input "**"
click at [398, 119] on span "**********" at bounding box center [370, 116] width 77 height 13
click at [378, 99] on input "**" at bounding box center [380, 99] width 14 height 6
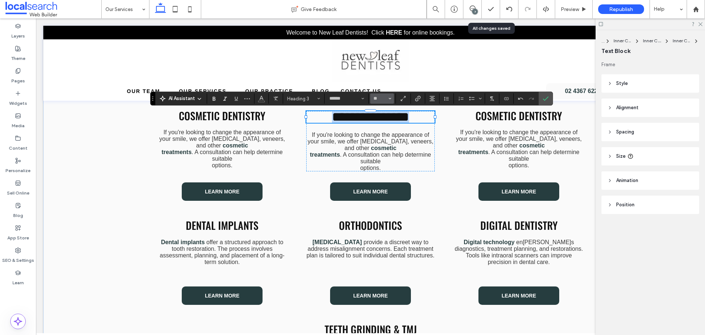
type input "**"
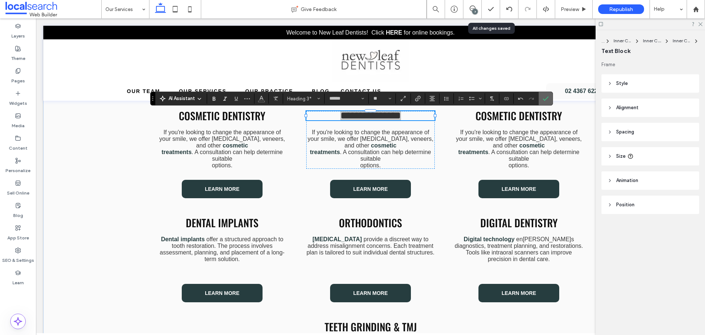
click at [549, 99] on label "Confirm" at bounding box center [545, 98] width 11 height 13
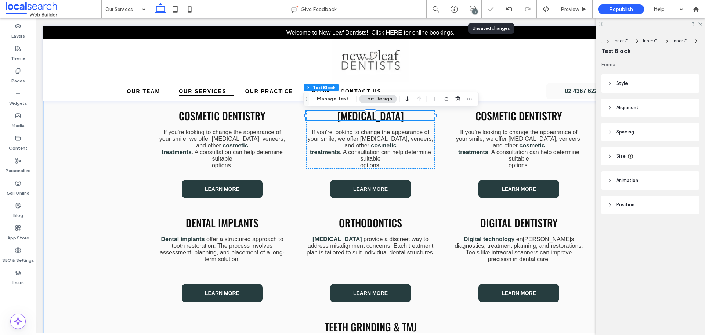
click at [419, 150] on span ". A consultation can help determine suitable" at bounding box center [385, 155] width 91 height 13
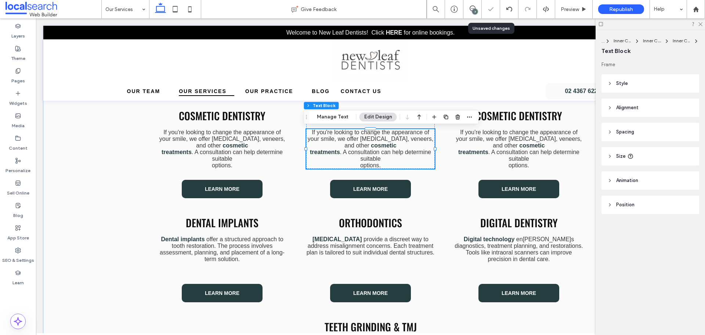
click at [419, 150] on span ". A consultation can help determine suitable" at bounding box center [385, 155] width 91 height 13
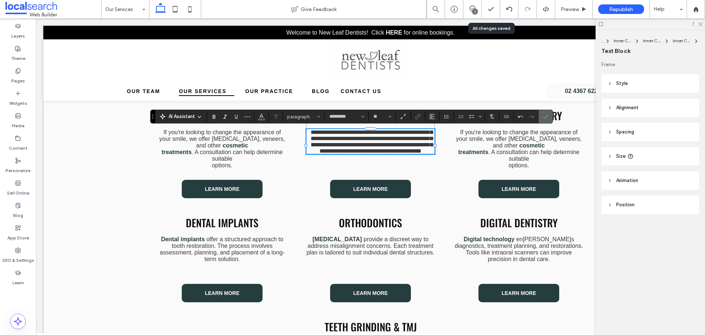
click at [546, 115] on icon "Confirm" at bounding box center [546, 117] width 6 height 6
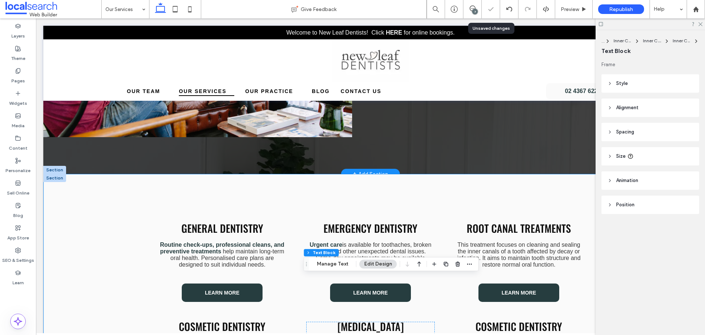
scroll to position [81, 0]
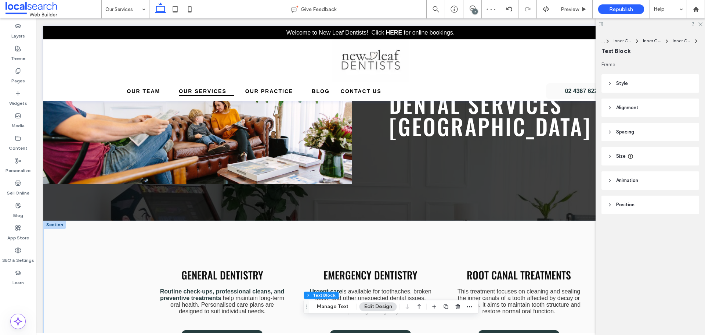
click at [473, 8] on icon at bounding box center [473, 9] width 6 height 6
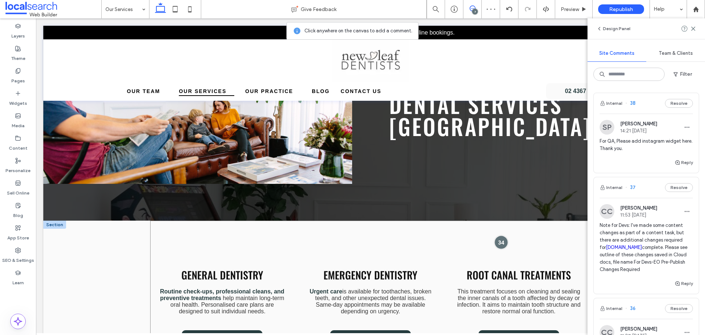
click at [497, 241] on div at bounding box center [502, 242] width 14 height 14
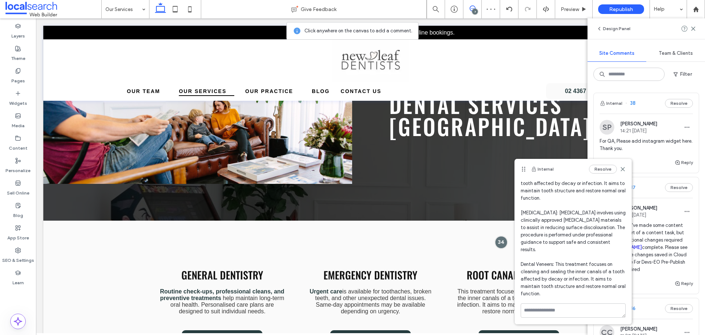
scroll to position [55, 0]
drag, startPoint x: 520, startPoint y: 265, endPoint x: 554, endPoint y: 263, distance: 33.5
click at [554, 263] on div "CC Celia Casey 09:37 Oct 14 2025 Note for Dev: Please add three new modules for…" at bounding box center [573, 213] width 117 height 178
copy span "Dental Veneers"
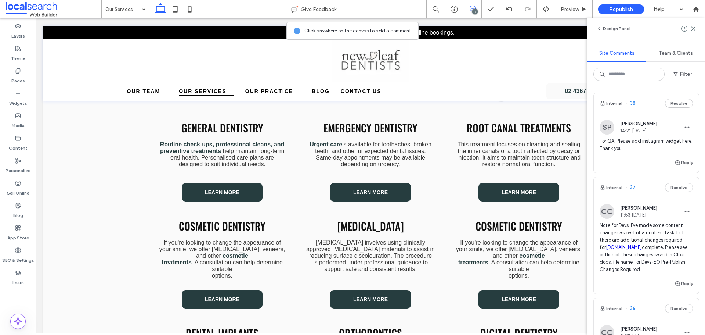
scroll to position [301, 0]
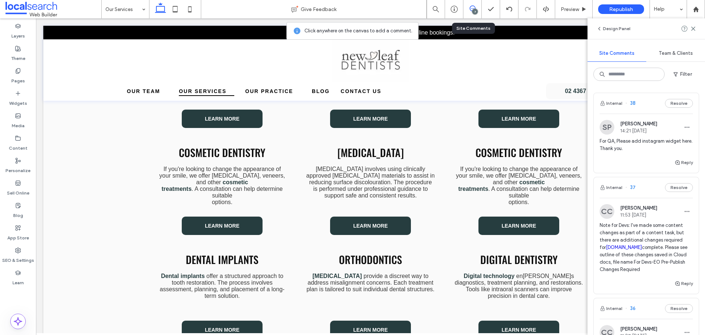
click at [476, 11] on div "7" at bounding box center [475, 12] width 6 height 6
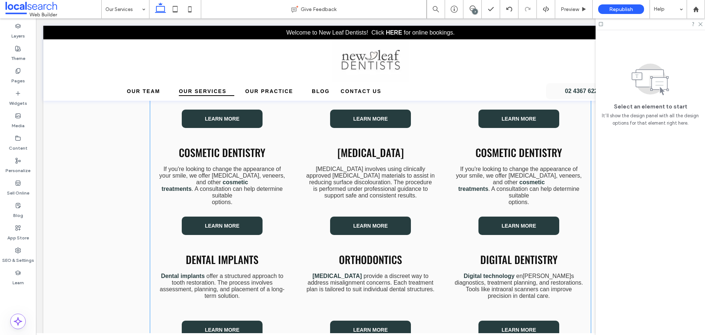
click at [506, 154] on span "Cosmetic Dentistry" at bounding box center [519, 152] width 87 height 15
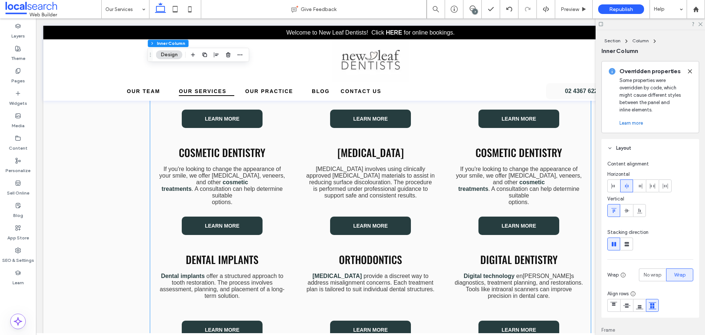
click at [506, 154] on span "Cosmetic Dentistry" at bounding box center [519, 152] width 87 height 15
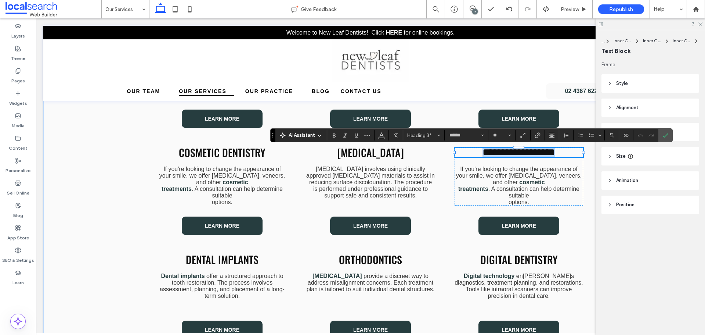
type input "*********"
type input "**"
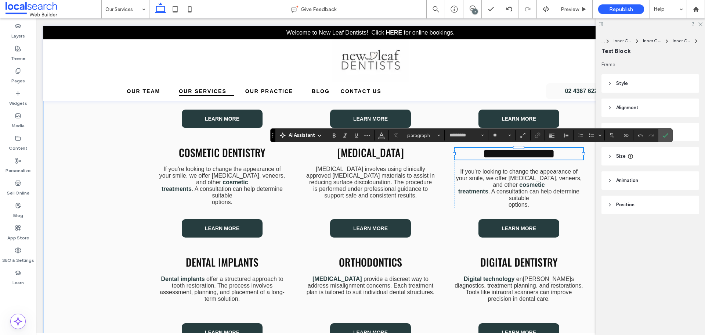
type input "******"
type input "**"
click at [505, 133] on input "**" at bounding box center [500, 135] width 14 height 6
type input "**"
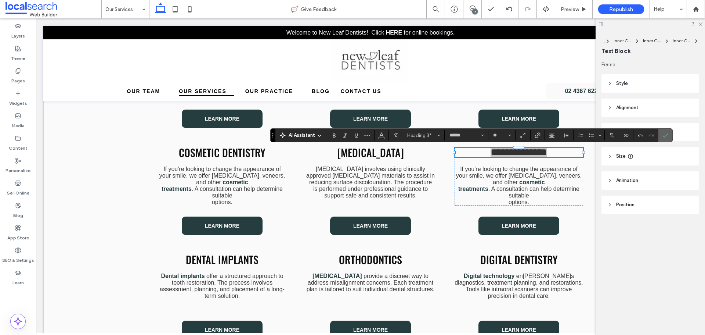
click at [663, 133] on icon "Confirm" at bounding box center [666, 135] width 6 height 6
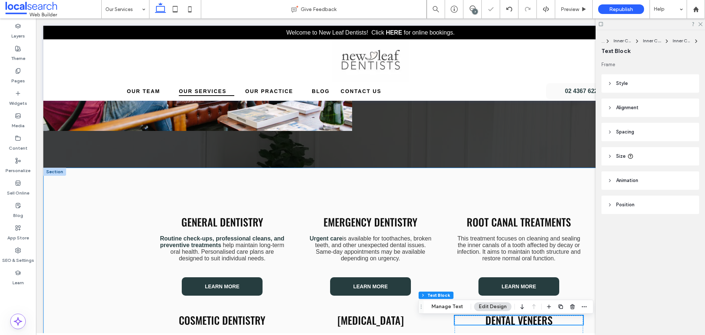
scroll to position [118, 0]
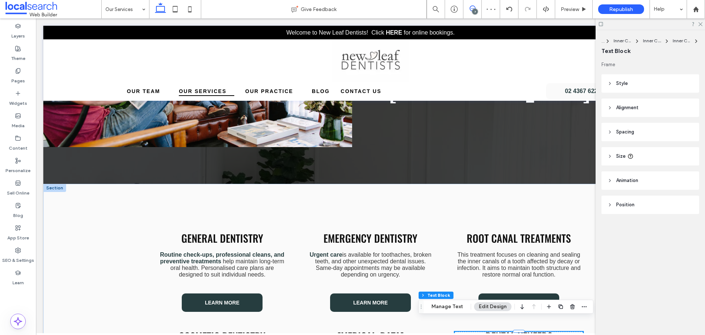
click at [471, 8] on icon at bounding box center [473, 9] width 6 height 6
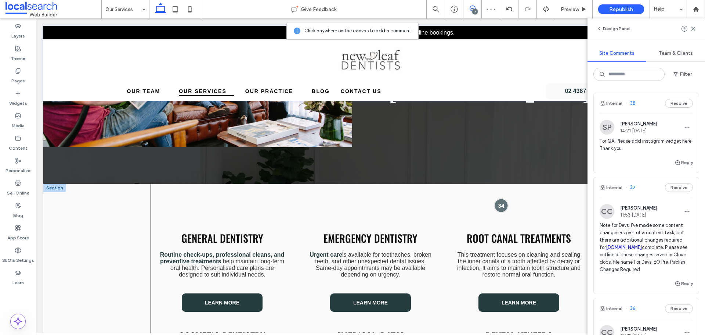
click at [495, 204] on div at bounding box center [502, 205] width 14 height 14
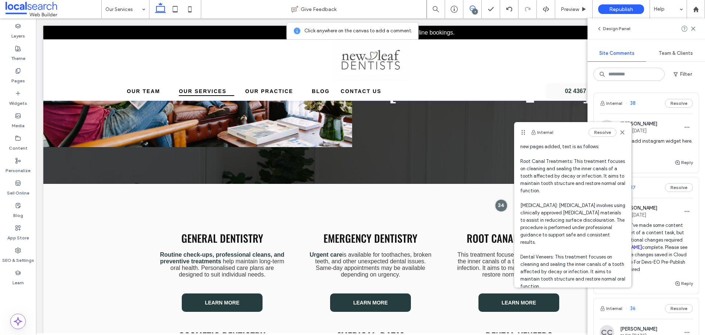
scroll to position [55, 0]
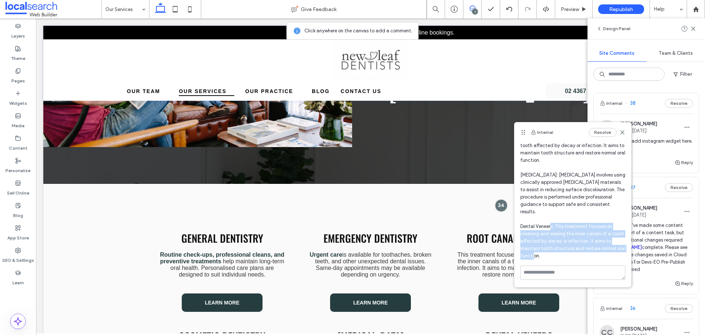
drag, startPoint x: 557, startPoint y: 226, endPoint x: 558, endPoint y: 254, distance: 27.9
click at [558, 254] on span "Note for Dev: Please add three new modules for new pages added, text is as foll…" at bounding box center [573, 182] width 105 height 154
copy span "This treatment focuses on cleaning and sealing the inner canals of a tooth affe…"
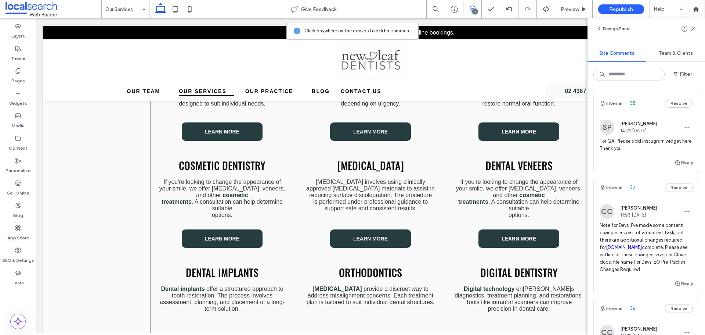
scroll to position [301, 0]
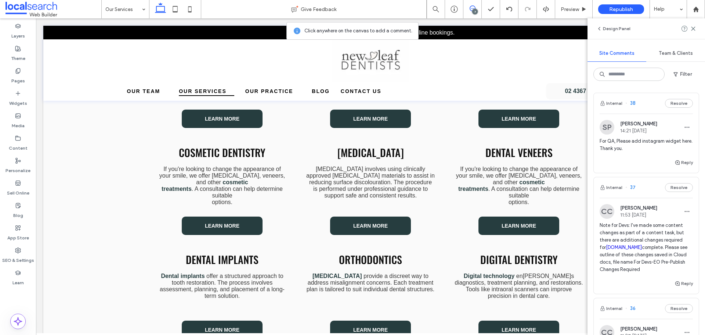
click at [472, 11] on div "7" at bounding box center [475, 12] width 6 height 6
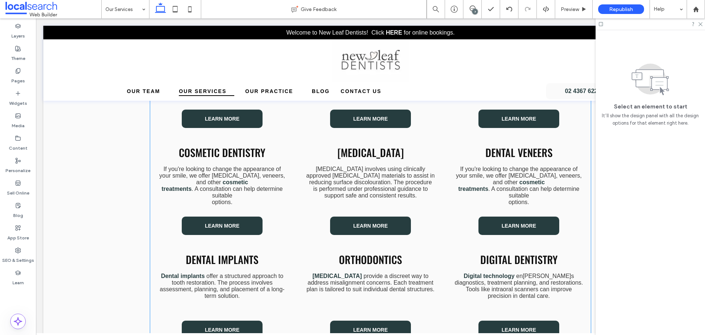
click at [511, 187] on span ". A consultation can help determine suitable" at bounding box center [534, 192] width 91 height 13
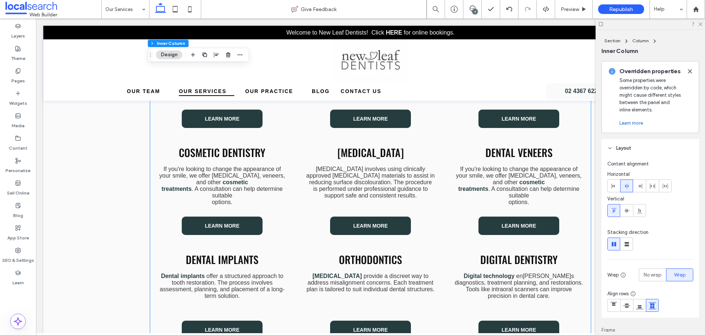
click at [511, 187] on span ". A consultation can help determine suitable" at bounding box center [534, 192] width 91 height 13
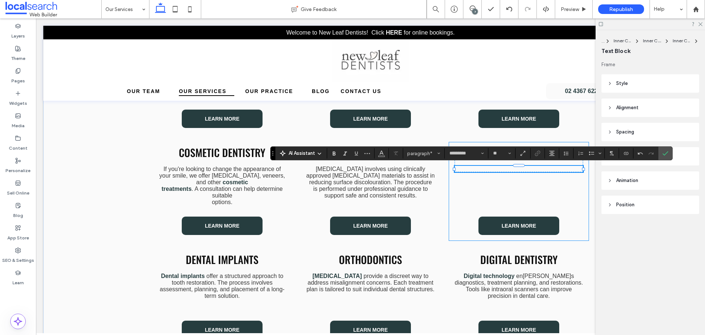
paste div
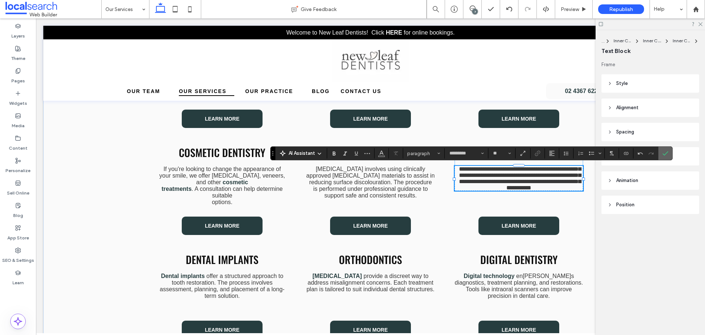
click at [668, 152] on icon "Confirm" at bounding box center [666, 153] width 6 height 6
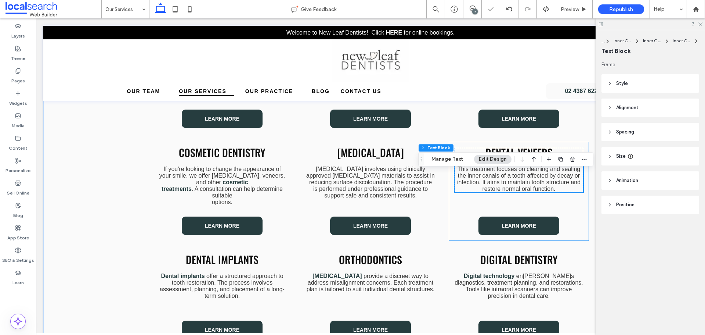
scroll to position [228, 0]
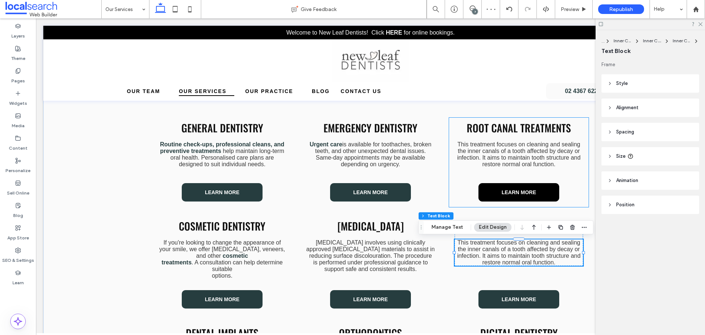
click at [511, 196] on link "Learn More" at bounding box center [519, 192] width 81 height 18
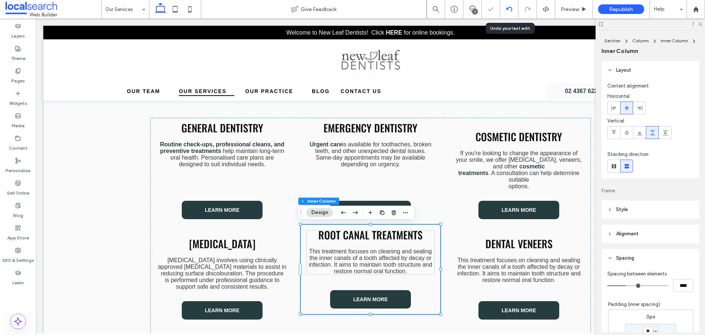
click at [512, 10] on icon at bounding box center [510, 9] width 6 height 6
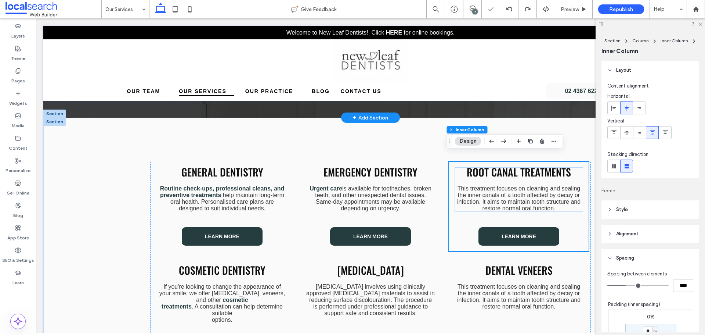
scroll to position [220, 0]
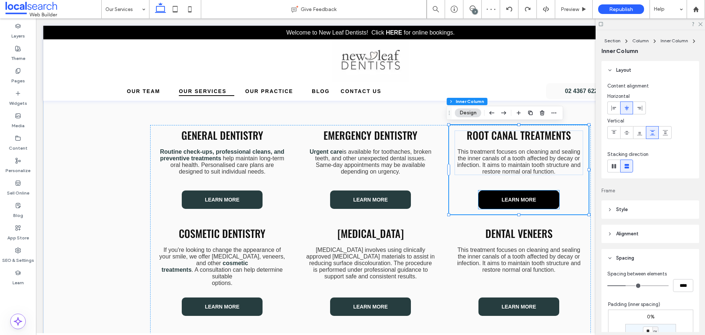
click at [525, 201] on span "Learn More" at bounding box center [519, 200] width 35 height 6
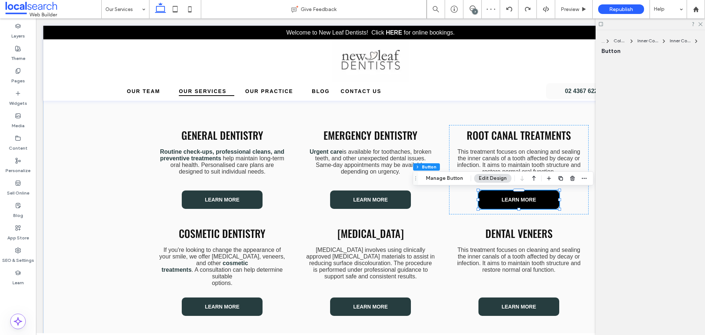
click at [525, 201] on span "Learn More" at bounding box center [519, 200] width 35 height 6
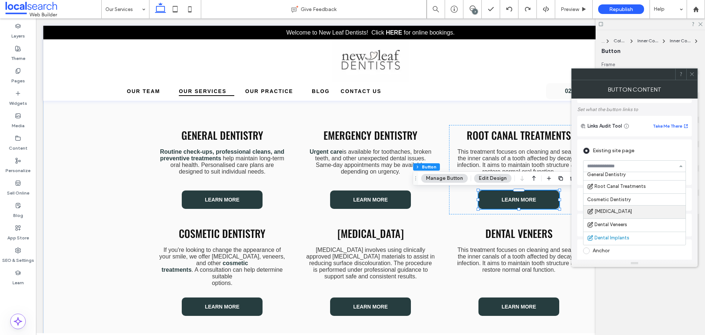
scroll to position [34, 0]
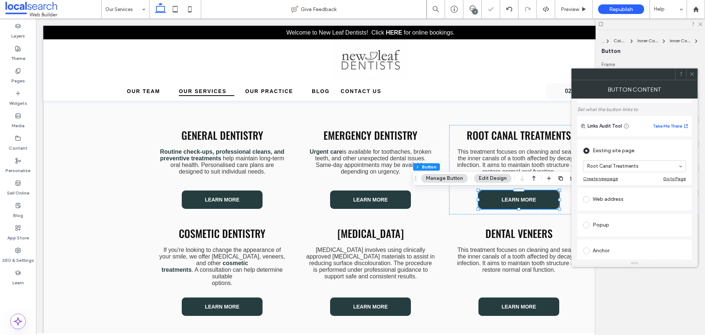
click at [692, 73] on icon at bounding box center [693, 74] width 6 height 6
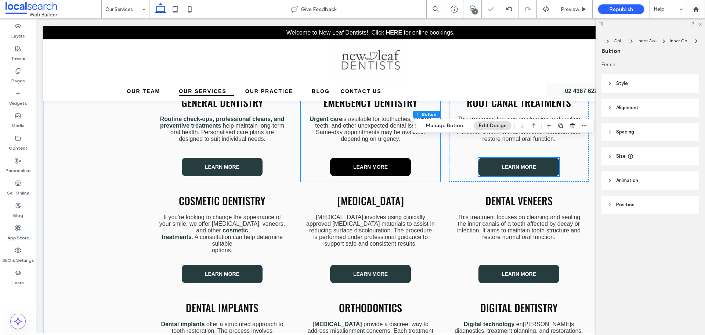
scroll to position [294, 0]
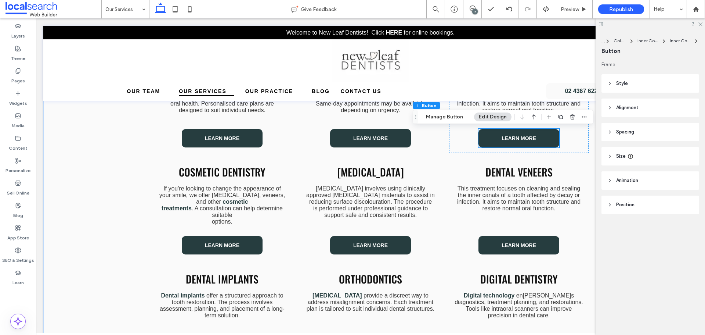
scroll to position [294, 0]
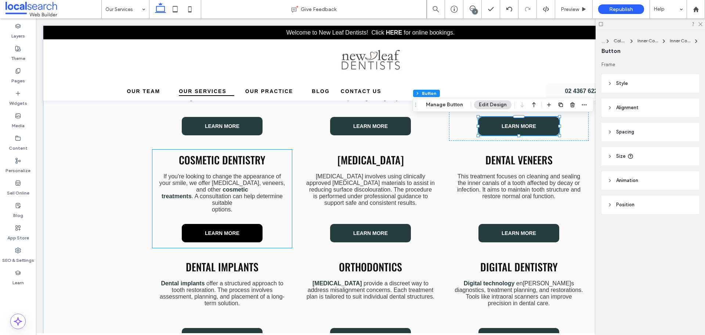
click at [251, 233] on link "Learn More" at bounding box center [222, 233] width 81 height 18
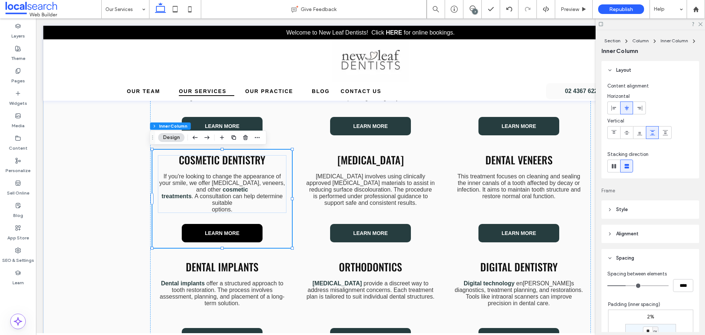
click at [251, 233] on link "Learn More" at bounding box center [222, 233] width 81 height 18
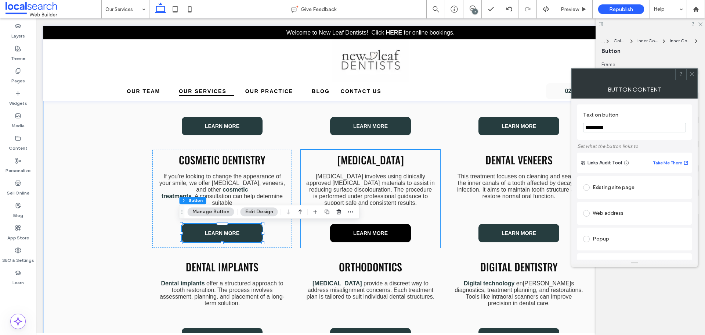
click at [373, 228] on link "Learn More" at bounding box center [370, 233] width 81 height 18
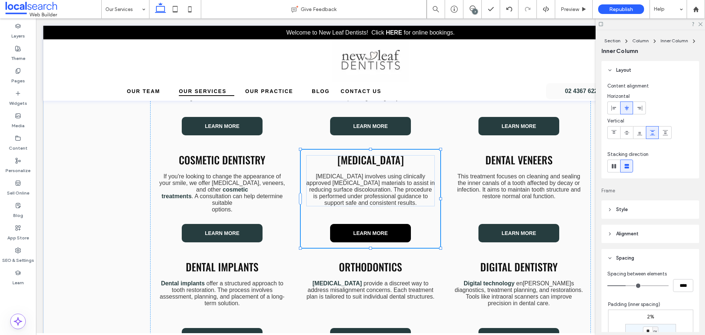
click at [373, 228] on link "Learn More" at bounding box center [370, 233] width 81 height 18
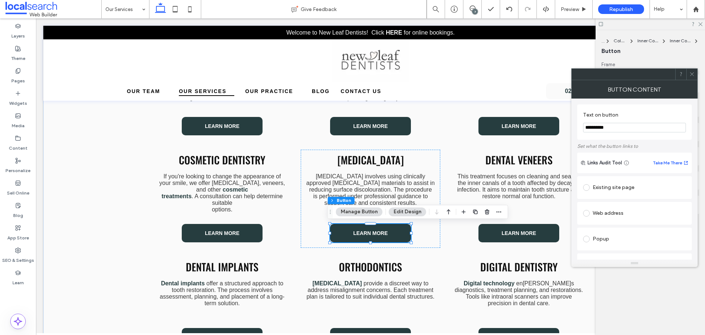
click at [645, 188] on div "Existing site page" at bounding box center [634, 188] width 103 height 12
click at [692, 73] on use at bounding box center [692, 74] width 4 height 4
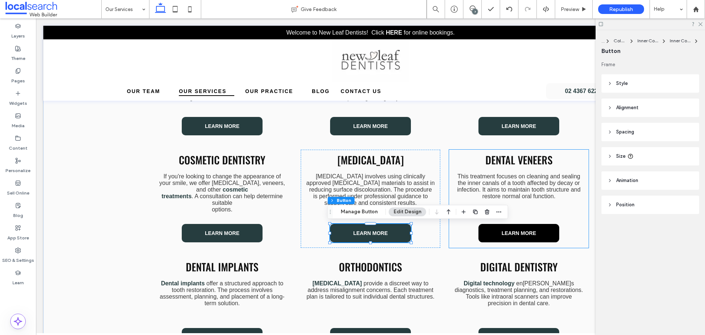
click at [542, 229] on link "Learn More" at bounding box center [519, 233] width 81 height 18
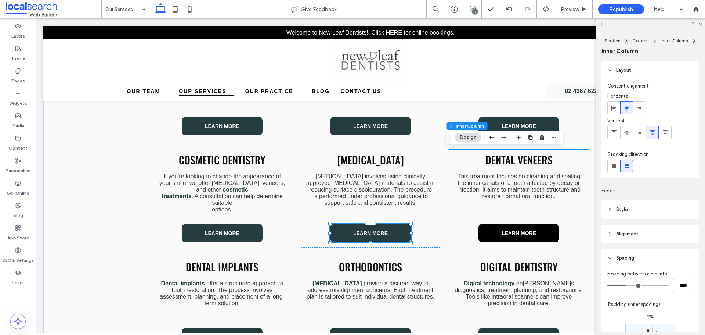
click at [542, 229] on link "Learn More" at bounding box center [519, 233] width 81 height 18
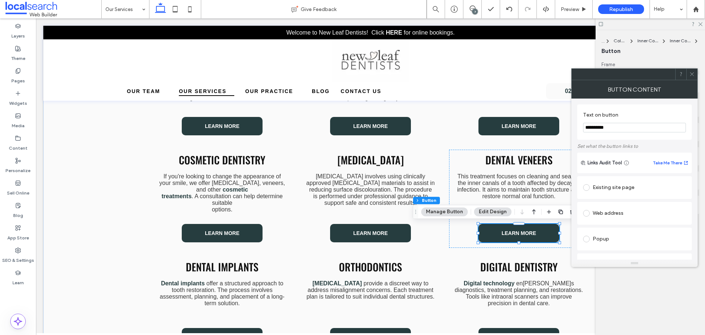
click at [635, 190] on div "Existing site page" at bounding box center [634, 188] width 103 height 12
click at [690, 73] on icon at bounding box center [693, 74] width 6 height 6
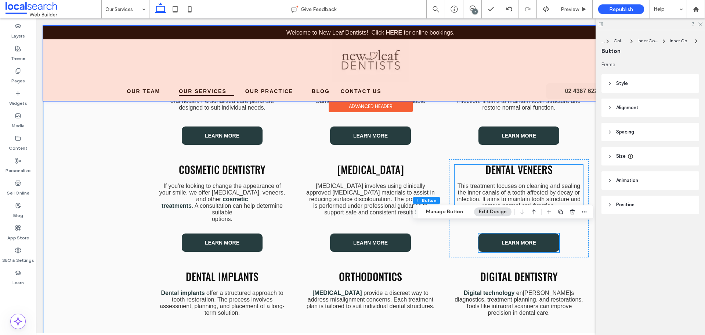
scroll to position [257, 0]
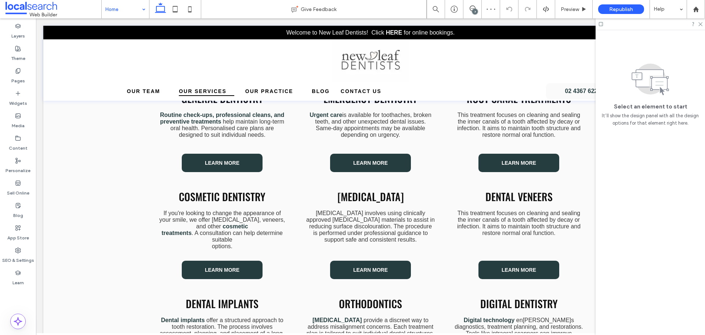
click at [474, 10] on div "7" at bounding box center [475, 12] width 6 height 6
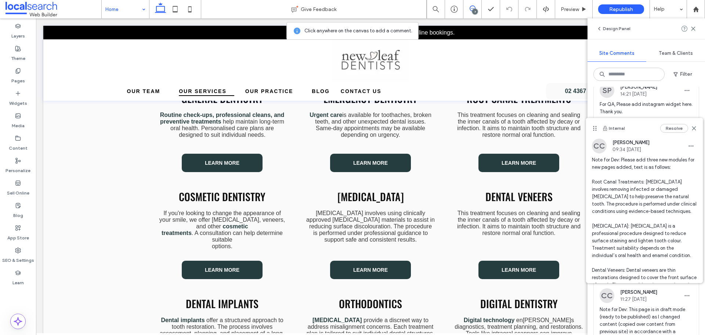
scroll to position [55, 0]
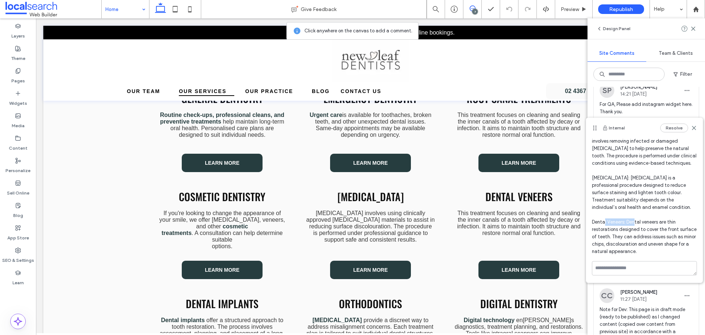
drag, startPoint x: 625, startPoint y: 222, endPoint x: 593, endPoint y: 226, distance: 32.2
click at [593, 226] on span "Note for Dev: Please add three new modules for new pages added, text is as foll…" at bounding box center [644, 181] width 105 height 147
copy span "Dental Veneers"
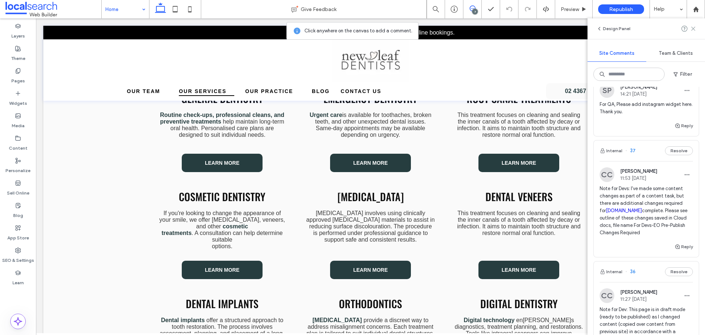
click at [694, 31] on icon at bounding box center [694, 29] width 6 height 6
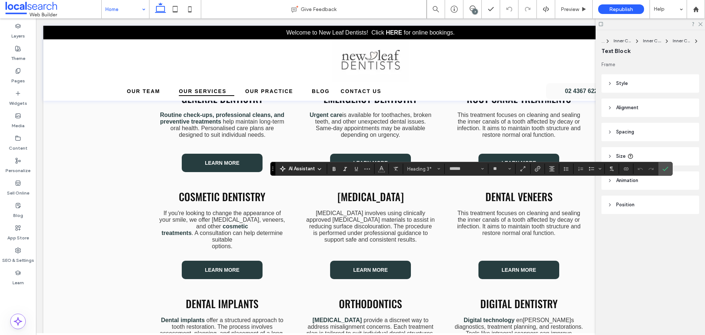
type input "*********"
type input "**"
type input "******"
type input "**"
click at [495, 172] on input "**" at bounding box center [500, 169] width 14 height 6
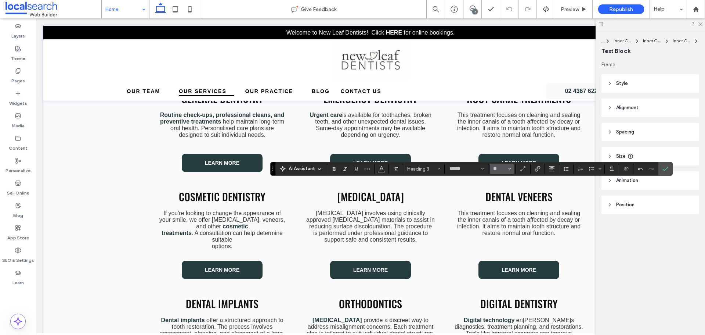
type input "**"
click at [666, 168] on icon "Confirm" at bounding box center [666, 169] width 6 height 6
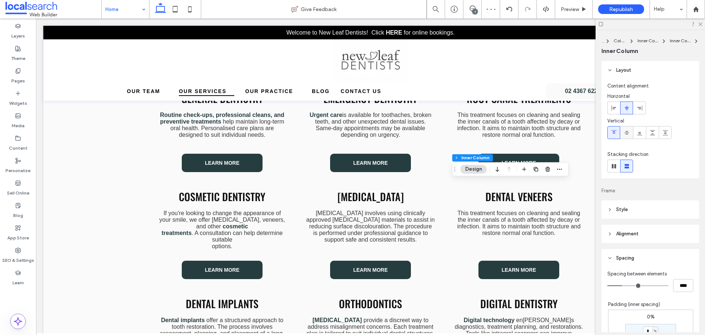
click at [625, 135] on icon at bounding box center [627, 133] width 6 height 6
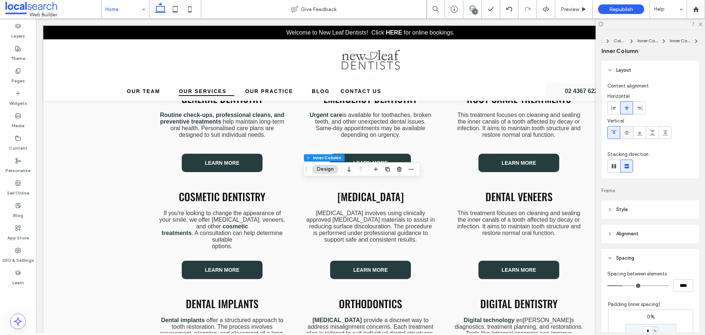
click at [625, 133] on icon at bounding box center [627, 133] width 6 height 6
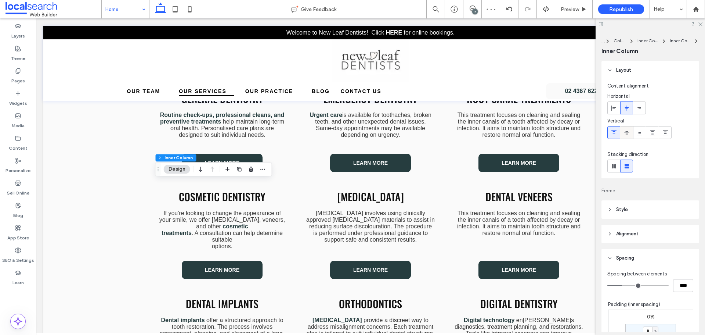
click at [632, 132] on div at bounding box center [627, 132] width 12 height 12
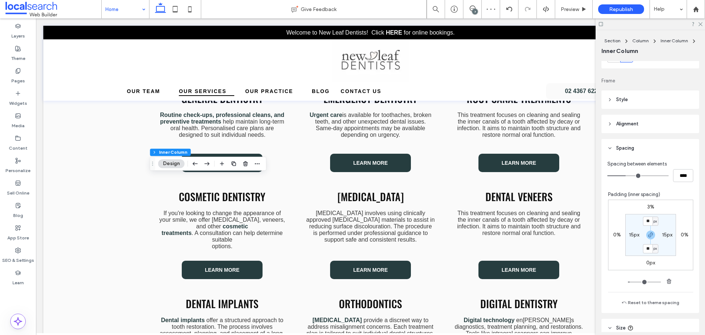
scroll to position [110, 0]
click at [648, 206] on label "3%" at bounding box center [651, 206] width 7 height 6
type input "*"
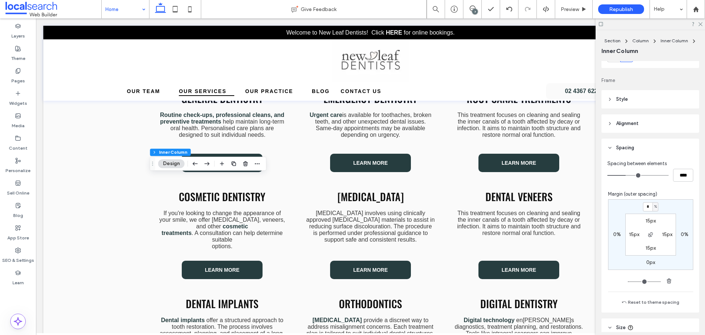
type input "*"
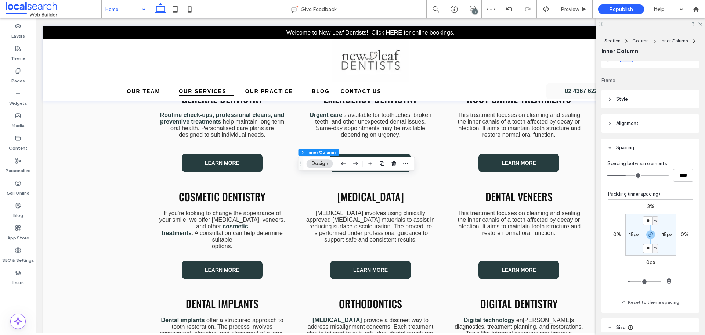
click at [648, 208] on label "3%" at bounding box center [651, 206] width 7 height 6
type input "*"
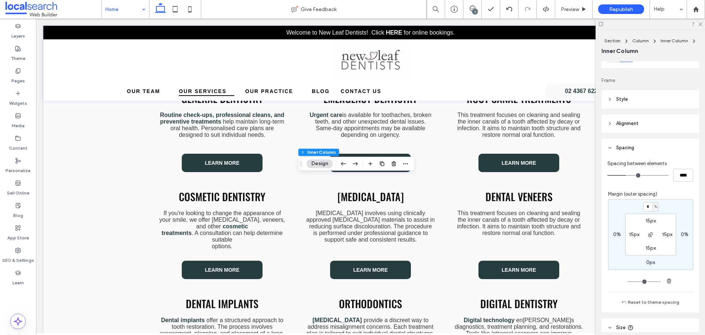
type input "*"
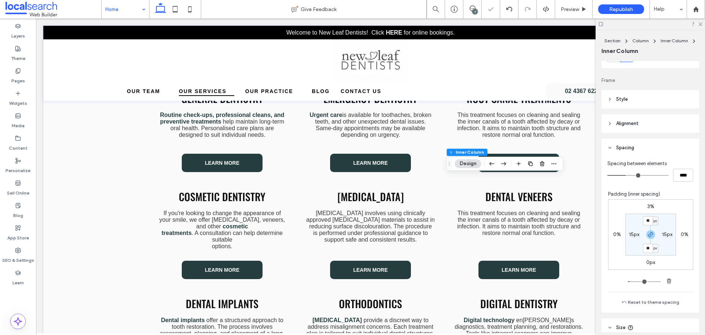
click at [648, 208] on label "3%" at bounding box center [651, 206] width 7 height 6
type input "*"
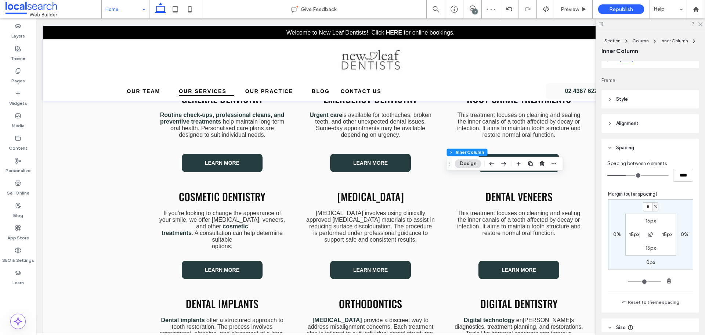
type input "*"
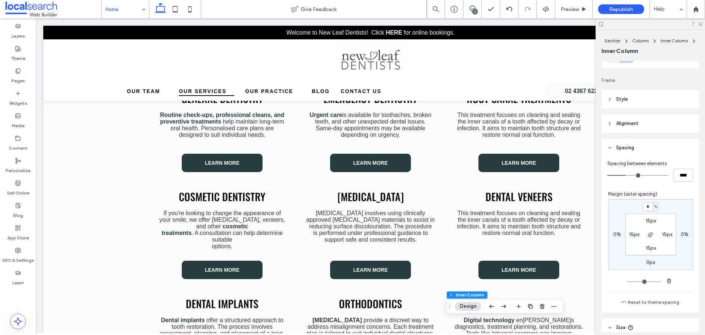
click at [474, 9] on div "7" at bounding box center [475, 12] width 6 height 6
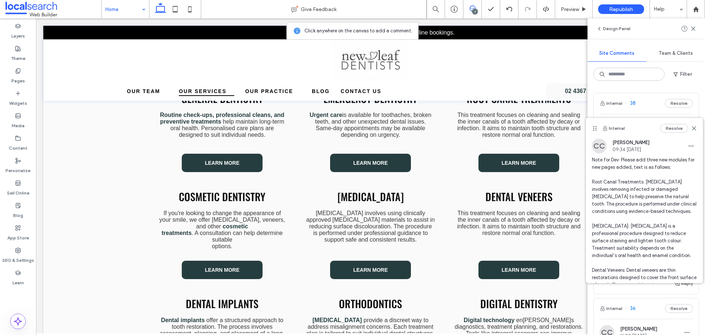
scroll to position [55, 0]
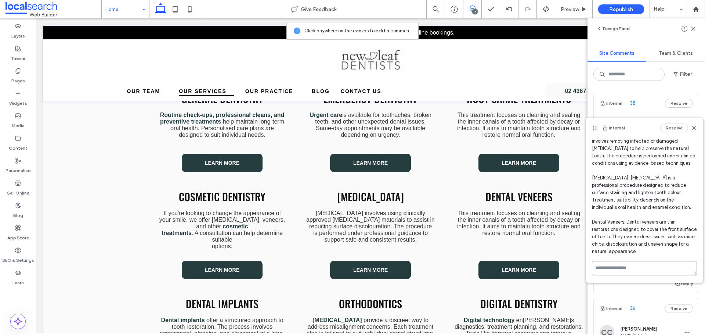
click at [633, 269] on textarea at bounding box center [644, 268] width 105 height 14
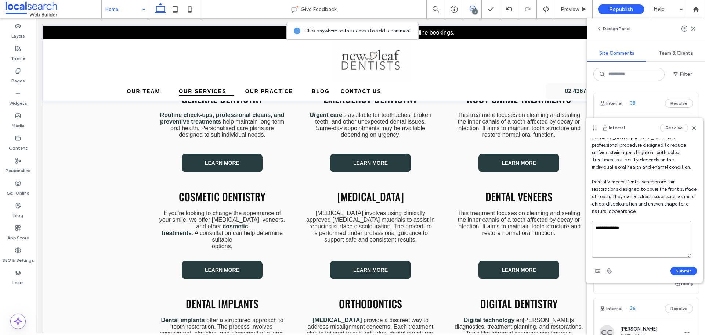
scroll to position [96, 0]
type textarea "**********"
click at [683, 270] on button "Submit" at bounding box center [684, 270] width 26 height 9
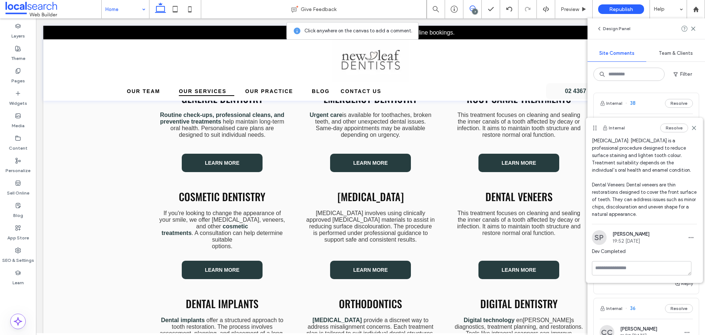
click at [691, 128] on icon at bounding box center [694, 128] width 6 height 6
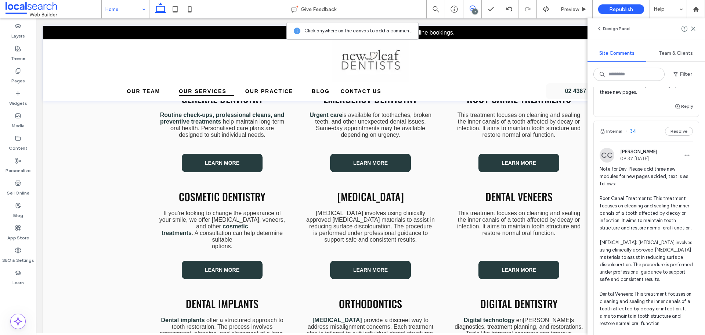
scroll to position [514, 0]
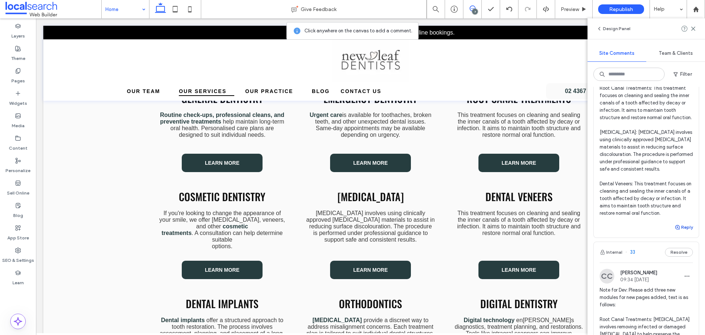
click at [676, 231] on button "Reply" at bounding box center [684, 227] width 18 height 9
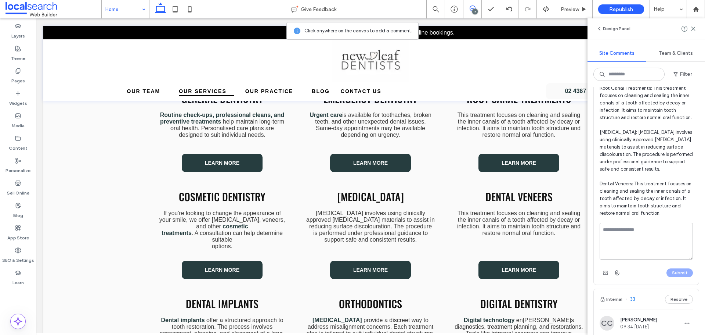
click at [666, 257] on textarea at bounding box center [646, 241] width 93 height 37
type textarea "**********"
click at [668, 277] on button "Submit" at bounding box center [680, 272] width 26 height 9
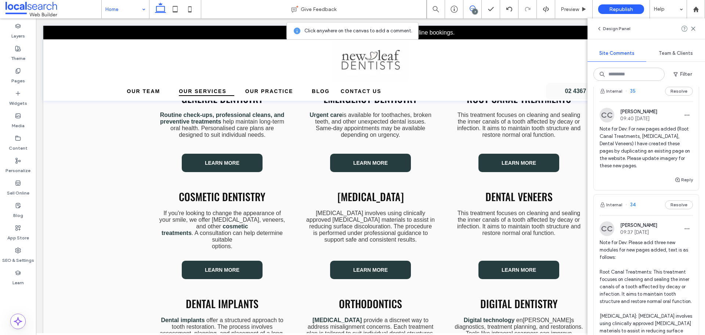
scroll to position [294, 0]
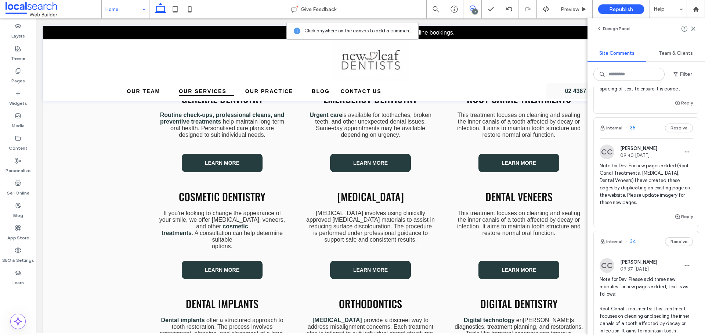
click at [648, 204] on span "Note for Dev: For new pages added (Root Canal Treatments, [MEDICAL_DATA], Denta…" at bounding box center [646, 184] width 93 height 44
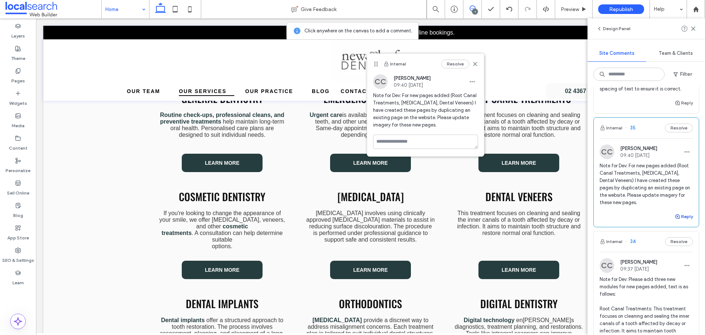
click at [676, 215] on use "button" at bounding box center [678, 216] width 4 height 4
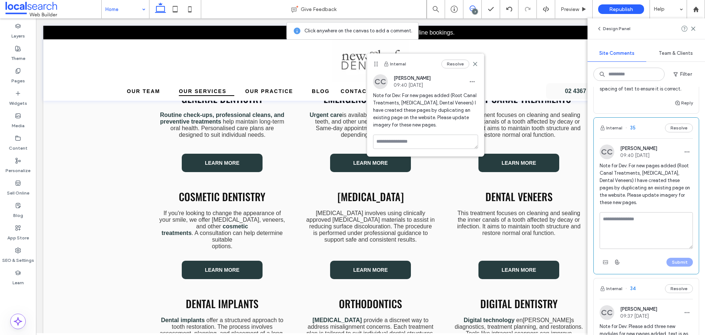
click at [660, 226] on textarea at bounding box center [646, 230] width 93 height 37
type textarea "**********"
click at [672, 260] on button "Submit" at bounding box center [680, 262] width 26 height 9
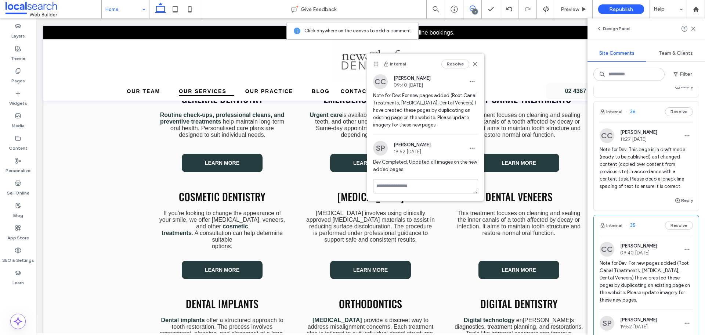
scroll to position [184, 0]
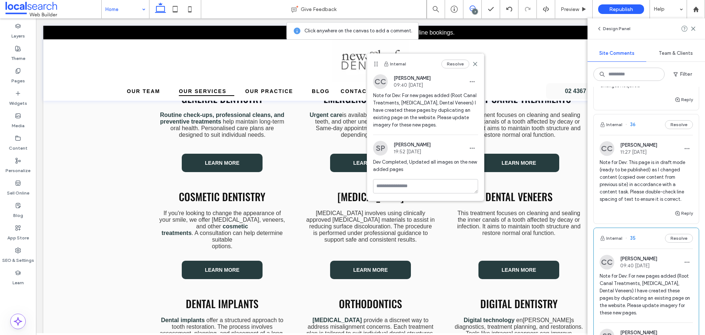
click at [658, 189] on span "Note for Dev: This page is in draft mode (ready to be published) as I changed c…" at bounding box center [646, 181] width 93 height 44
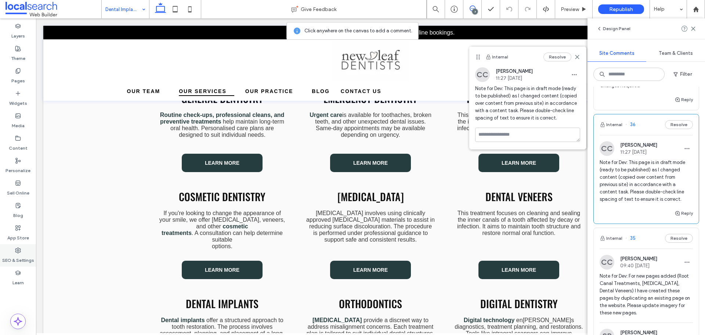
click at [19, 254] on label "SEO & Settings" at bounding box center [18, 258] width 32 height 10
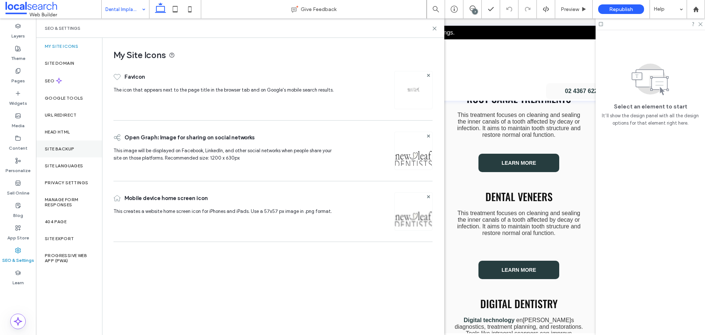
click at [57, 151] on div "Site Backup" at bounding box center [69, 148] width 66 height 17
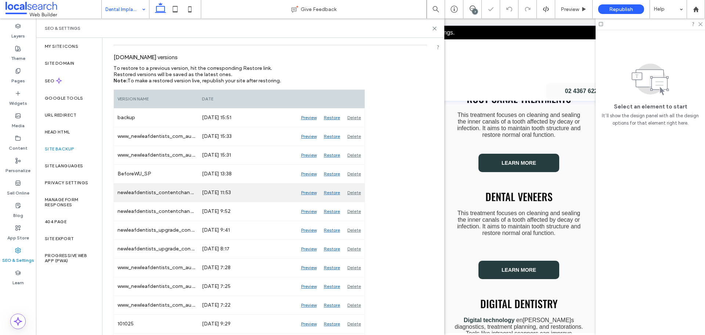
scroll to position [73, 0]
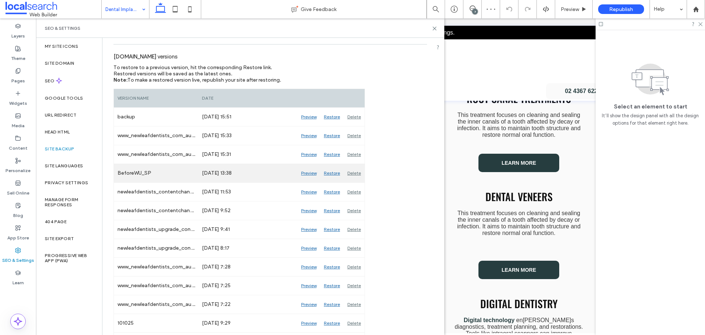
click at [305, 172] on div "Preview" at bounding box center [309, 173] width 23 height 18
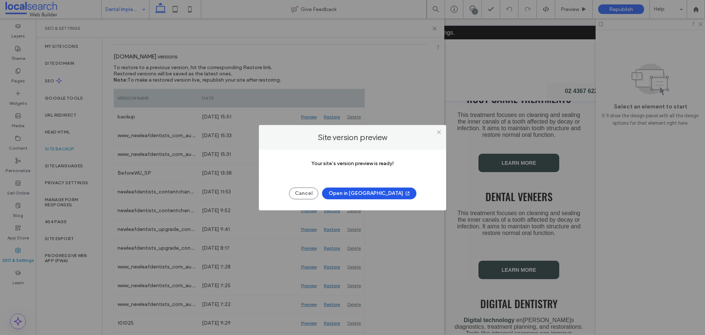
click at [351, 192] on button "Open in New Tab" at bounding box center [369, 193] width 94 height 12
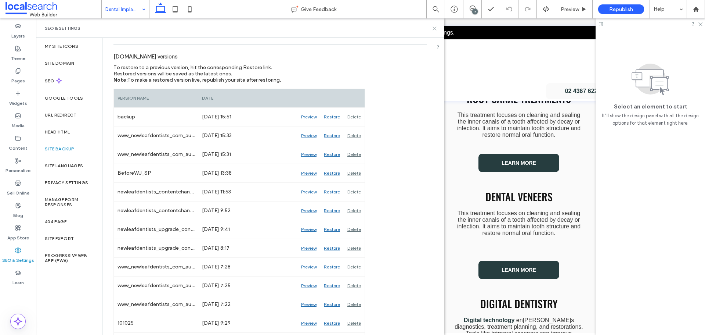
click at [434, 29] on use at bounding box center [434, 28] width 3 height 3
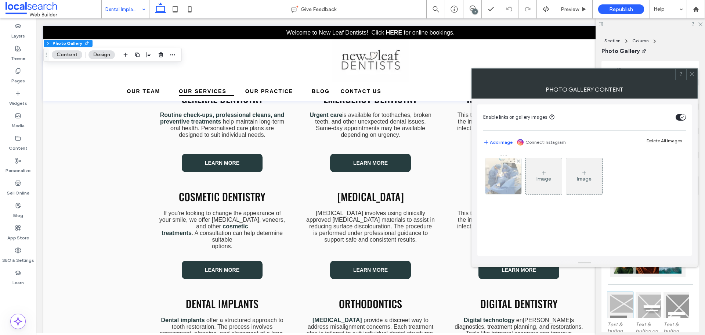
click at [504, 185] on img at bounding box center [503, 176] width 39 height 36
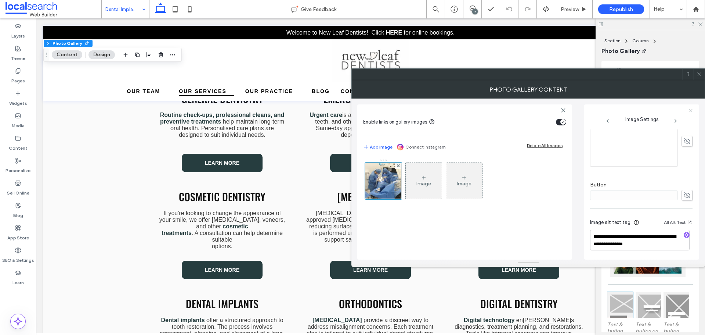
scroll to position [221, 0]
drag, startPoint x: 661, startPoint y: 247, endPoint x: 654, endPoint y: 238, distance: 10.5
click at [654, 238] on textarea "**********" at bounding box center [640, 239] width 100 height 21
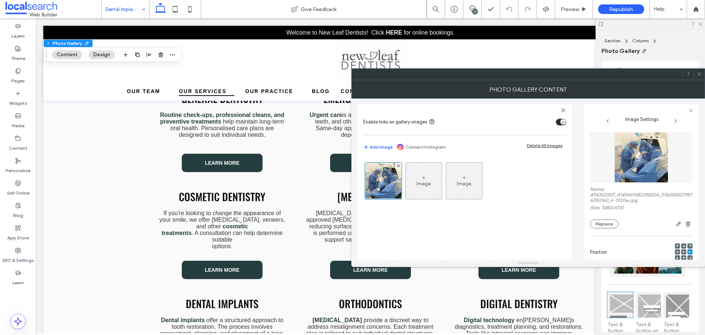
scroll to position [0, 0]
click at [613, 224] on button "Replace" at bounding box center [604, 224] width 28 height 9
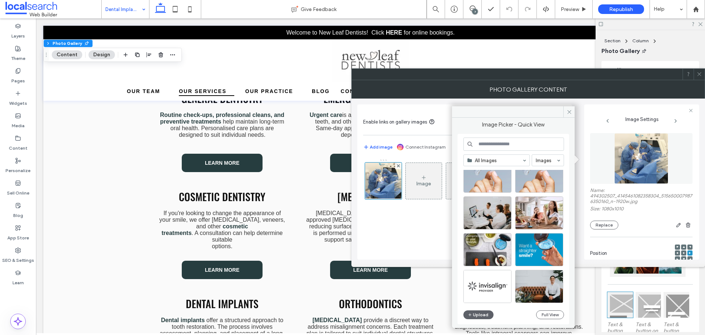
scroll to position [1087, 0]
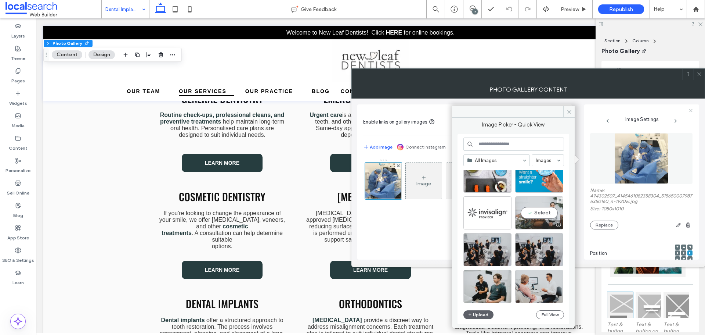
click at [540, 212] on div "Select" at bounding box center [539, 212] width 48 height 33
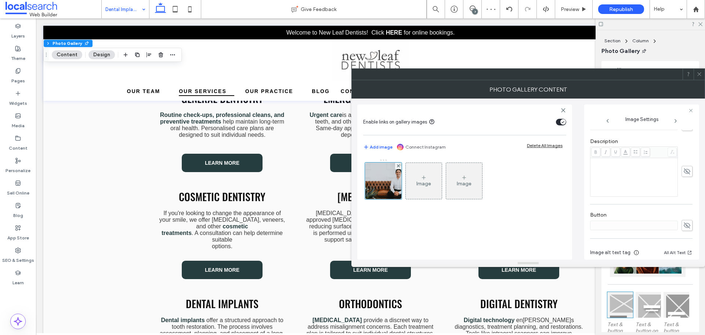
scroll to position [210, 0]
click at [685, 235] on use "button" at bounding box center [687, 234] width 4 height 4
drag, startPoint x: 645, startPoint y: 251, endPoint x: 628, endPoint y: 245, distance: 17.7
click at [628, 245] on textarea "**********" at bounding box center [640, 243] width 100 height 28
drag, startPoint x: 632, startPoint y: 246, endPoint x: 604, endPoint y: 236, distance: 30.6
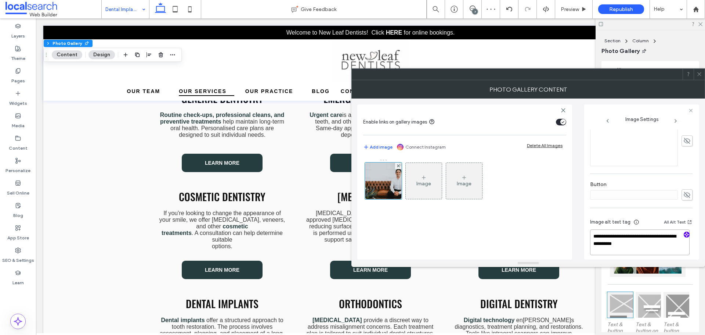
click at [604, 236] on textarea "**********" at bounding box center [640, 242] width 100 height 26
click at [648, 244] on textarea "**********" at bounding box center [640, 242] width 100 height 26
paste textarea "**********"
type textarea "**********"
click at [641, 212] on div "**********" at bounding box center [641, 239] width 103 height 54
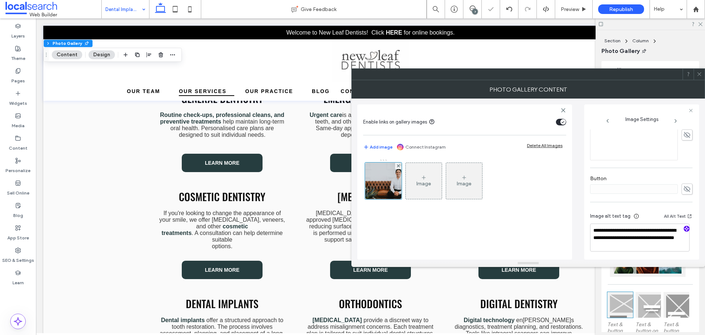
scroll to position [217, 0]
click at [698, 76] on icon at bounding box center [700, 74] width 6 height 6
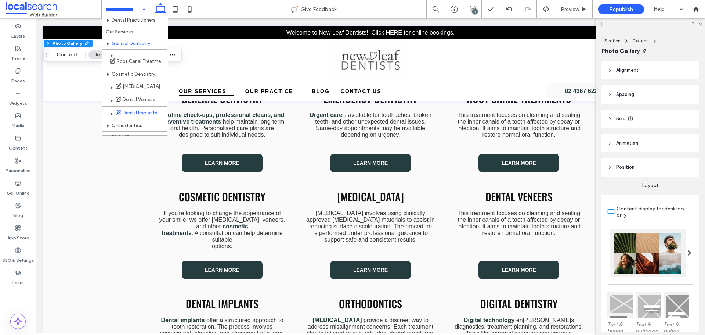
scroll to position [73, 0]
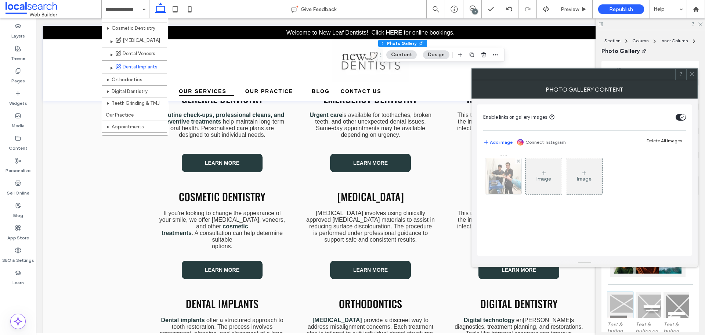
click at [502, 174] on img at bounding box center [504, 176] width 36 height 36
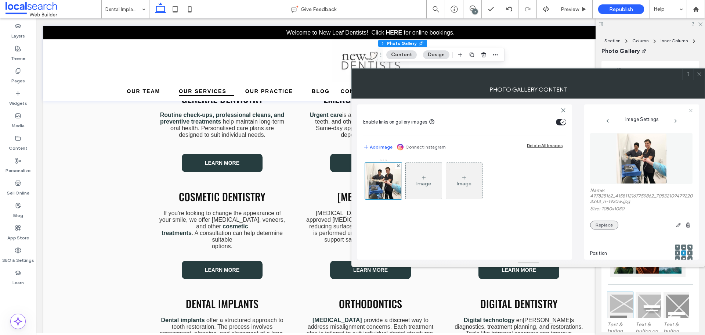
click at [602, 225] on button "Replace" at bounding box center [604, 224] width 28 height 9
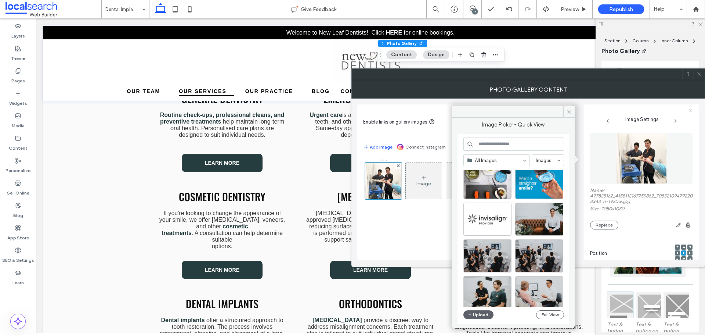
scroll to position [1094, 0]
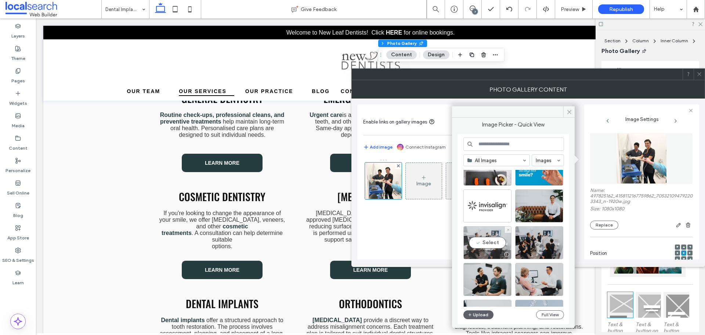
click at [497, 239] on div "Select" at bounding box center [488, 242] width 48 height 33
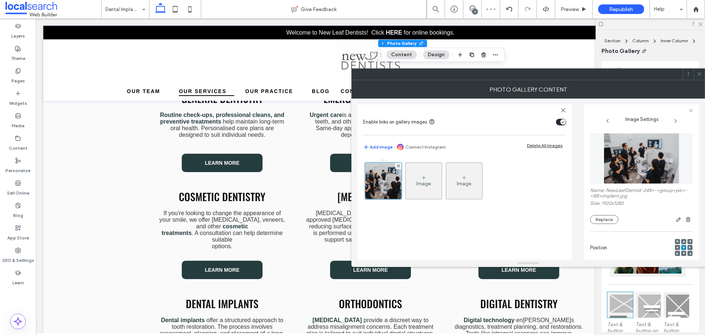
drag, startPoint x: 698, startPoint y: 72, endPoint x: 693, endPoint y: 75, distance: 5.9
click at [698, 72] on icon at bounding box center [700, 74] width 6 height 6
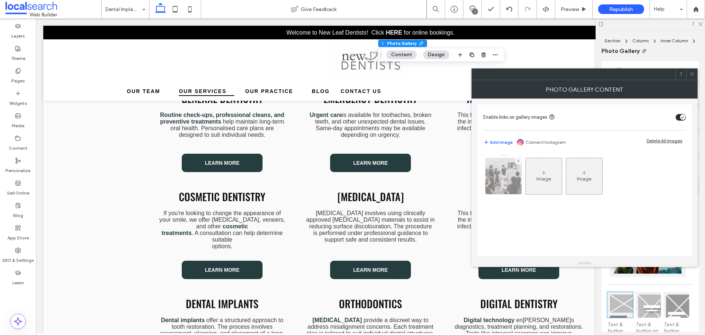
click at [501, 182] on img at bounding box center [504, 176] width 54 height 36
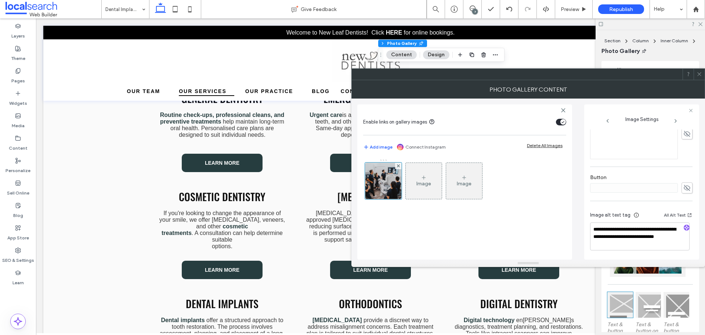
scroll to position [223, 0]
click at [685, 225] on use "button" at bounding box center [687, 227] width 4 height 4
drag, startPoint x: 644, startPoint y: 243, endPoint x: 662, endPoint y: 238, distance: 18.8
click at [662, 238] on textarea "**********" at bounding box center [640, 236] width 100 height 28
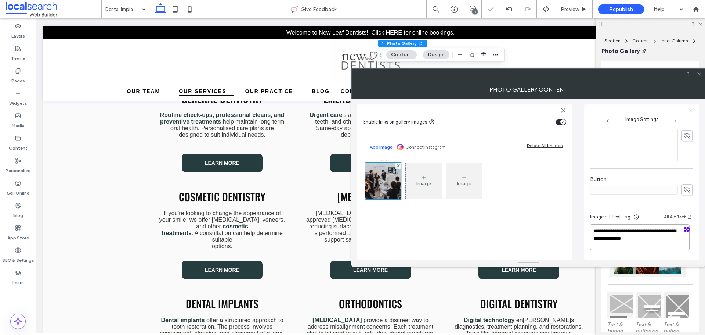
drag, startPoint x: 665, startPoint y: 238, endPoint x: 609, endPoint y: 234, distance: 56.4
click at [609, 234] on textarea "**********" at bounding box center [640, 237] width 100 height 26
click at [668, 238] on textarea "**********" at bounding box center [640, 237] width 100 height 26
paste textarea "**********"
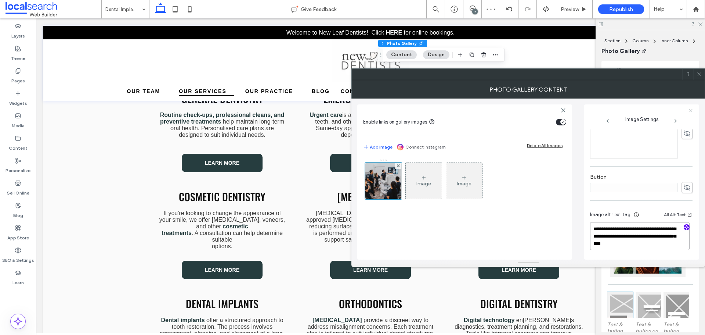
type textarea "**********"
click at [702, 73] on icon at bounding box center [700, 74] width 6 height 6
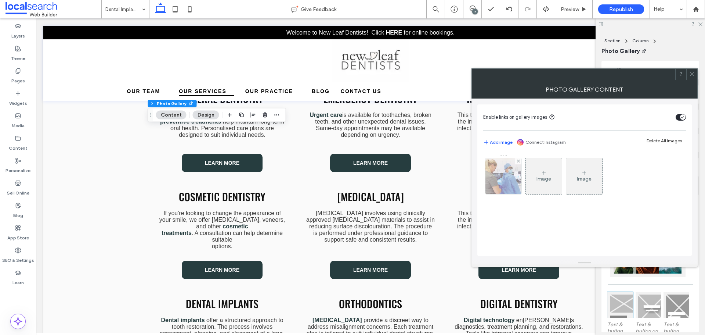
click at [513, 187] on img at bounding box center [504, 176] width 36 height 36
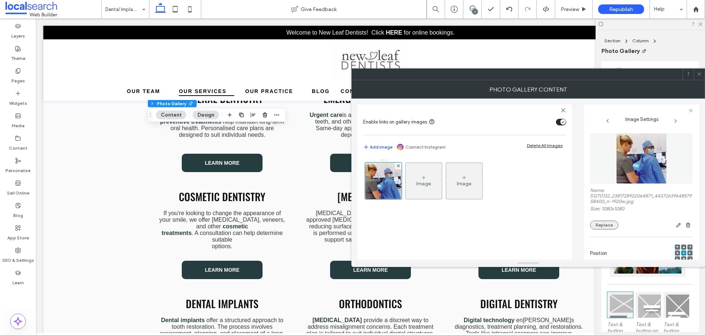
click at [595, 222] on button "Replace" at bounding box center [604, 224] width 28 height 9
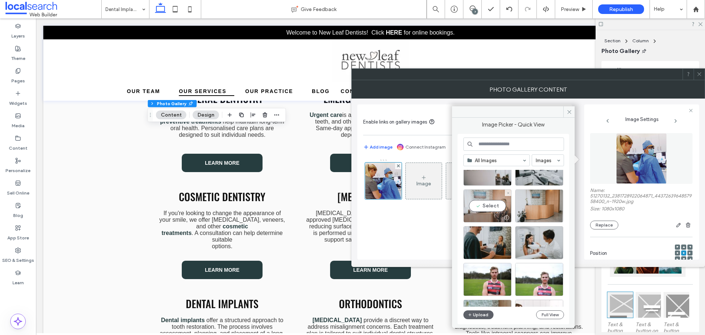
scroll to position [873, 0]
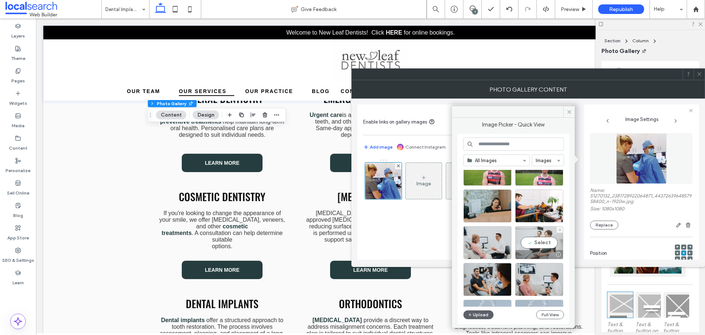
click at [536, 241] on div "Select" at bounding box center [539, 242] width 48 height 33
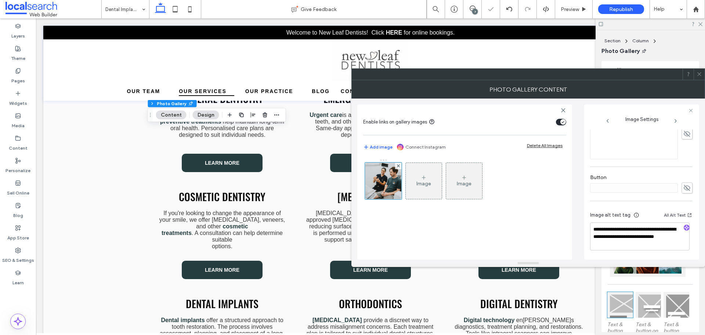
scroll to position [217, 0]
click at [685, 227] on use "button" at bounding box center [687, 227] width 4 height 4
click at [680, 240] on textarea "**********" at bounding box center [640, 236] width 100 height 27
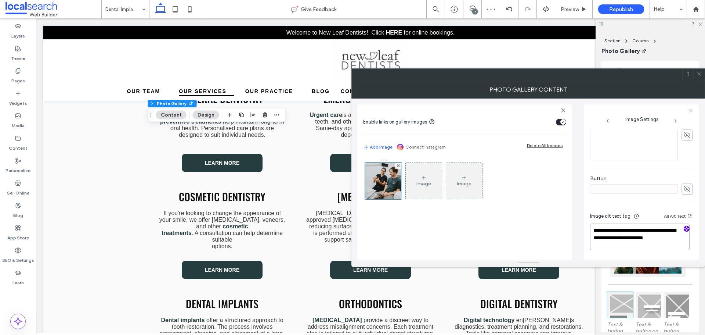
drag, startPoint x: 678, startPoint y: 239, endPoint x: 611, endPoint y: 229, distance: 67.5
click at [611, 229] on textarea "**********" at bounding box center [640, 236] width 100 height 26
click at [660, 247] on textarea "**********" at bounding box center [640, 236] width 100 height 26
paste textarea "**********"
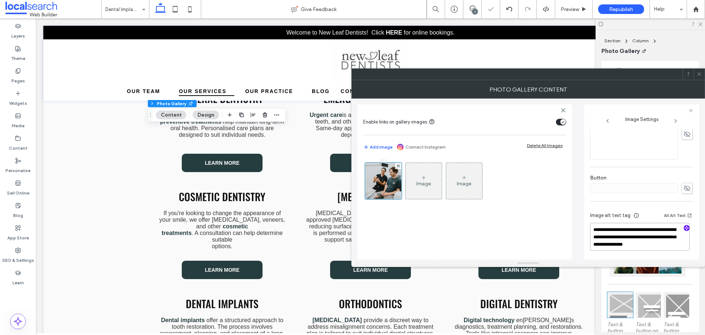
scroll to position [1, 0]
type textarea "**********"
click at [634, 198] on div "**********" at bounding box center [641, 90] width 103 height 354
click at [700, 71] on icon at bounding box center [700, 74] width 6 height 6
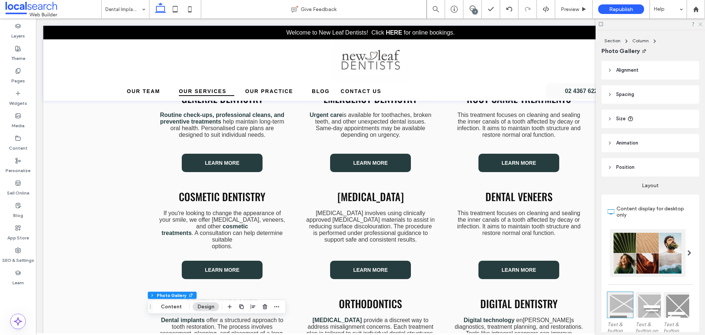
click at [701, 24] on icon at bounding box center [700, 23] width 5 height 5
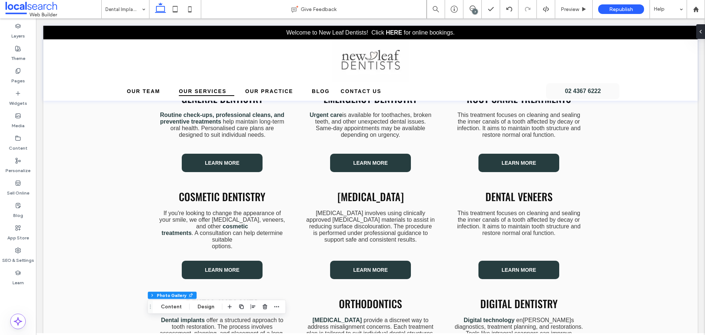
click at [475, 11] on div "7" at bounding box center [475, 12] width 6 height 6
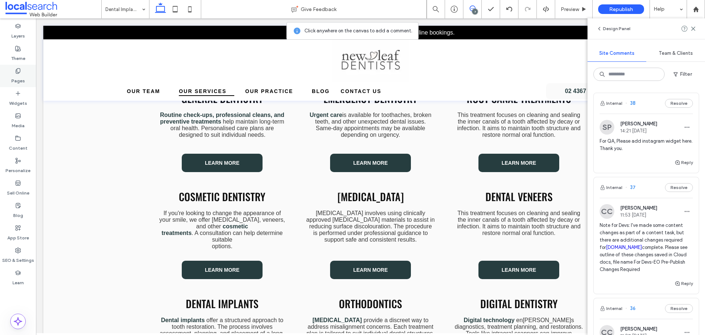
click at [24, 81] on label "Pages" at bounding box center [18, 79] width 14 height 10
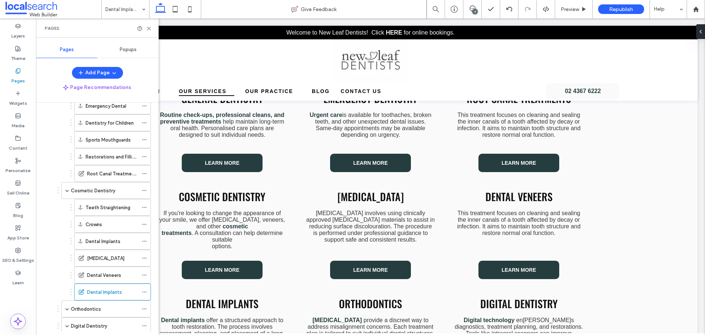
scroll to position [110, 0]
click at [119, 245] on div "Dental Implants" at bounding box center [112, 240] width 53 height 16
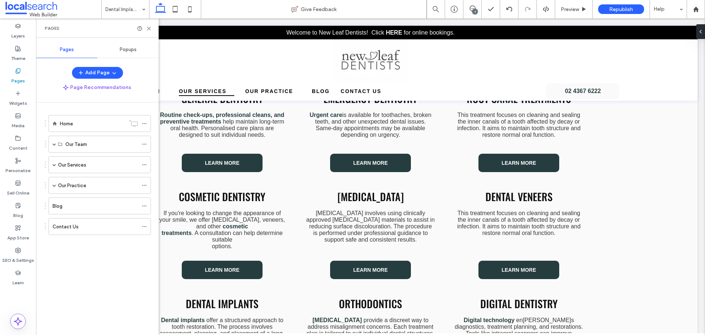
scroll to position [0, 0]
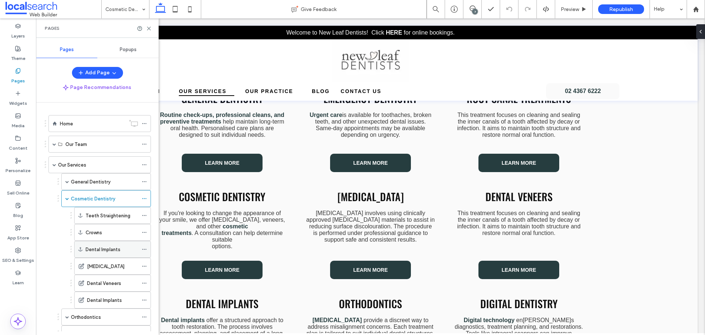
click at [139, 248] on div "Dental Implants" at bounding box center [112, 249] width 77 height 17
click at [146, 249] on use at bounding box center [144, 249] width 4 height 1
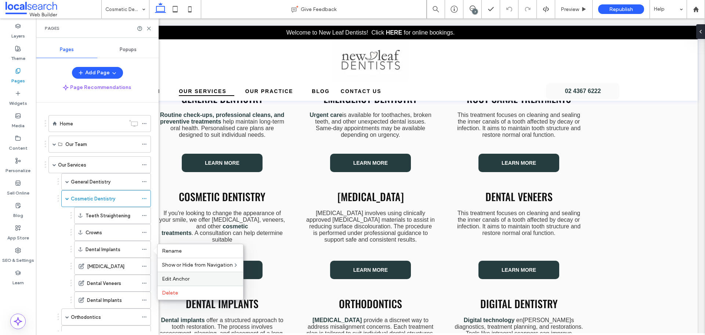
click at [175, 279] on span "Edit Anchor" at bounding box center [176, 279] width 28 height 6
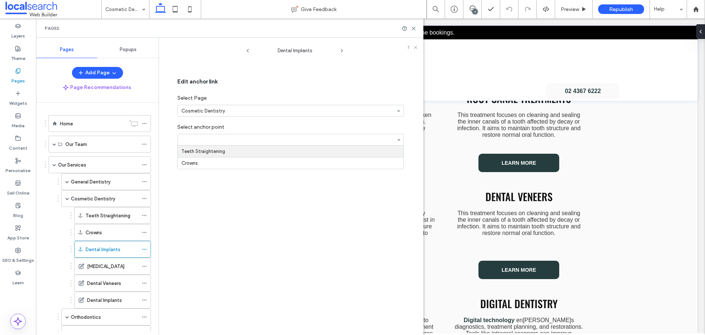
click at [368, 140] on input at bounding box center [289, 139] width 215 height 5
click at [414, 30] on icon at bounding box center [414, 29] width 6 height 6
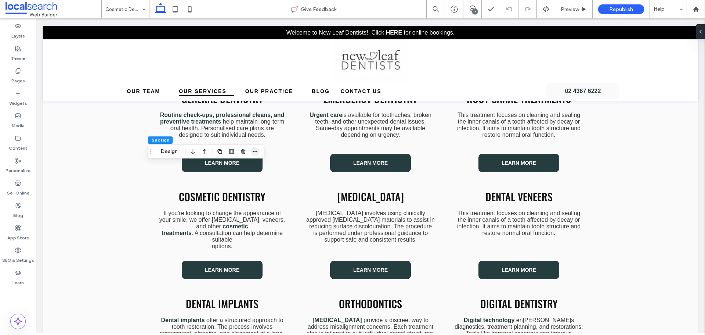
click at [254, 150] on icon "button" at bounding box center [255, 151] width 6 height 6
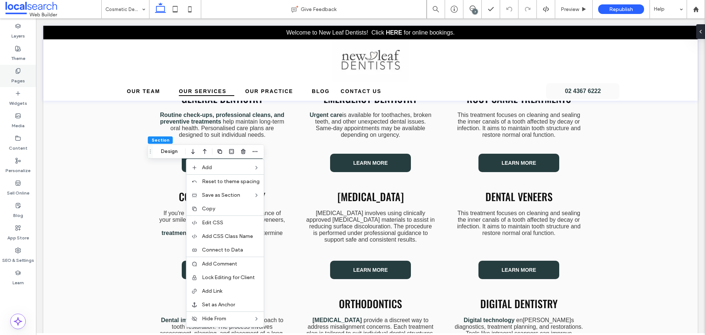
click at [22, 69] on div "Pages" at bounding box center [18, 76] width 36 height 22
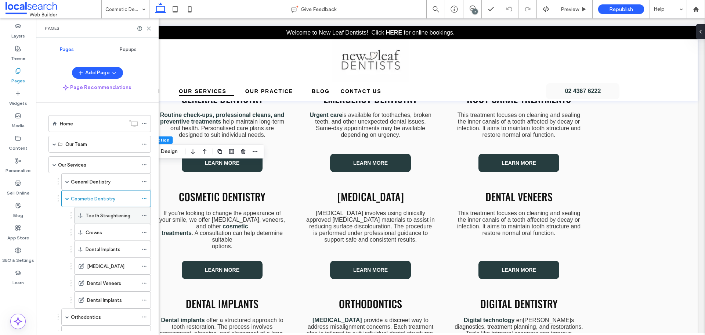
click at [143, 213] on icon at bounding box center [144, 215] width 5 height 5
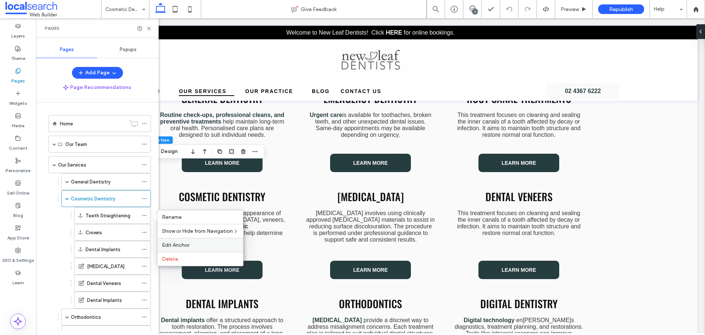
click at [180, 244] on span "Edit Anchor" at bounding box center [176, 245] width 28 height 6
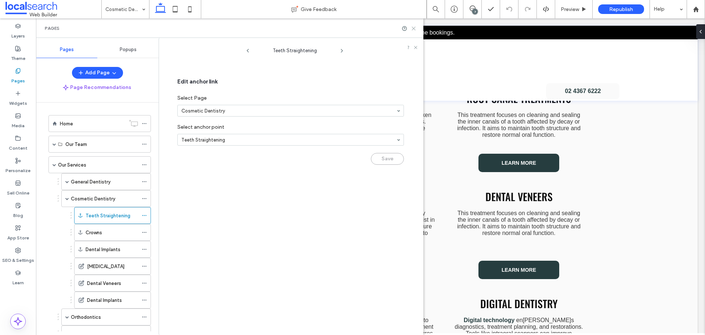
click at [413, 27] on icon at bounding box center [414, 29] width 6 height 6
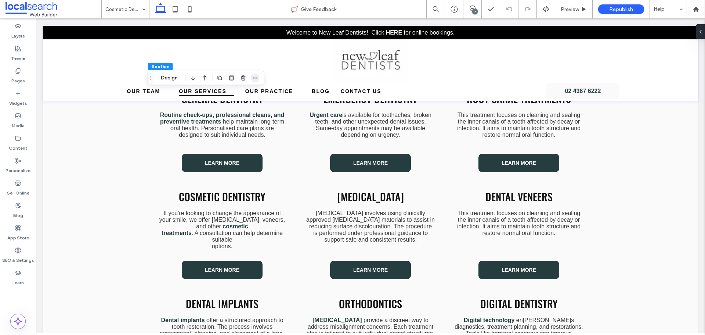
click at [257, 79] on icon "button" at bounding box center [255, 78] width 6 height 6
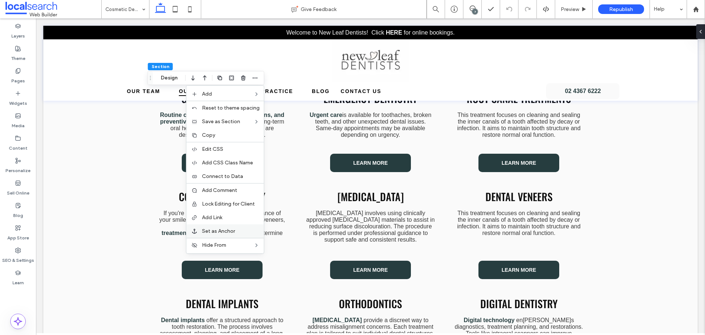
click at [215, 230] on span "Set as Anchor" at bounding box center [218, 231] width 33 height 6
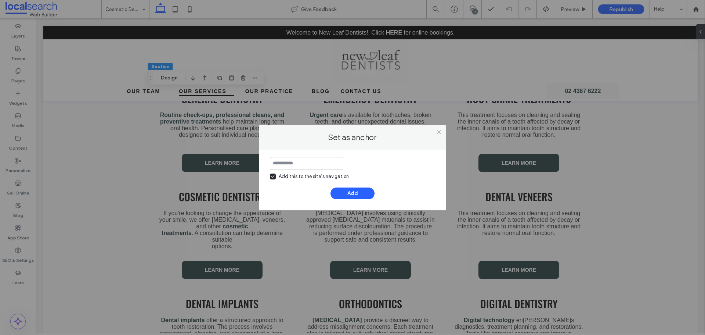
click at [297, 161] on input at bounding box center [306, 163] width 73 height 13
type input "**********"
click at [303, 174] on div "Add this to the site’s navigation" at bounding box center [314, 176] width 70 height 7
click at [346, 188] on button "Add" at bounding box center [353, 193] width 44 height 12
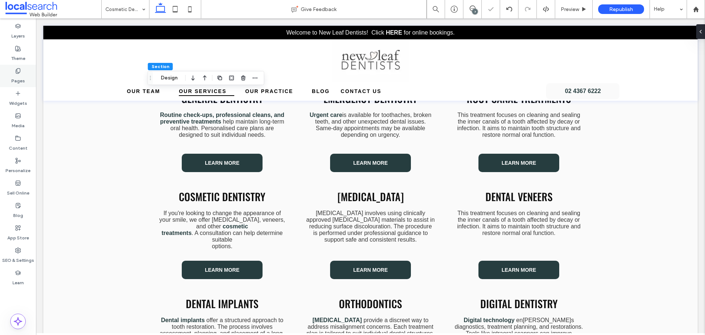
click at [23, 83] on label "Pages" at bounding box center [18, 79] width 14 height 10
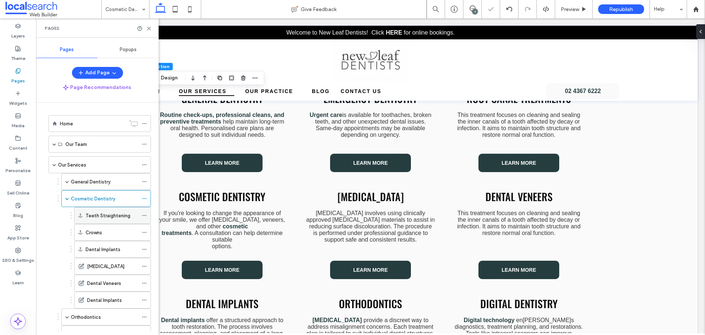
scroll to position [37, 0]
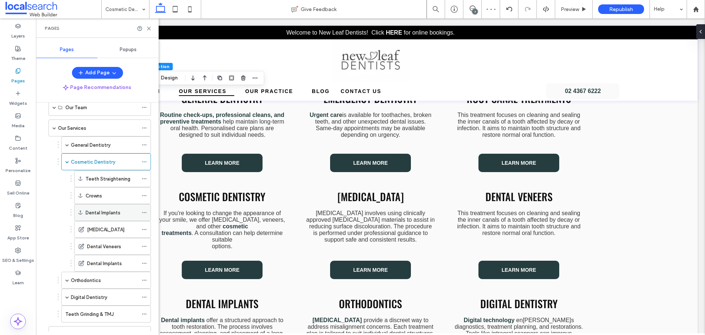
click at [143, 212] on use at bounding box center [144, 212] width 4 height 1
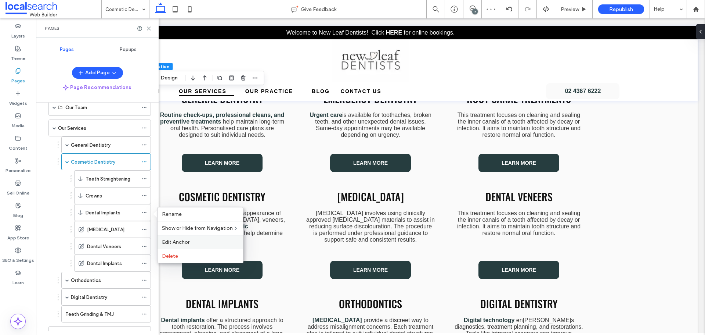
click at [181, 245] on span "Edit Anchor" at bounding box center [176, 242] width 28 height 6
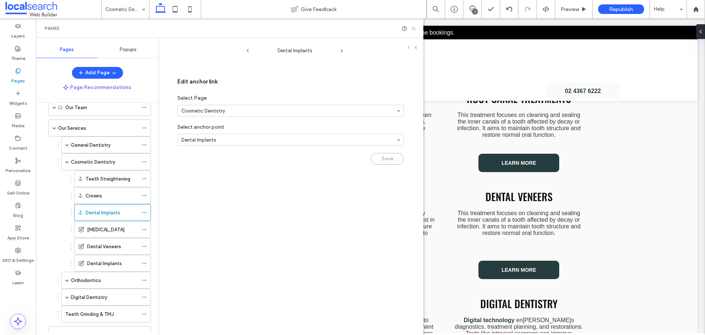
click at [414, 29] on icon at bounding box center [414, 29] width 6 height 6
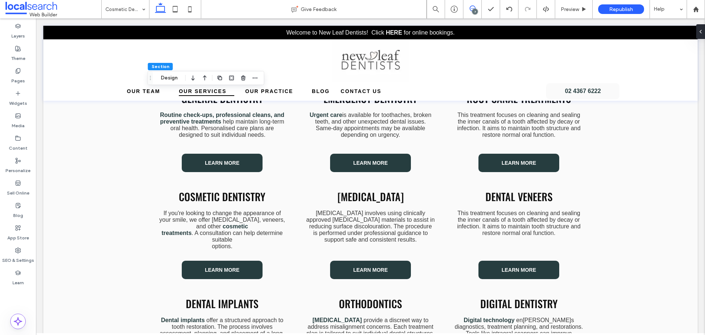
click at [472, 8] on icon at bounding box center [473, 9] width 6 height 6
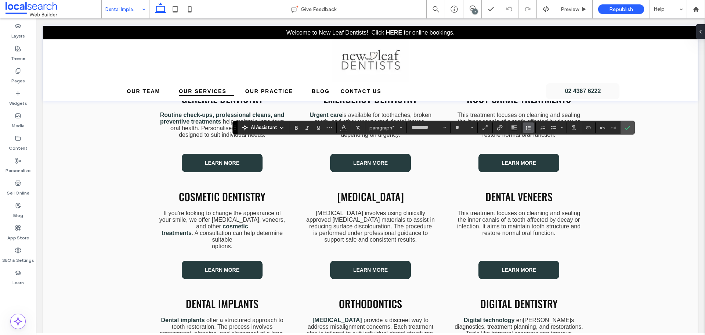
click at [528, 128] on icon "Line Height" at bounding box center [529, 128] width 6 height 6
click at [541, 158] on div "1.5" at bounding box center [540, 160] width 18 height 6
click at [528, 126] on icon "Line Height" at bounding box center [529, 128] width 6 height 6
click at [547, 139] on div "Auto" at bounding box center [540, 140] width 18 height 6
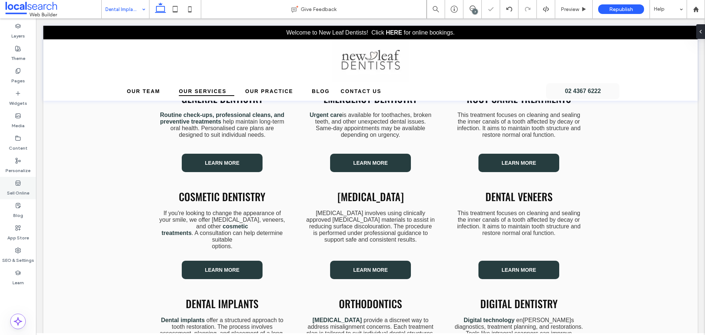
scroll to position [164, 0]
type input "**"
type input "***"
type input "**"
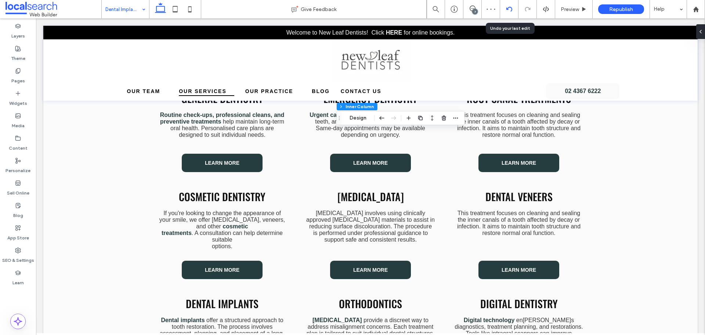
click at [506, 8] on div at bounding box center [509, 9] width 18 height 6
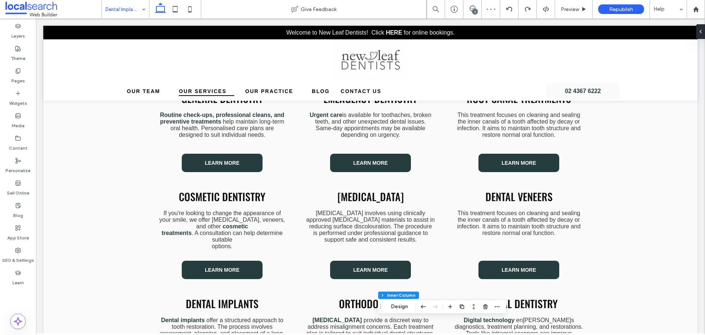
type input "**"
type input "*********"
type input "**"
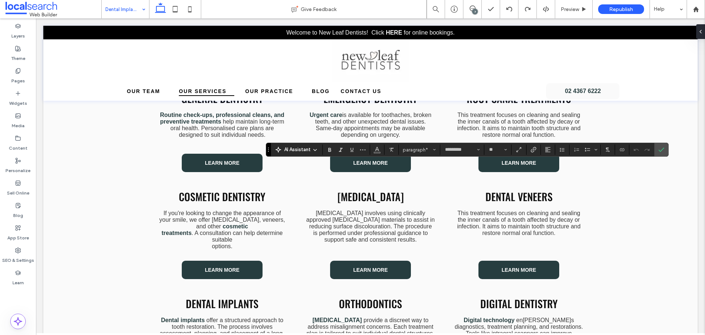
click at [540, 150] on section at bounding box center [534, 149] width 14 height 10
click at [564, 151] on use "Line Height" at bounding box center [562, 150] width 5 height 4
click at [575, 162] on div "Auto" at bounding box center [574, 162] width 18 height 6
click at [661, 149] on icon "Confirm" at bounding box center [662, 150] width 6 height 6
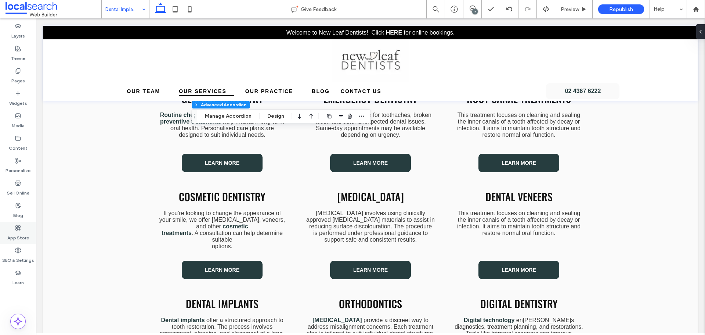
scroll to position [220, 0]
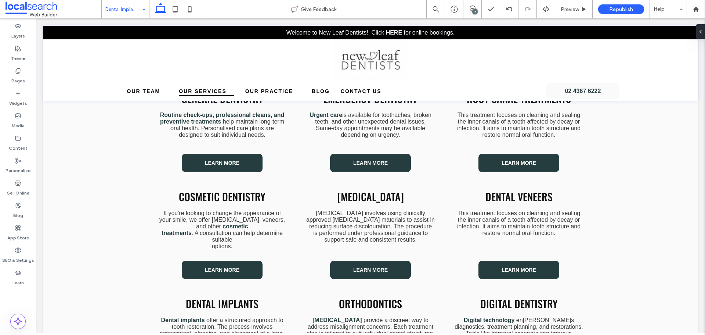
type input "*********"
type input "**"
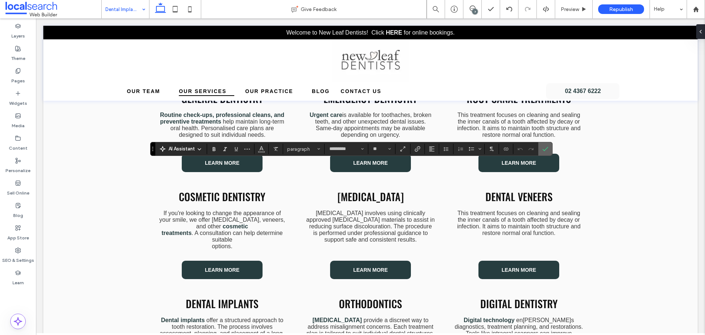
click at [546, 152] on span "Confirm" at bounding box center [544, 148] width 3 height 13
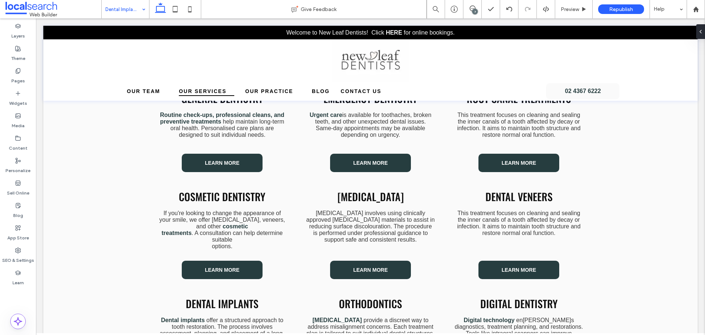
type input "**"
type input "*"
click at [213, 148] on button "Design" at bounding box center [213, 149] width 26 height 9
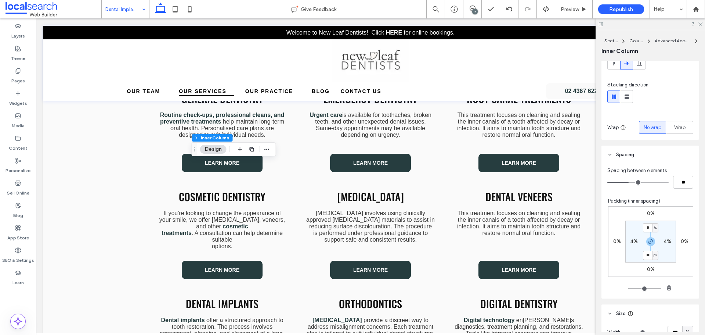
scroll to position [147, 0]
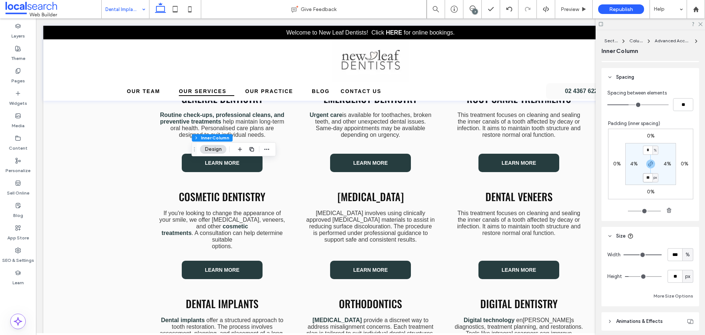
click at [645, 178] on input "**" at bounding box center [648, 177] width 10 height 9
click at [648, 166] on icon "button" at bounding box center [651, 164] width 6 height 6
click at [647, 175] on label "40px" at bounding box center [651, 177] width 12 height 6
type input "**"
type input "*"
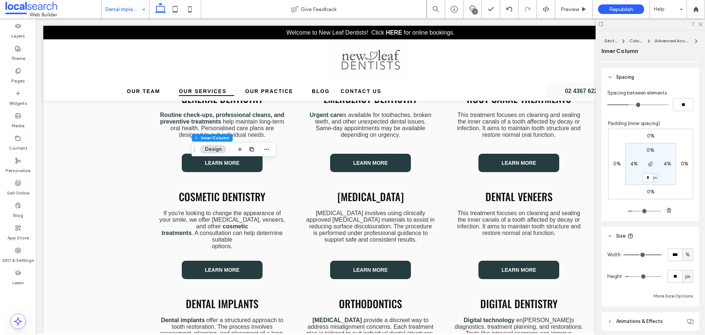
type input "*"
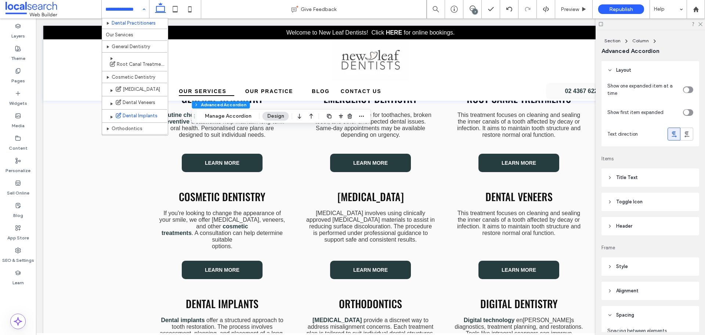
scroll to position [37, 0]
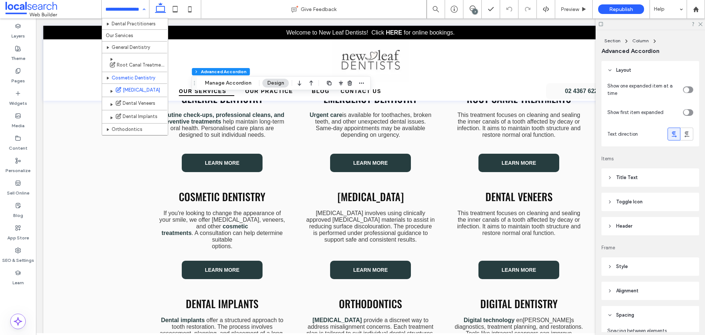
scroll to position [37, 0]
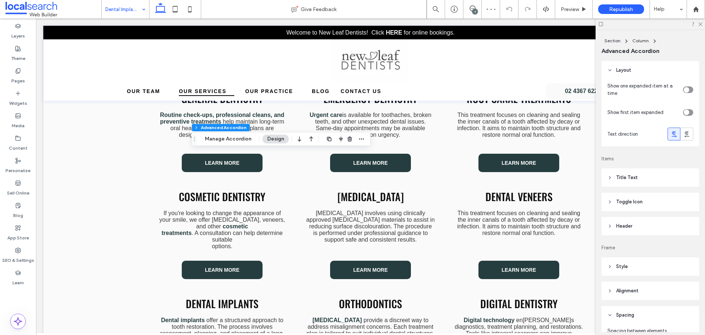
type input "*"
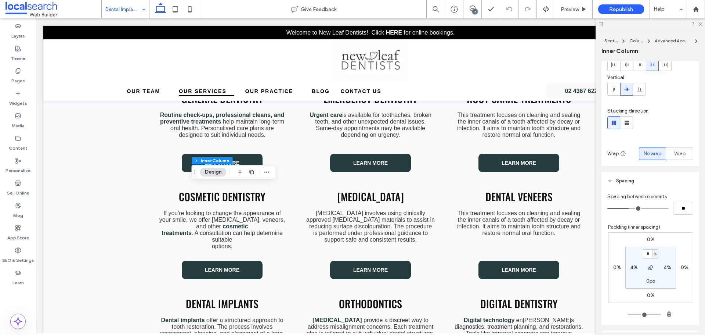
scroll to position [110, 0]
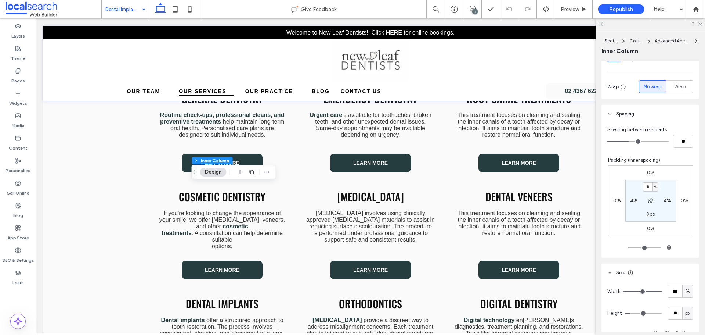
click at [647, 215] on label "0px" at bounding box center [651, 214] width 9 height 6
type input "**"
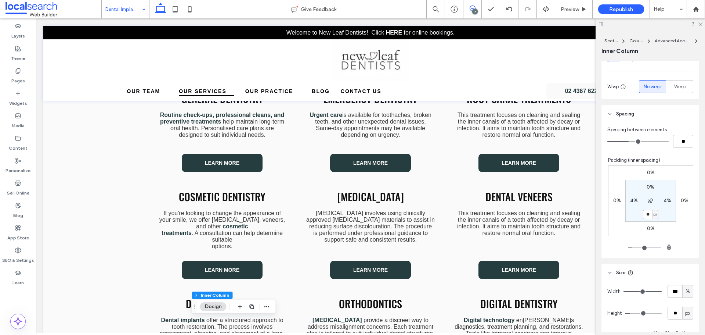
click at [474, 8] on use at bounding box center [473, 9] width 6 height 6
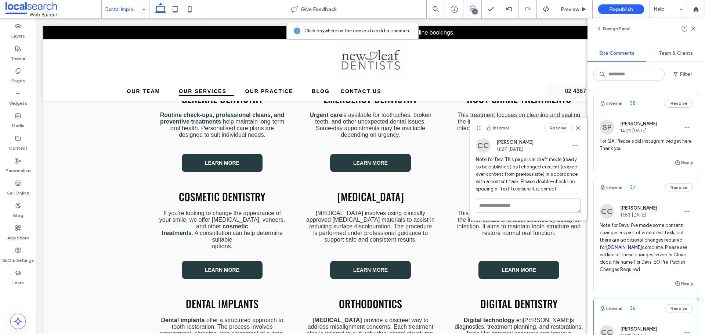
click at [509, 204] on textarea at bounding box center [528, 205] width 105 height 14
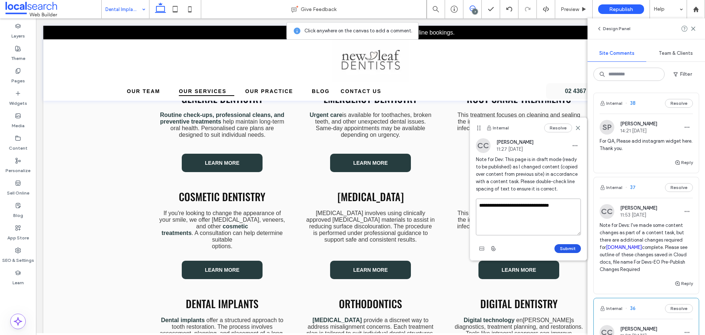
type textarea "**********"
click at [571, 245] on button "Submit" at bounding box center [568, 248] width 26 height 9
click at [651, 244] on span "Note for Devs: I've made some content changes as part of a content task, but th…" at bounding box center [646, 247] width 93 height 51
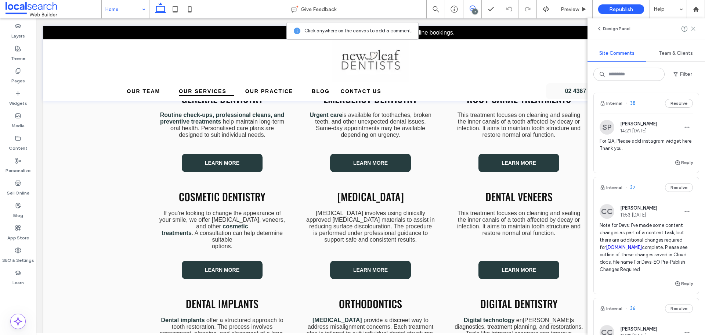
click at [693, 30] on icon at bounding box center [694, 29] width 6 height 6
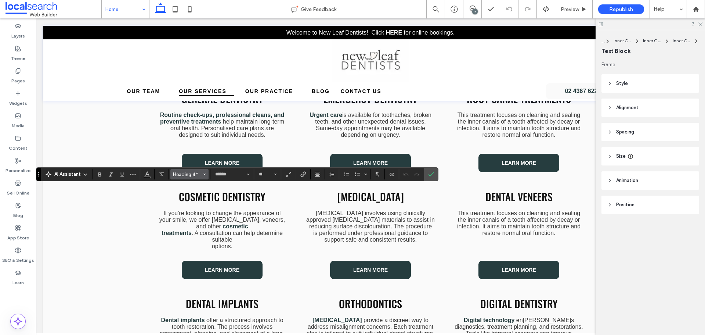
click at [183, 176] on span "Heading 4*" at bounding box center [187, 175] width 29 height 6
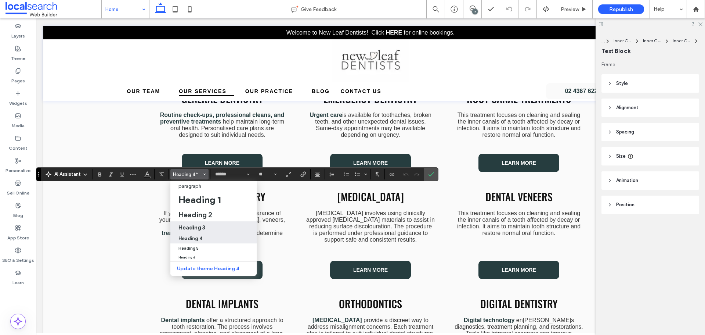
click at [208, 230] on div "Heading 3" at bounding box center [214, 227] width 70 height 7
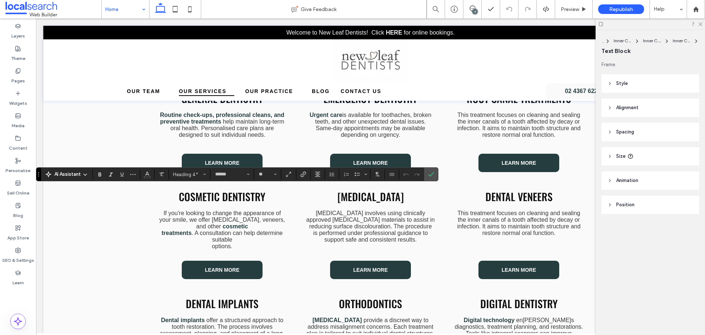
type input "**"
click at [318, 177] on span "Alignment" at bounding box center [318, 174] width 6 height 10
click at [327, 194] on label "ui.textEditor.alignment.center" at bounding box center [325, 196] width 26 height 11
click at [430, 174] on icon "Confirm" at bounding box center [431, 174] width 6 height 6
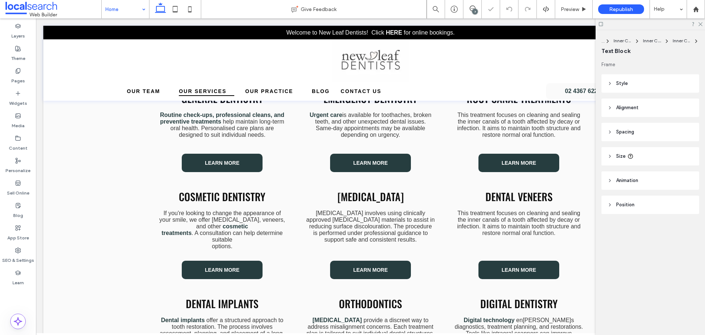
type input "******"
type input "**"
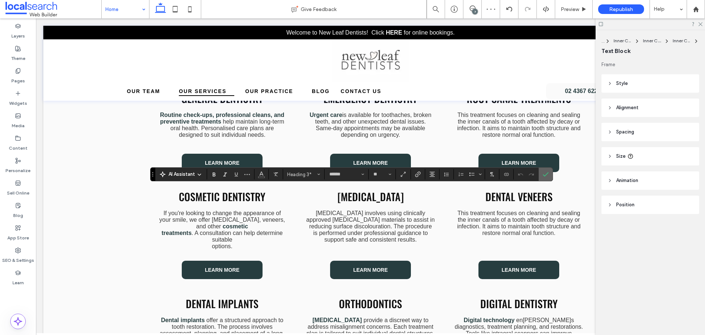
click at [547, 175] on icon "Confirm" at bounding box center [546, 174] width 6 height 6
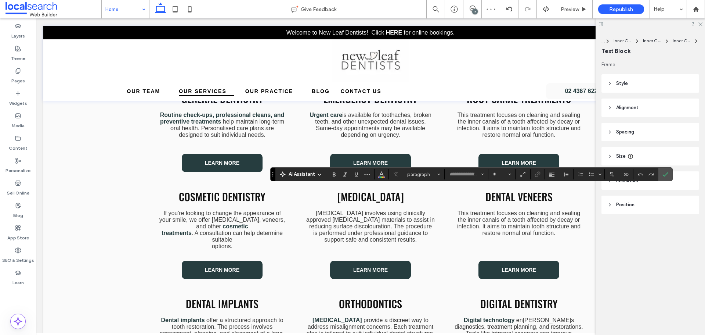
type input "******"
type input "**"
click at [663, 175] on use "Confirm" at bounding box center [666, 174] width 6 height 4
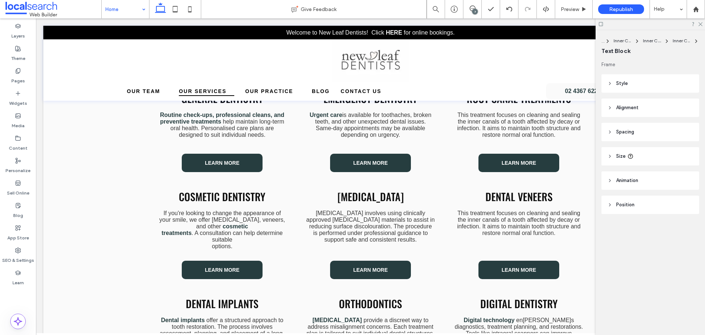
type input "******"
type input "**"
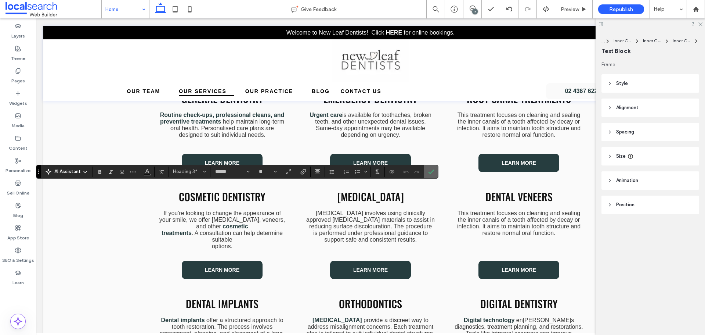
click at [429, 169] on icon "Confirm" at bounding box center [431, 172] width 6 height 6
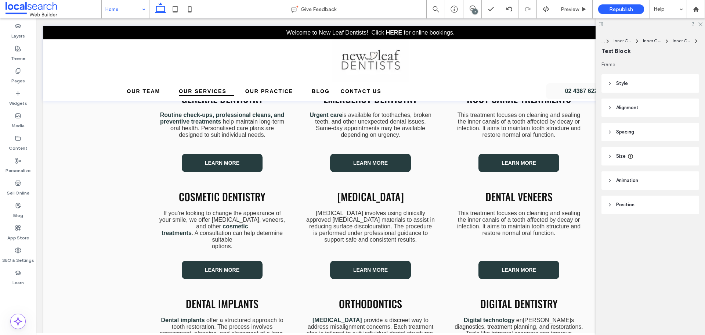
type input "******"
type input "**"
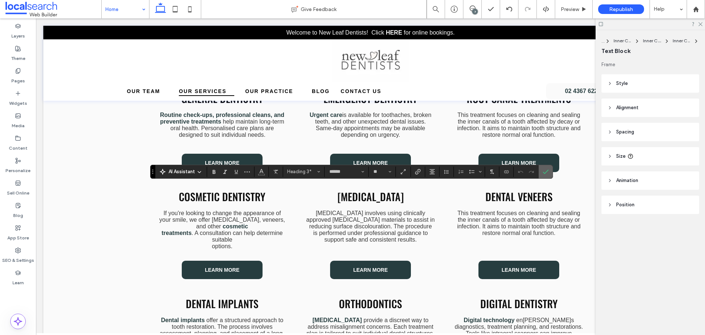
click at [546, 170] on icon "Confirm" at bounding box center [546, 172] width 6 height 6
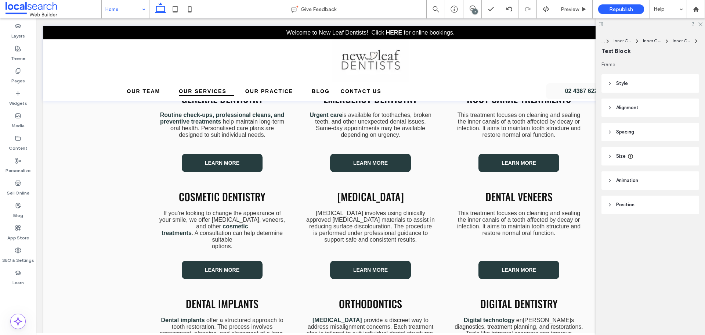
type input "******"
type input "**"
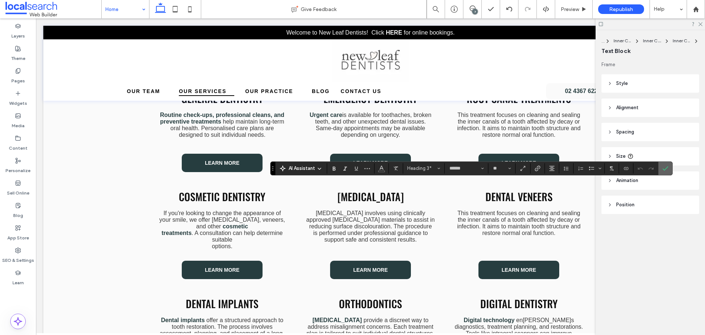
click at [665, 166] on icon "Confirm" at bounding box center [666, 168] width 6 height 6
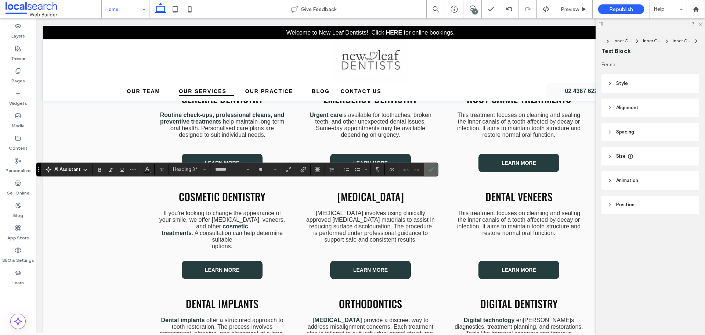
click at [432, 170] on icon "Confirm" at bounding box center [431, 169] width 6 height 6
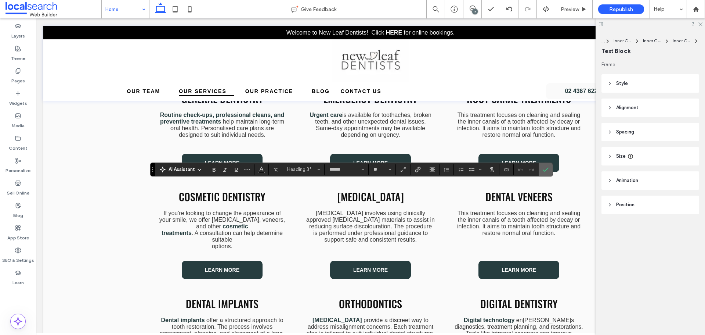
click at [546, 170] on icon "Confirm" at bounding box center [546, 169] width 6 height 6
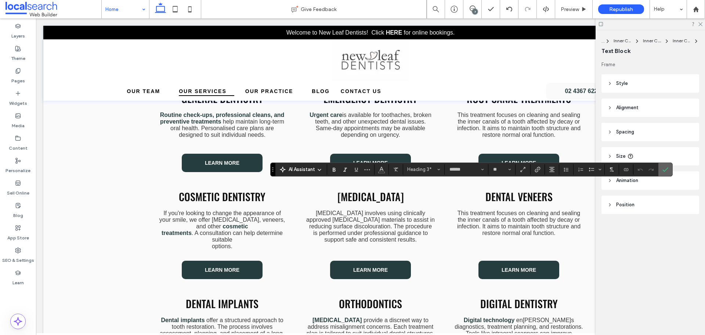
click at [663, 166] on icon "Confirm" at bounding box center [666, 169] width 6 height 6
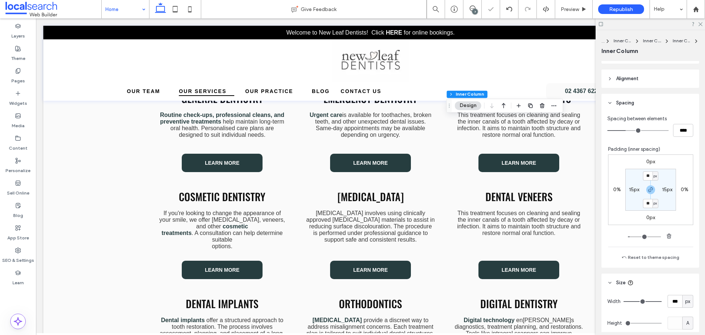
scroll to position [164, 0]
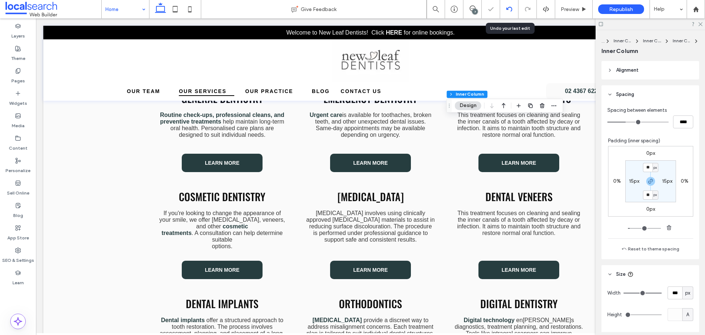
click at [510, 11] on icon at bounding box center [510, 9] width 6 height 6
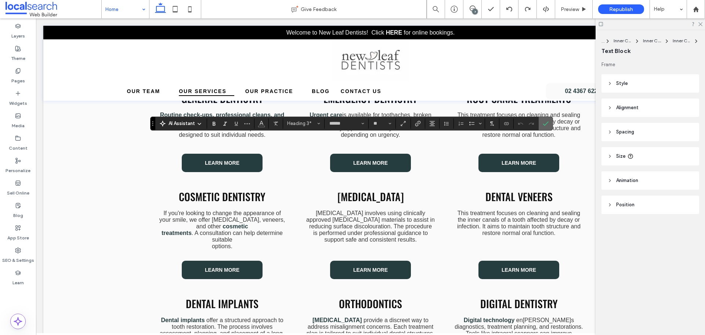
click at [545, 125] on use "Confirm" at bounding box center [546, 123] width 6 height 4
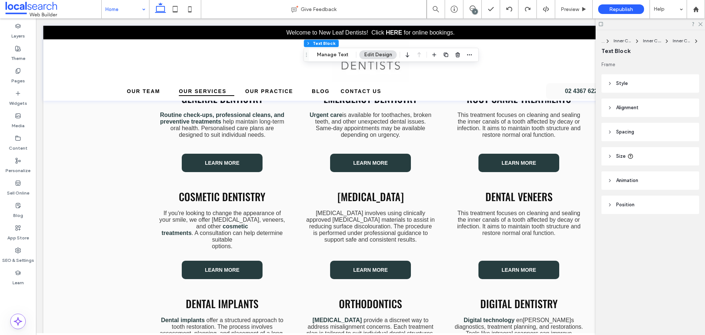
click at [475, 10] on div "7" at bounding box center [475, 12] width 6 height 6
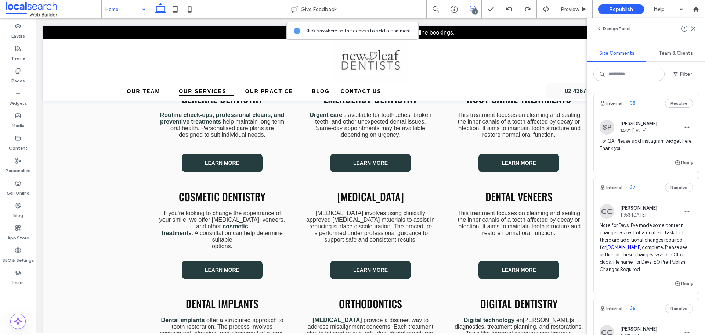
click at [473, 7] on icon at bounding box center [473, 9] width 6 height 6
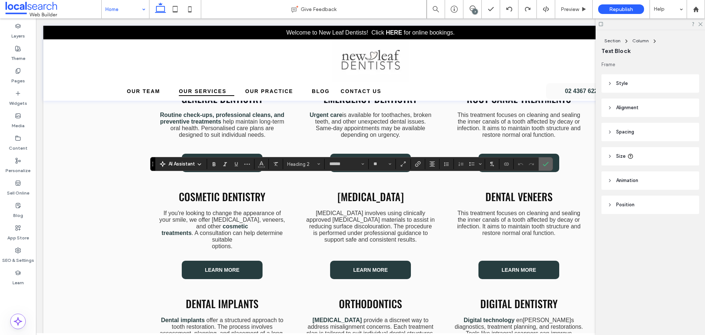
click at [548, 165] on icon "Confirm" at bounding box center [546, 164] width 6 height 6
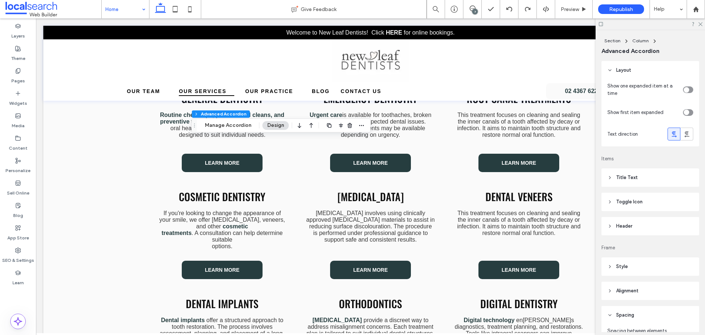
type input "*"
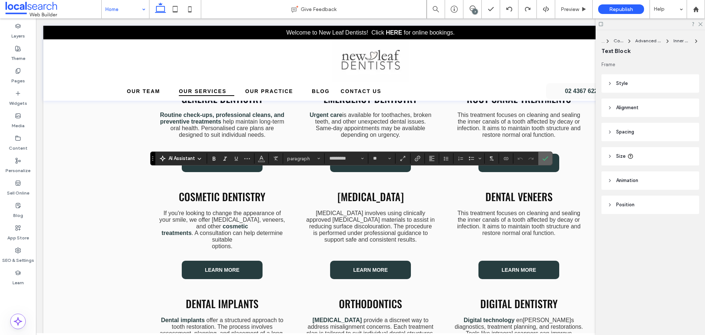
click at [547, 156] on icon "Confirm" at bounding box center [546, 158] width 6 height 6
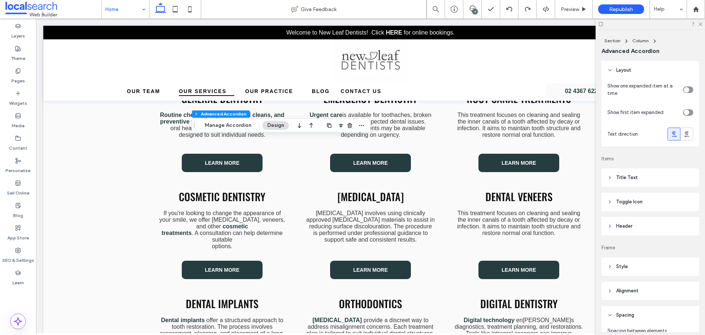
click at [631, 182] on header "Title Text" at bounding box center [651, 177] width 98 height 18
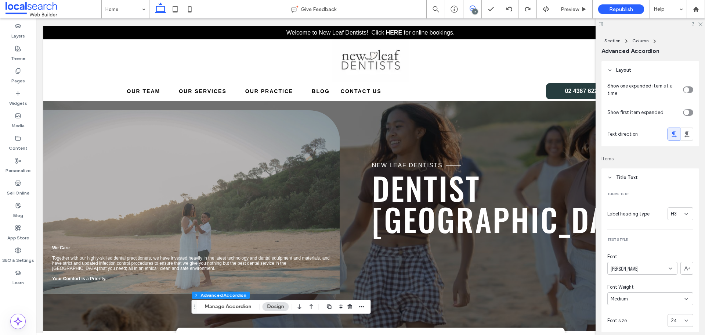
click at [472, 9] on icon at bounding box center [473, 9] width 6 height 6
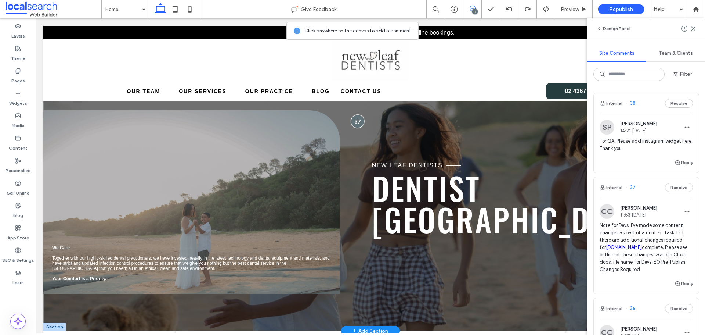
click at [353, 119] on div at bounding box center [358, 121] width 14 height 14
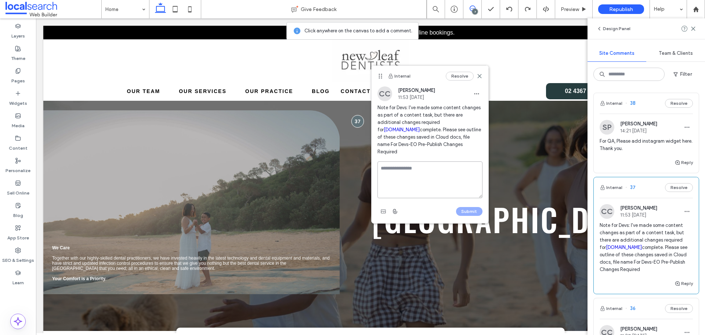
click at [411, 161] on textarea at bounding box center [430, 179] width 105 height 37
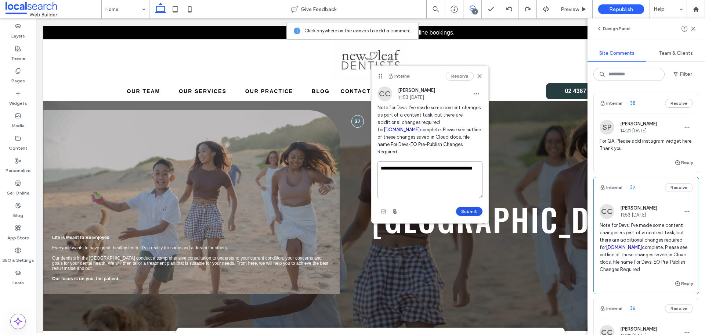
type textarea "**********"
click at [463, 207] on button "Submit" at bounding box center [469, 211] width 26 height 9
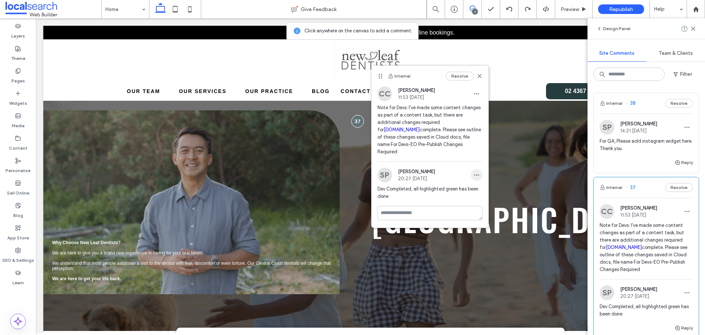
click at [478, 171] on span "button" at bounding box center [477, 175] width 12 height 12
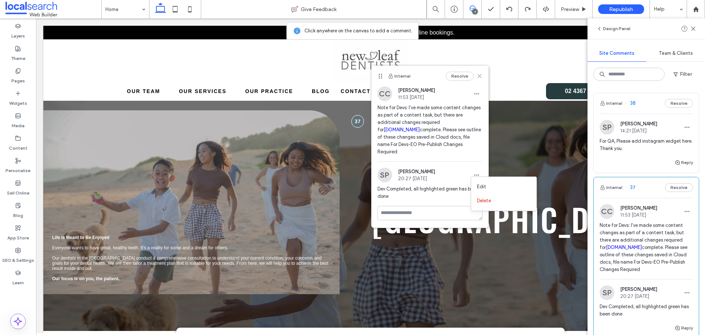
click at [478, 76] on icon at bounding box center [480, 76] width 6 height 6
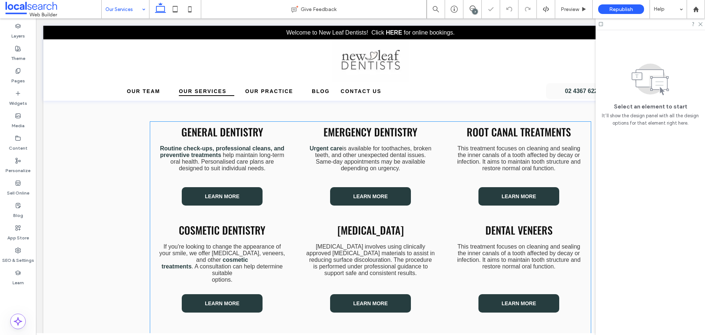
scroll to position [220, 0]
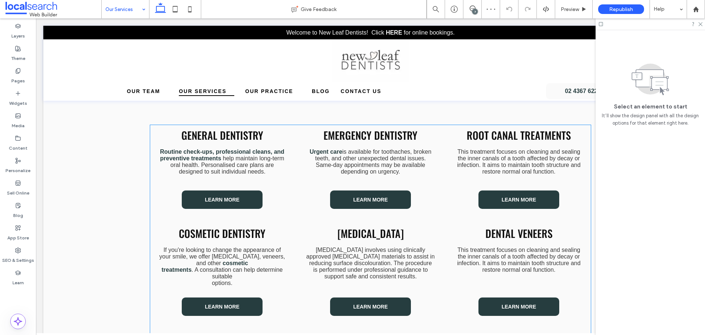
click at [240, 137] on span "General Dentistry" at bounding box center [223, 134] width 82 height 15
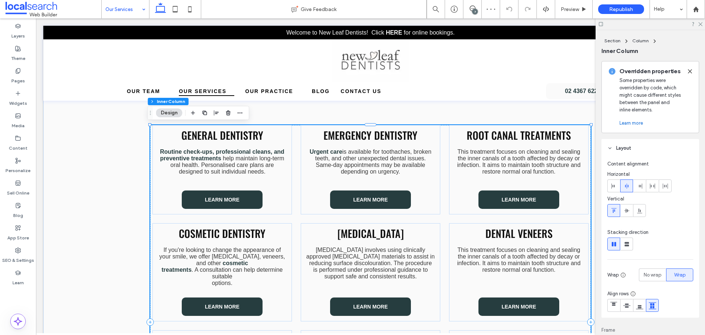
click at [240, 137] on span "General Dentistry" at bounding box center [223, 134] width 82 height 15
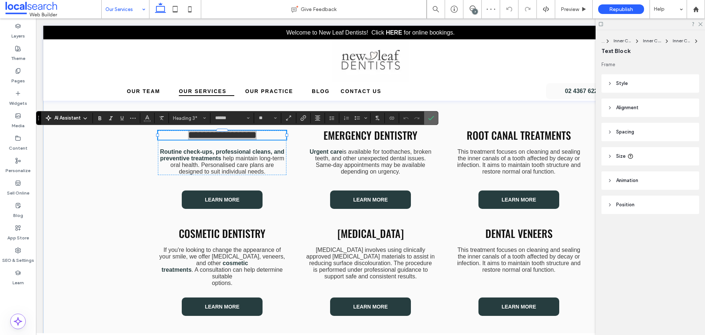
click at [430, 114] on span "Confirm" at bounding box center [429, 117] width 3 height 13
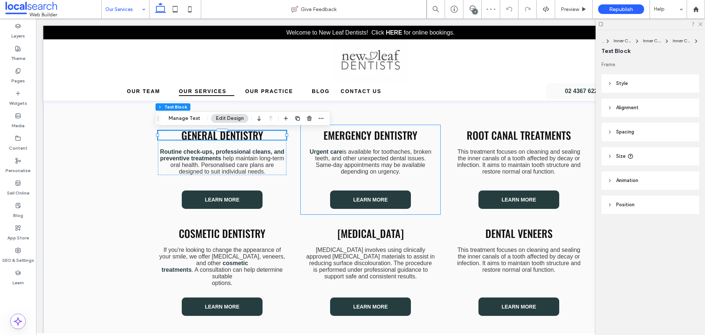
click at [390, 133] on span "Emergency Dentistry" at bounding box center [371, 134] width 94 height 15
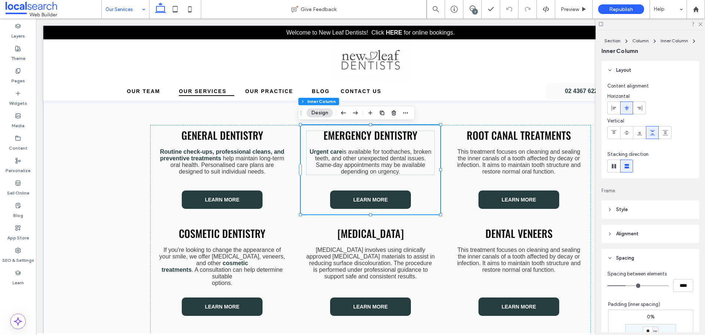
click at [390, 133] on span "Emergency Dentistry" at bounding box center [371, 134] width 94 height 15
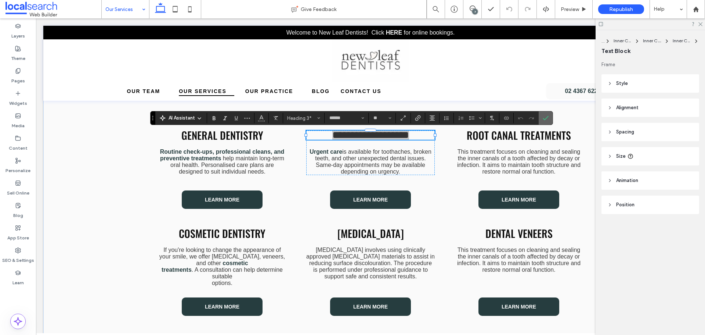
click at [548, 114] on span "Confirm" at bounding box center [546, 118] width 6 height 12
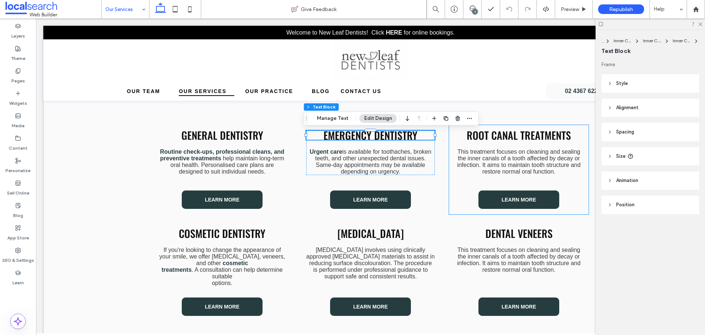
click at [532, 136] on span "Root Canal Treatments" at bounding box center [519, 134] width 104 height 15
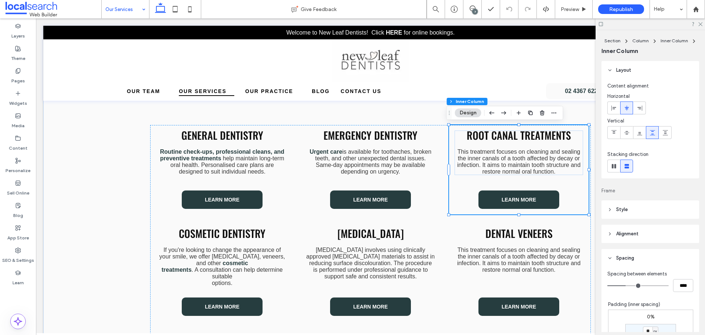
click at [532, 136] on span "Root Canal Treatments" at bounding box center [519, 134] width 104 height 15
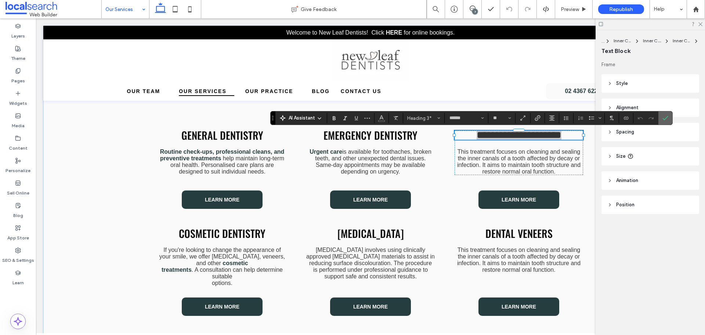
click at [667, 117] on use "Confirm" at bounding box center [666, 118] width 6 height 4
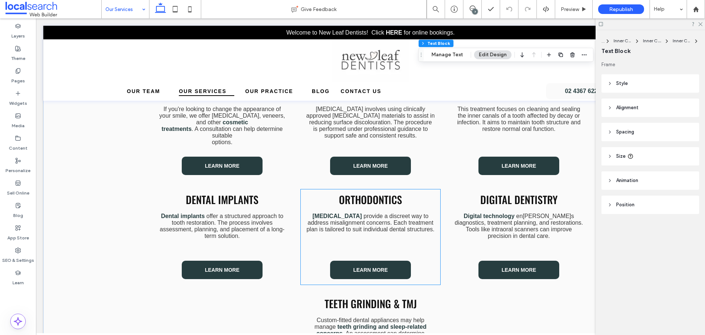
scroll to position [331, 0]
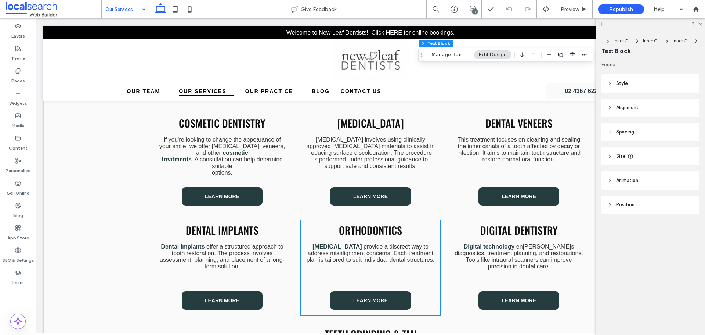
click at [377, 243] on div "Orthodontics Clear aligners provide a discreet way to address misalignment conc…" at bounding box center [370, 244] width 129 height 38
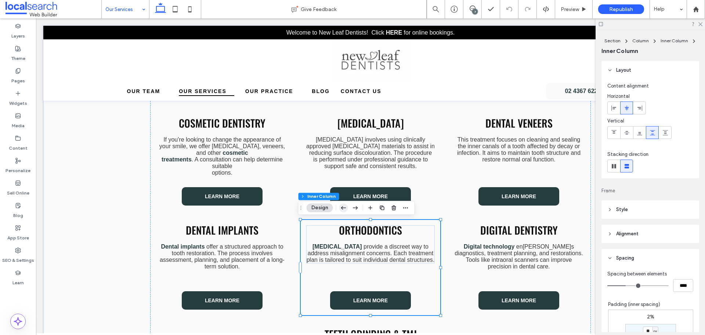
click at [345, 208] on icon "button" at bounding box center [343, 207] width 9 height 13
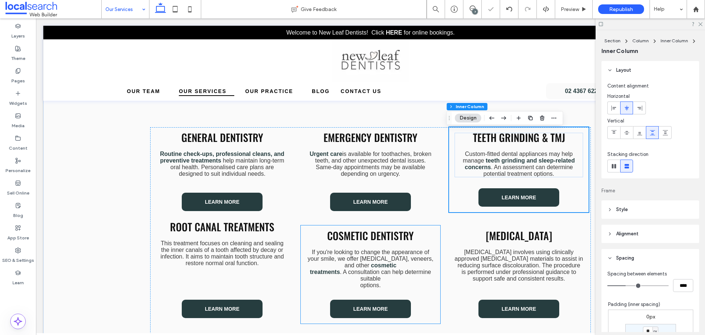
scroll to position [215, 0]
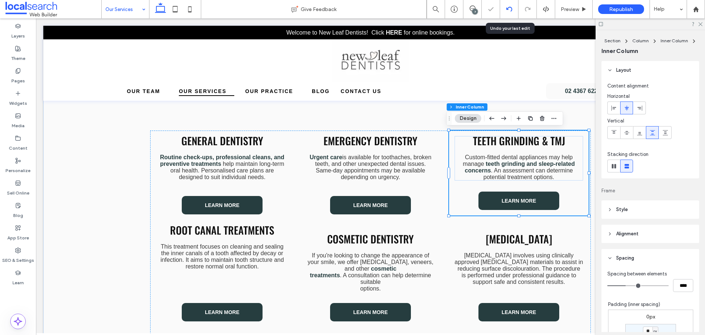
click at [508, 6] on icon at bounding box center [510, 9] width 6 height 6
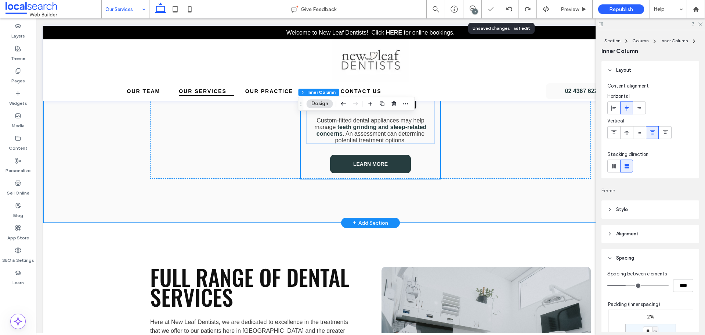
scroll to position [487, 0]
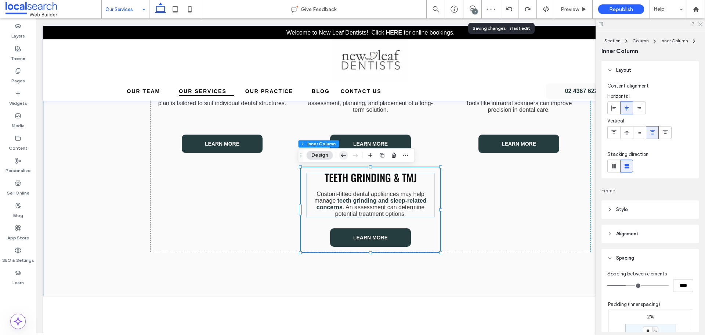
click at [345, 156] on icon "button" at bounding box center [343, 154] width 9 height 13
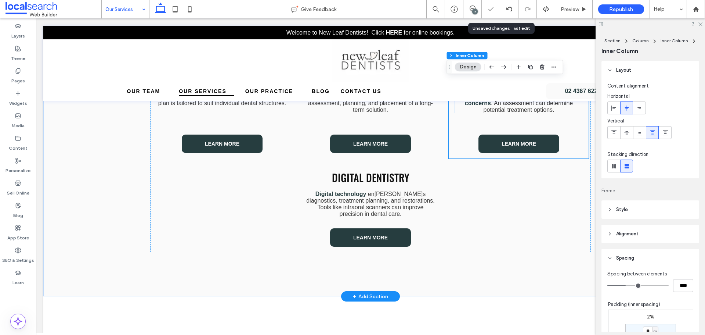
scroll to position [414, 0]
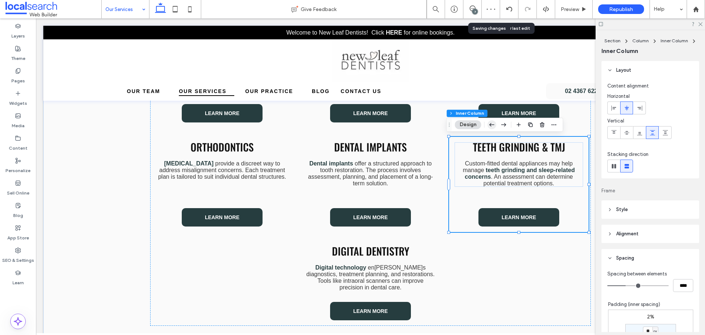
click at [492, 124] on icon "button" at bounding box center [492, 124] width 9 height 13
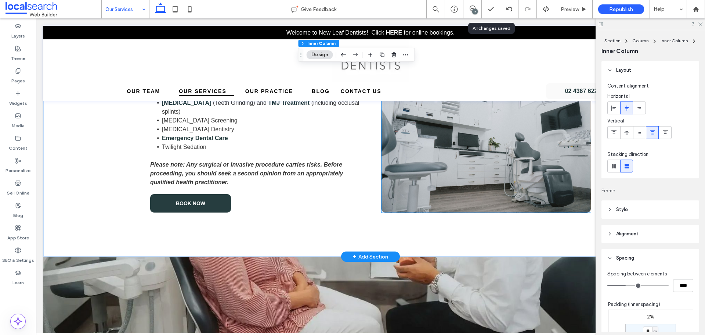
scroll to position [1112, 0]
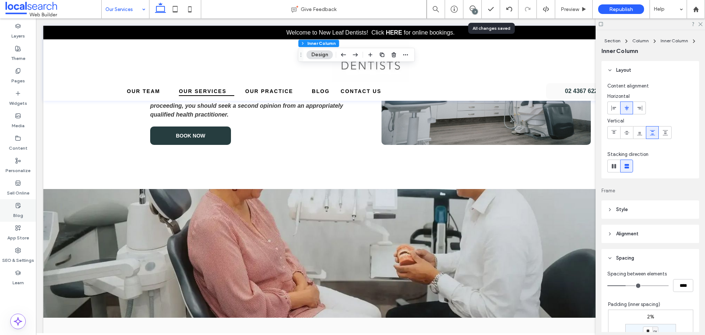
click at [27, 213] on div "Blog" at bounding box center [18, 210] width 36 height 22
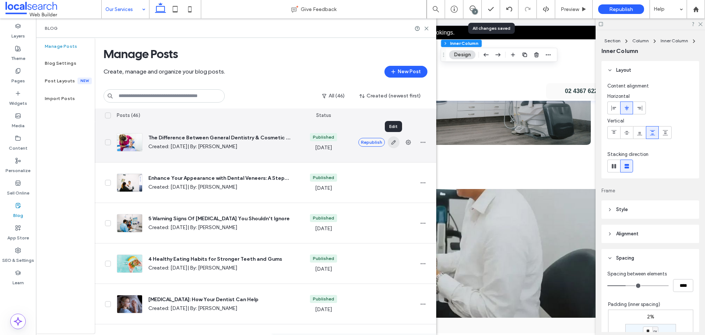
click at [397, 142] on span "button" at bounding box center [394, 142] width 12 height 12
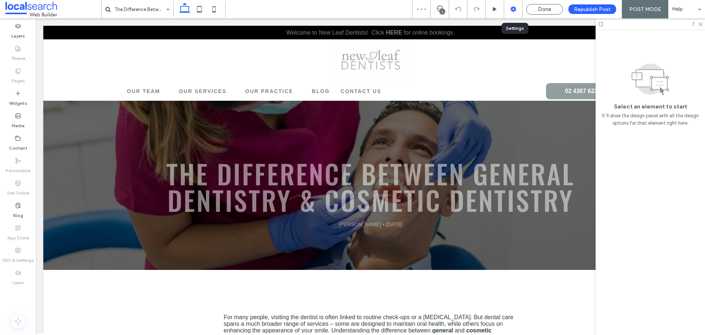
click at [511, 8] on icon at bounding box center [513, 9] width 7 height 7
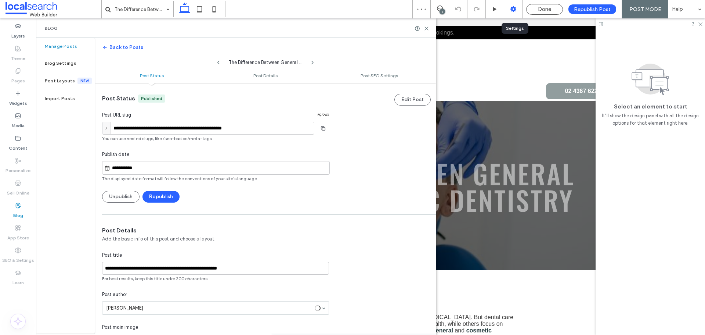
scroll to position [0, 0]
drag, startPoint x: 427, startPoint y: 30, endPoint x: 390, endPoint y: 12, distance: 40.9
click at [427, 30] on icon at bounding box center [427, 29] width 6 height 6
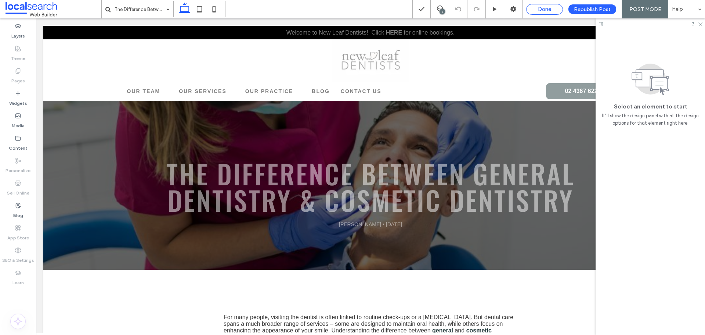
click at [538, 10] on div "Done" at bounding box center [545, 9] width 36 height 7
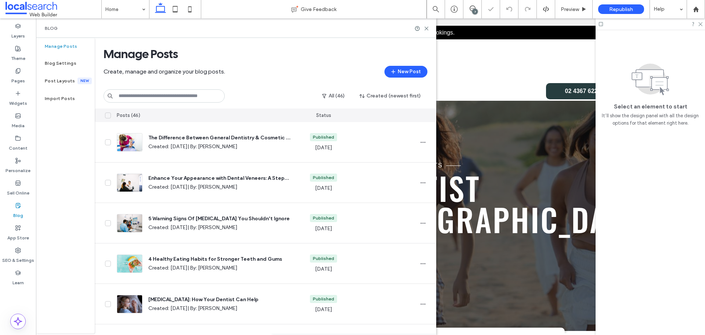
click at [188, 96] on input at bounding box center [164, 95] width 121 height 13
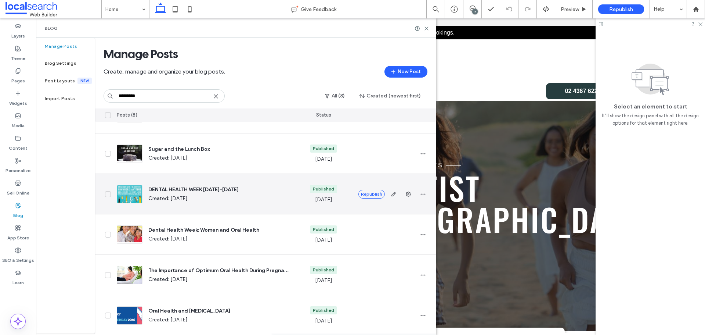
scroll to position [112, 0]
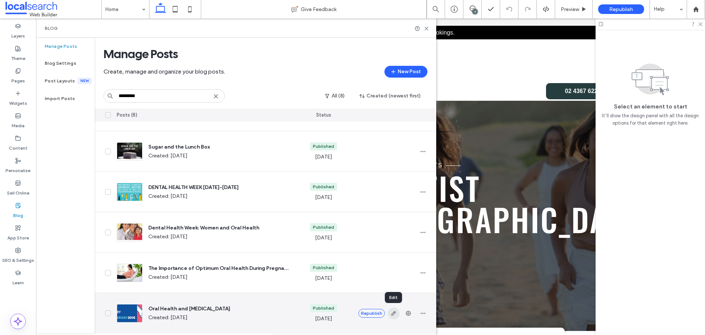
type input "*********"
click at [392, 314] on use "button" at bounding box center [393, 313] width 4 height 4
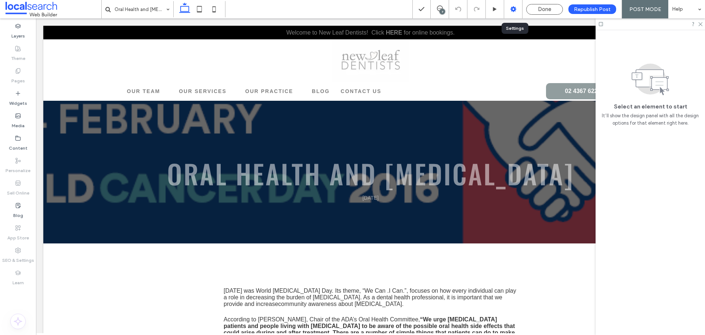
click at [510, 11] on div at bounding box center [513, 9] width 18 height 7
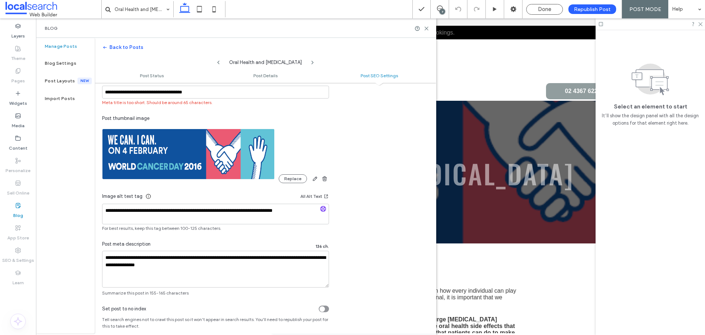
scroll to position [486, 0]
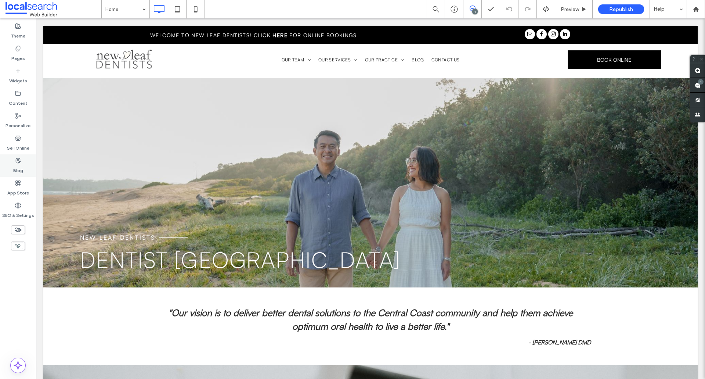
click at [18, 168] on label "Blog" at bounding box center [18, 169] width 10 height 10
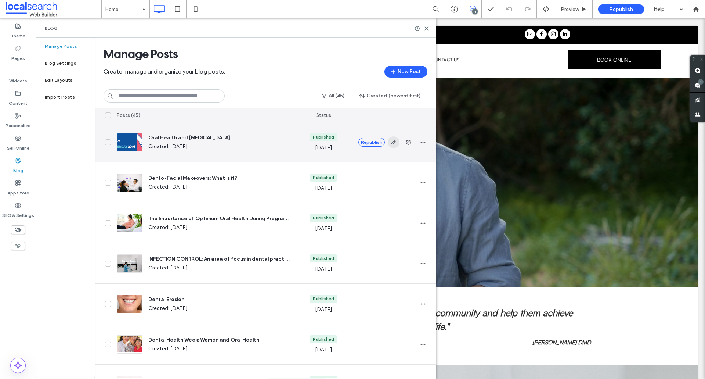
click at [395, 143] on icon "button" at bounding box center [394, 142] width 6 height 6
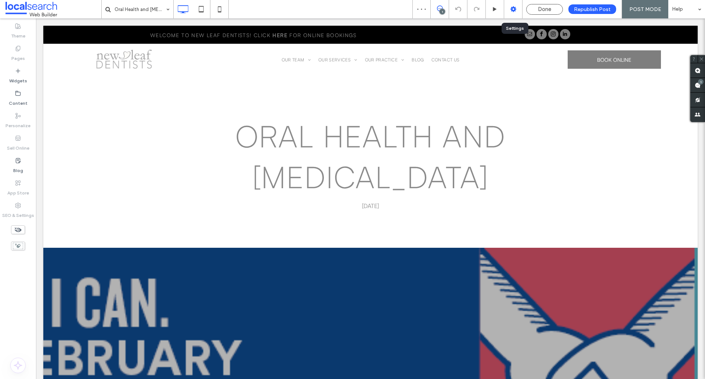
click at [509, 10] on div at bounding box center [513, 9] width 18 height 7
